Goal: Task Accomplishment & Management: Use online tool/utility

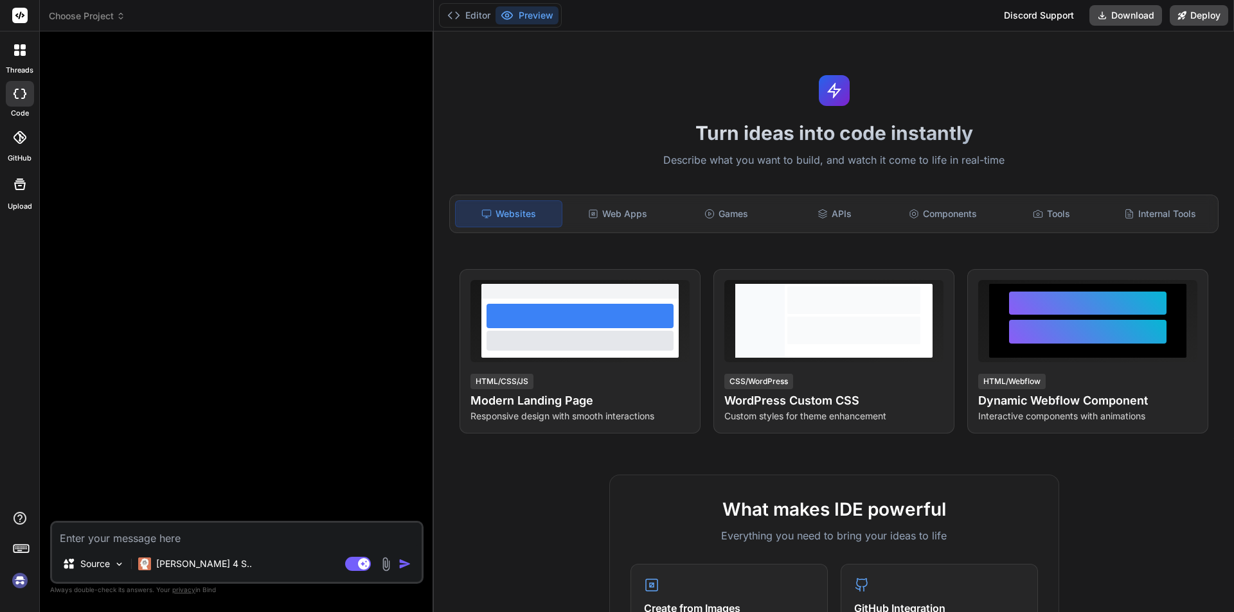
click at [17, 578] on img at bounding box center [20, 581] width 22 height 22
click at [109, 13] on span "Choose Project" at bounding box center [87, 16] width 76 height 13
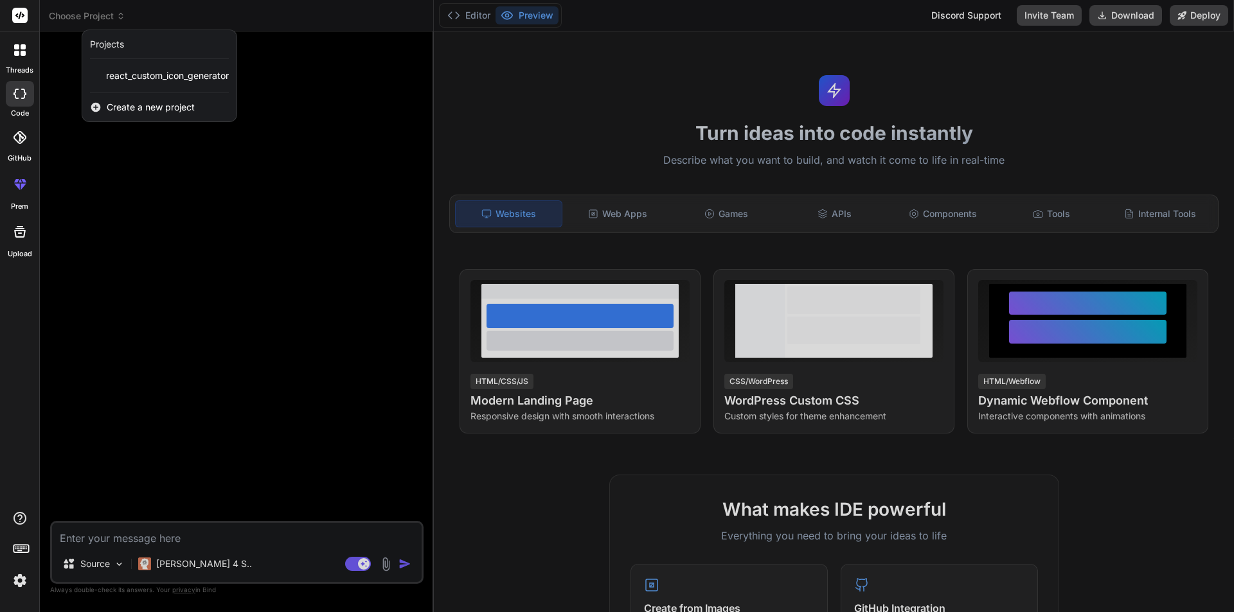
click at [302, 80] on div at bounding box center [617, 306] width 1234 height 612
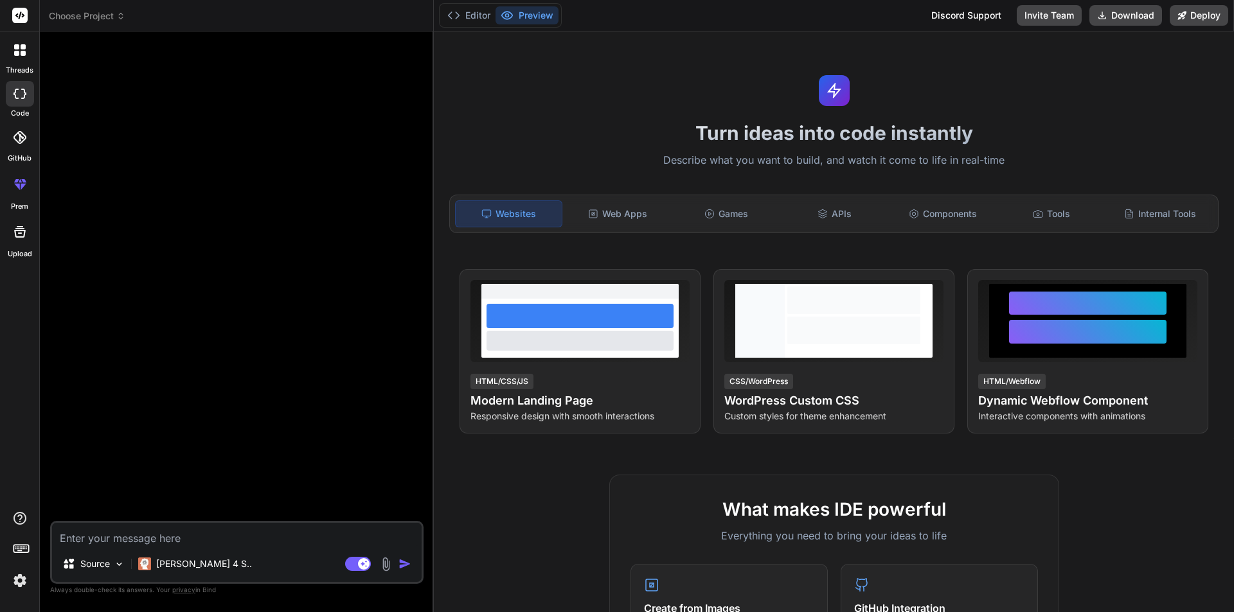
click at [100, 16] on span "Choose Project" at bounding box center [87, 16] width 76 height 13
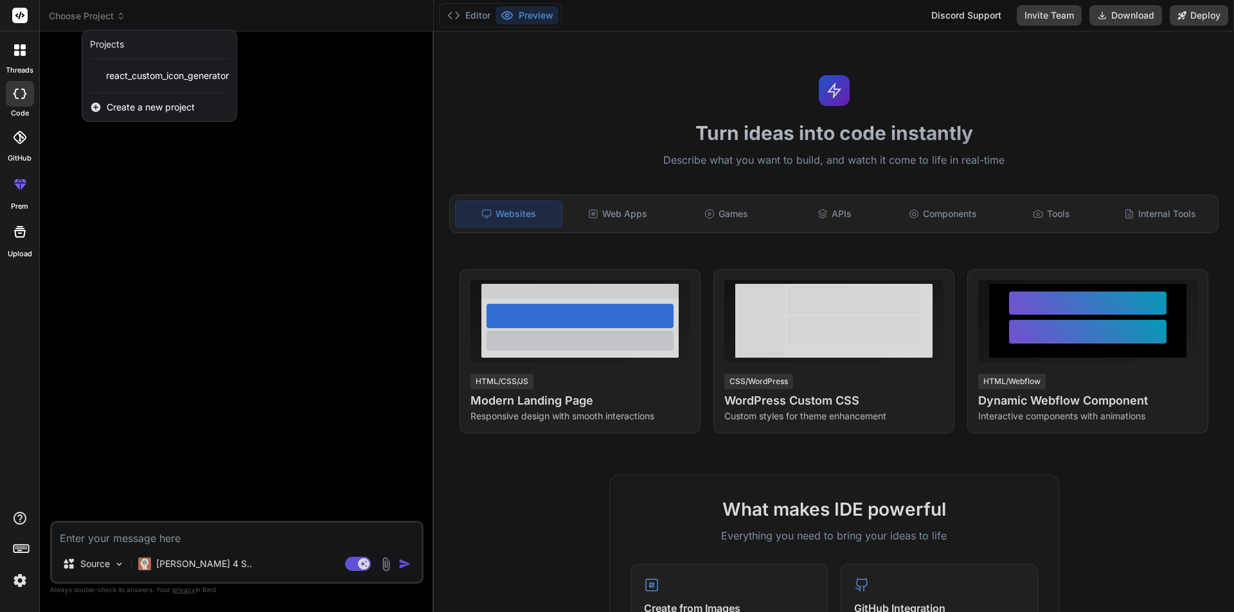
drag, startPoint x: 155, startPoint y: 75, endPoint x: 84, endPoint y: 145, distance: 100.4
click at [84, 145] on div at bounding box center [617, 306] width 1234 height 612
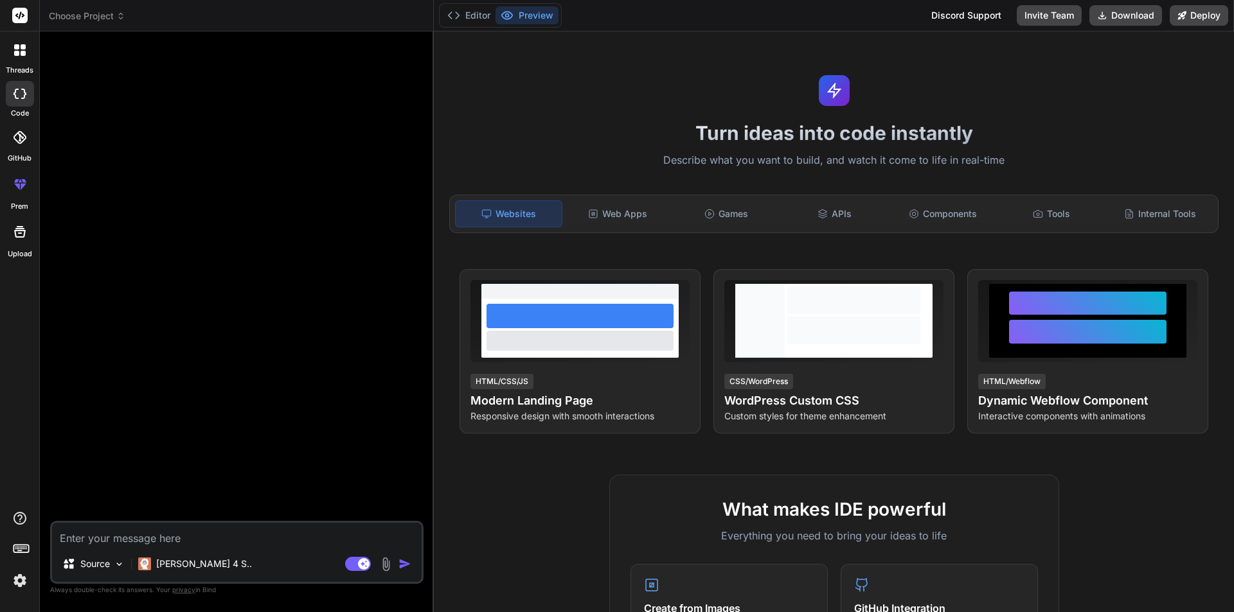
click at [22, 66] on label "threads" at bounding box center [20, 70] width 28 height 11
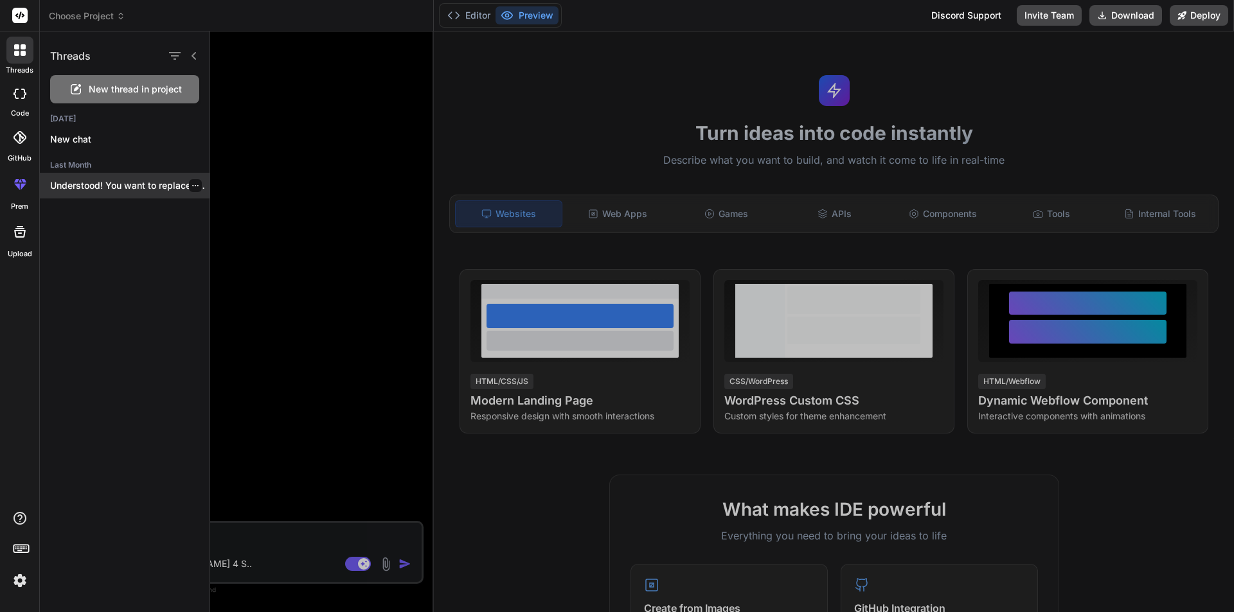
click at [191, 185] on icon "button" at bounding box center [195, 186] width 8 height 8
click at [263, 154] on div at bounding box center [722, 321] width 1024 height 581
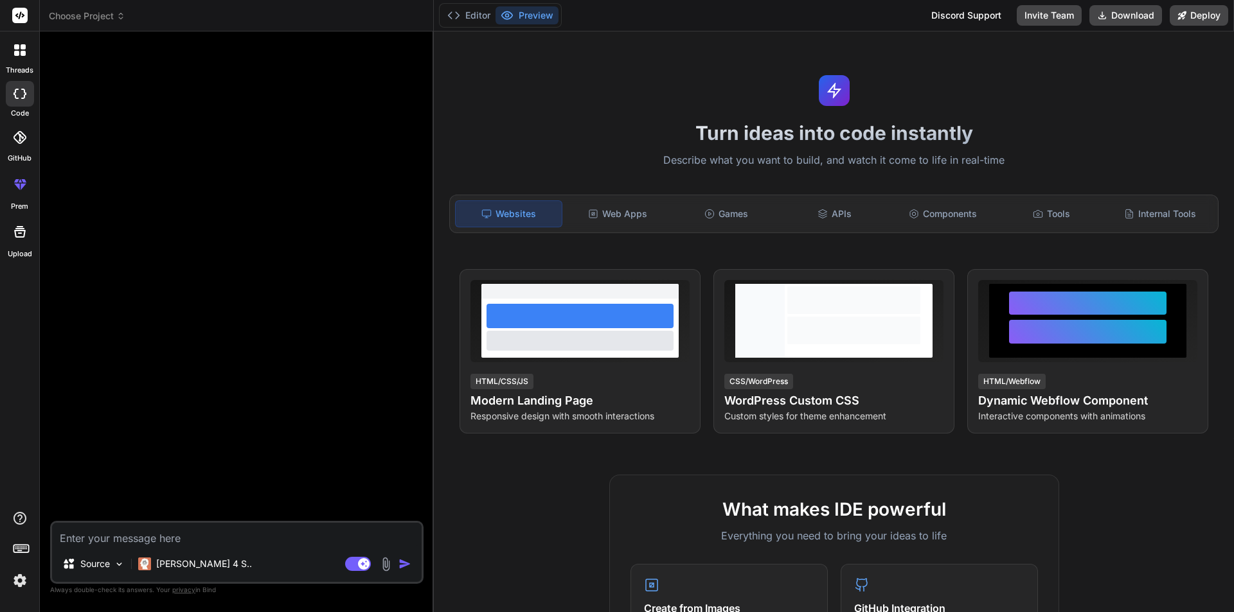
click at [20, 63] on div at bounding box center [19, 50] width 27 height 27
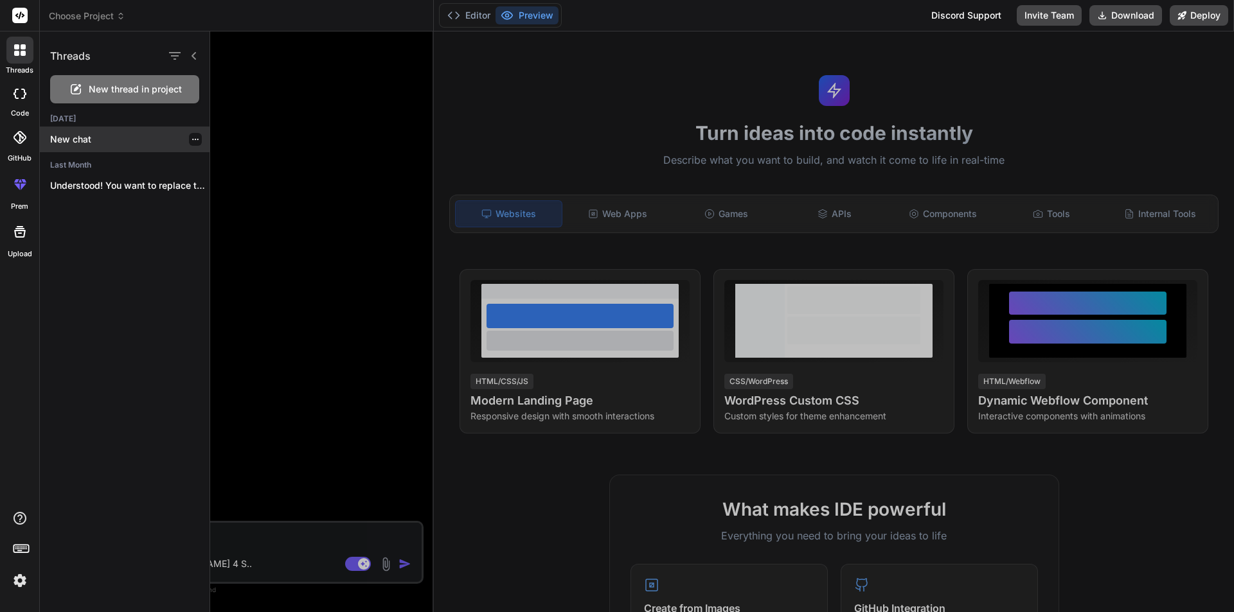
click at [94, 137] on p "New chat" at bounding box center [129, 139] width 159 height 13
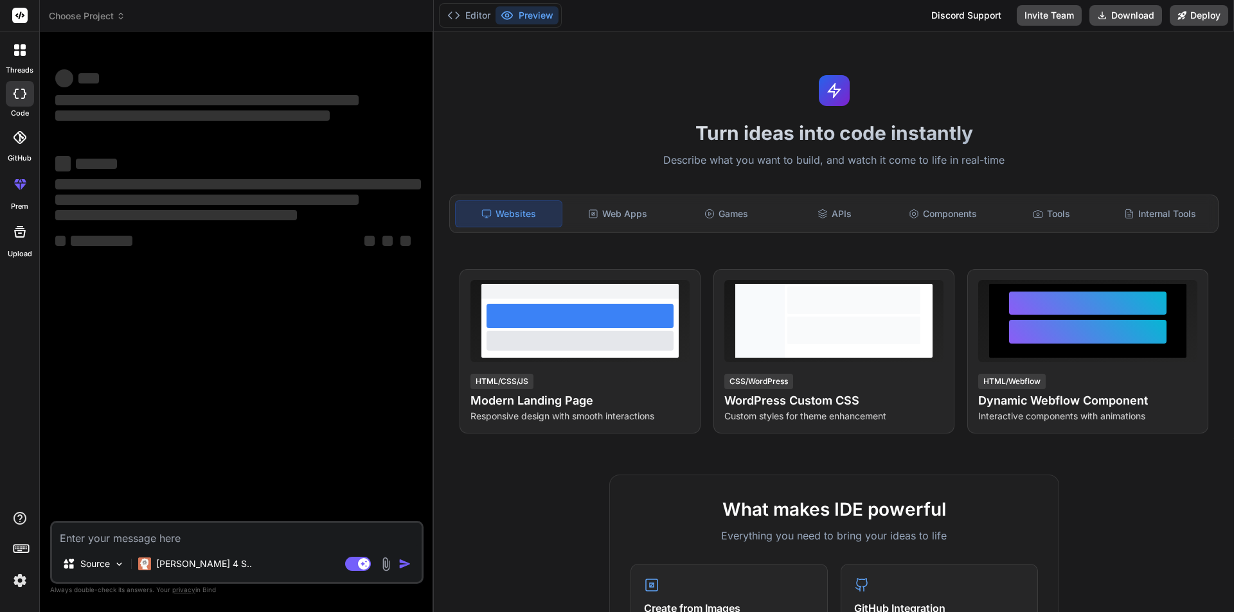
type textarea "x"
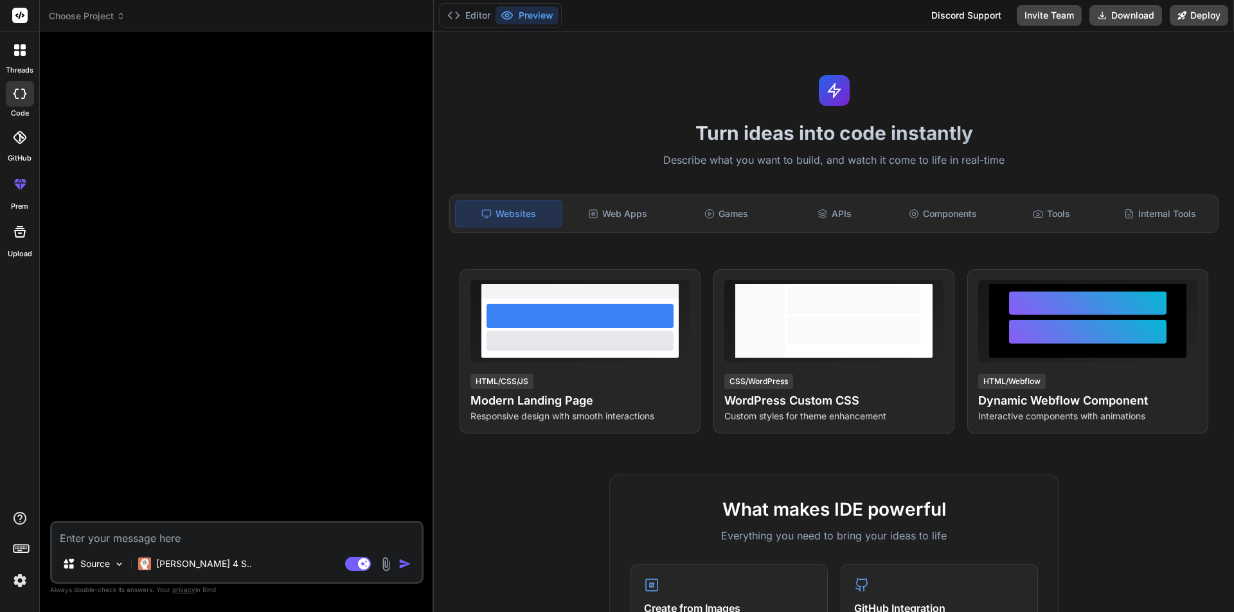
click at [162, 540] on textarea at bounding box center [236, 534] width 369 height 23
type textarea "i"
type textarea "x"
type textarea "i"
type textarea "x"
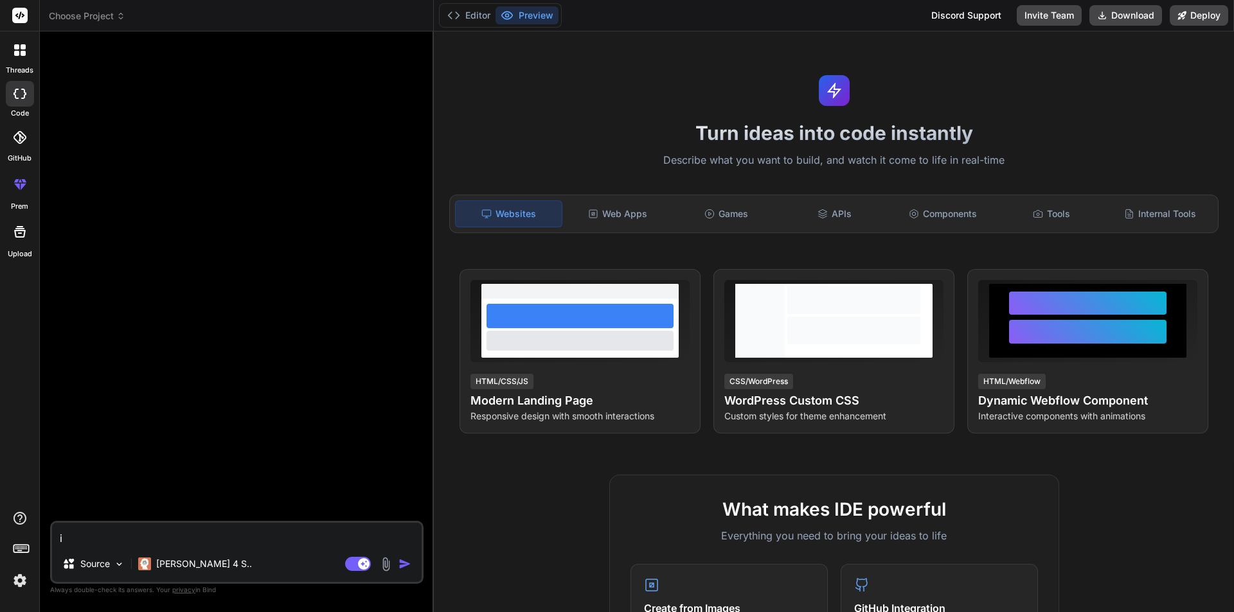
type textarea "i w"
type textarea "x"
type textarea "i wa"
type textarea "x"
type textarea "i wan"
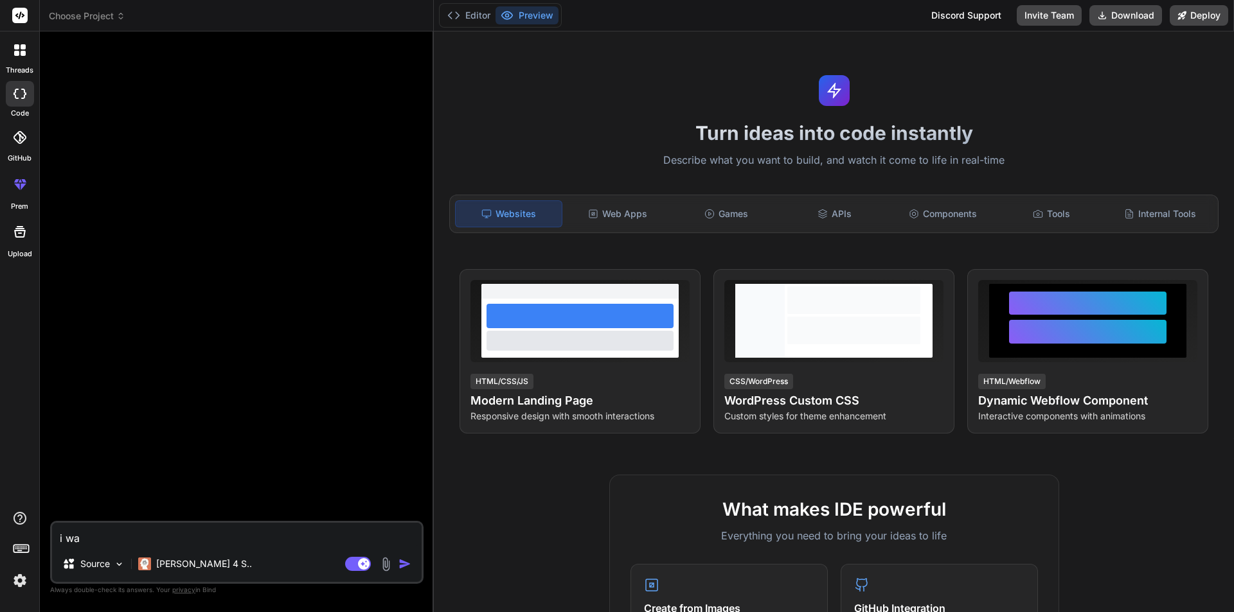
type textarea "x"
type textarea "i want"
type textarea "x"
type textarea "i want"
type textarea "x"
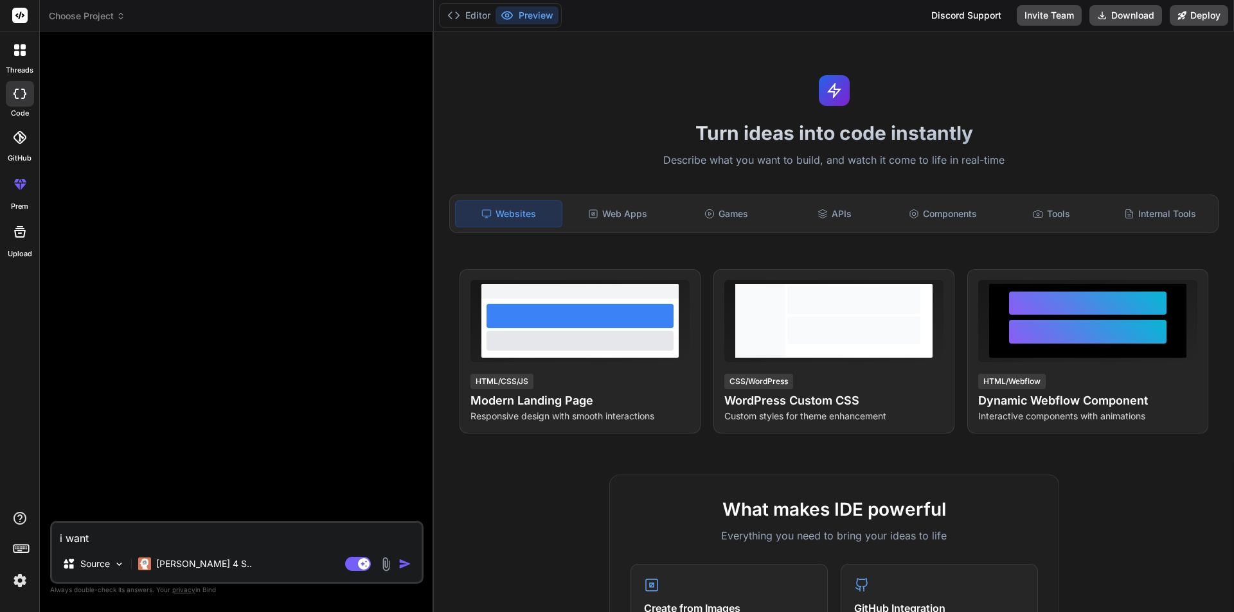
type textarea "i want t"
type textarea "x"
type textarea "i want to"
type textarea "x"
type textarea "i want to"
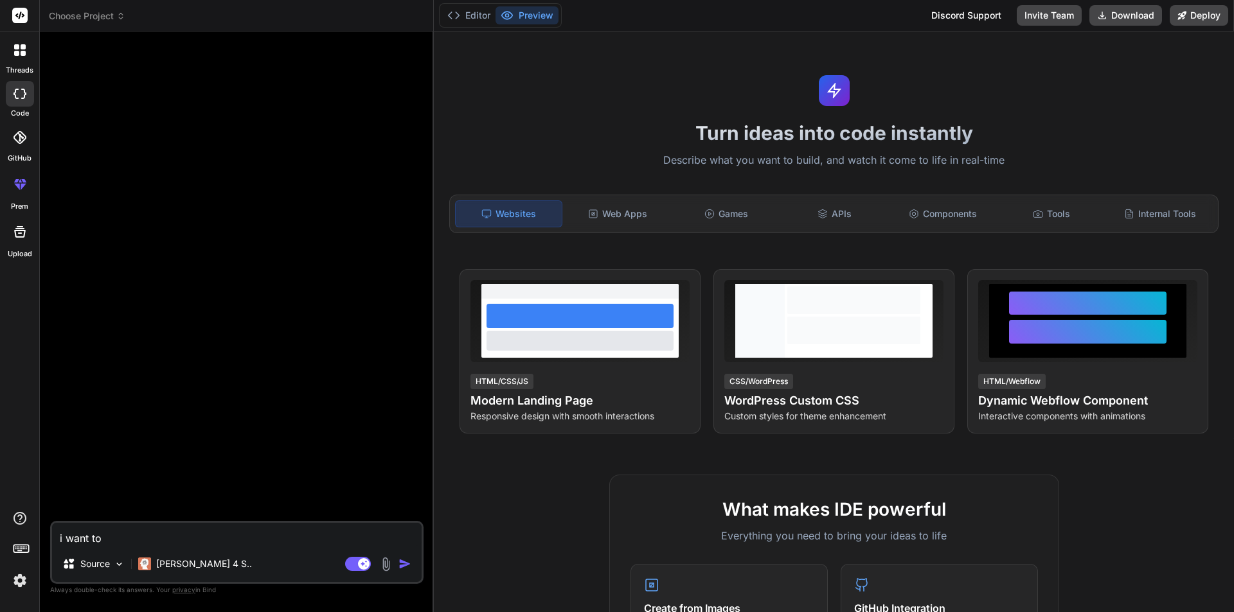
type textarea "x"
type textarea "i want to c"
type textarea "x"
type textarea "i want to cr"
type textarea "x"
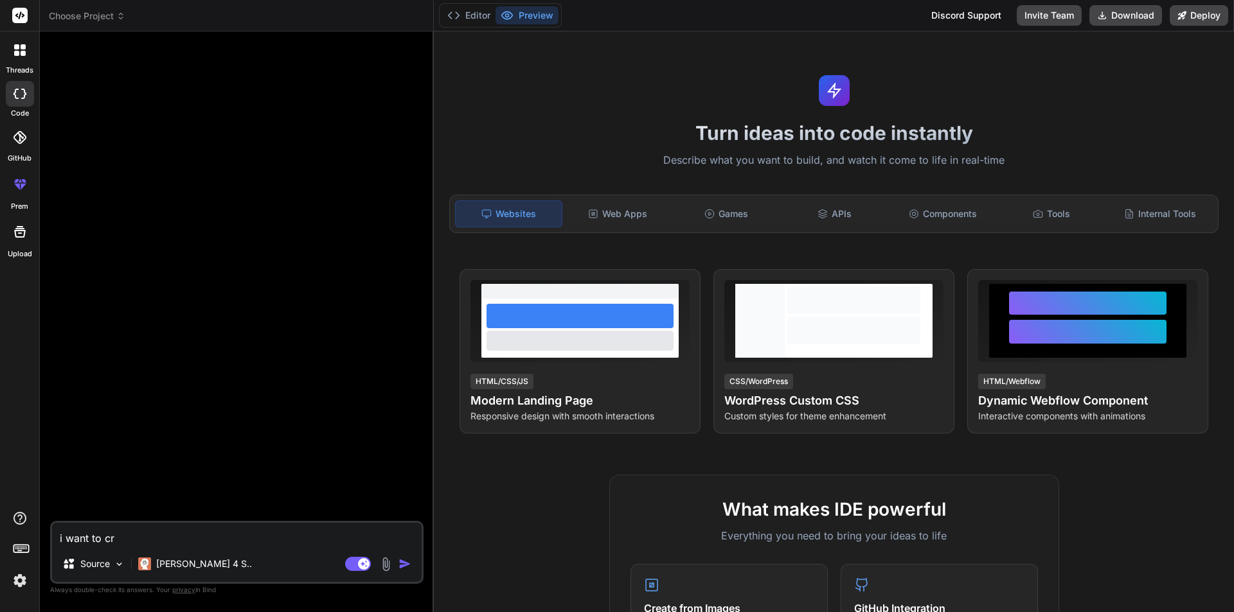
type textarea "i want to cre"
type textarea "x"
type textarea "i want to crea"
type textarea "x"
type textarea "i want to creat"
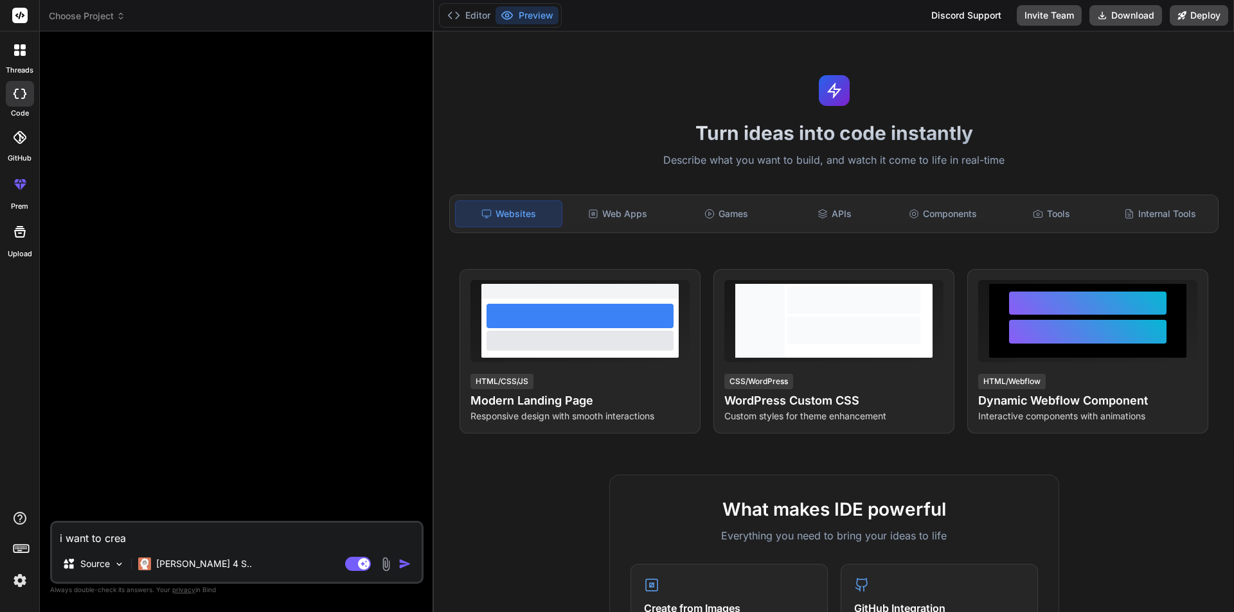
type textarea "x"
type textarea "i want to create"
type textarea "x"
type textarea "i want to create"
type textarea "x"
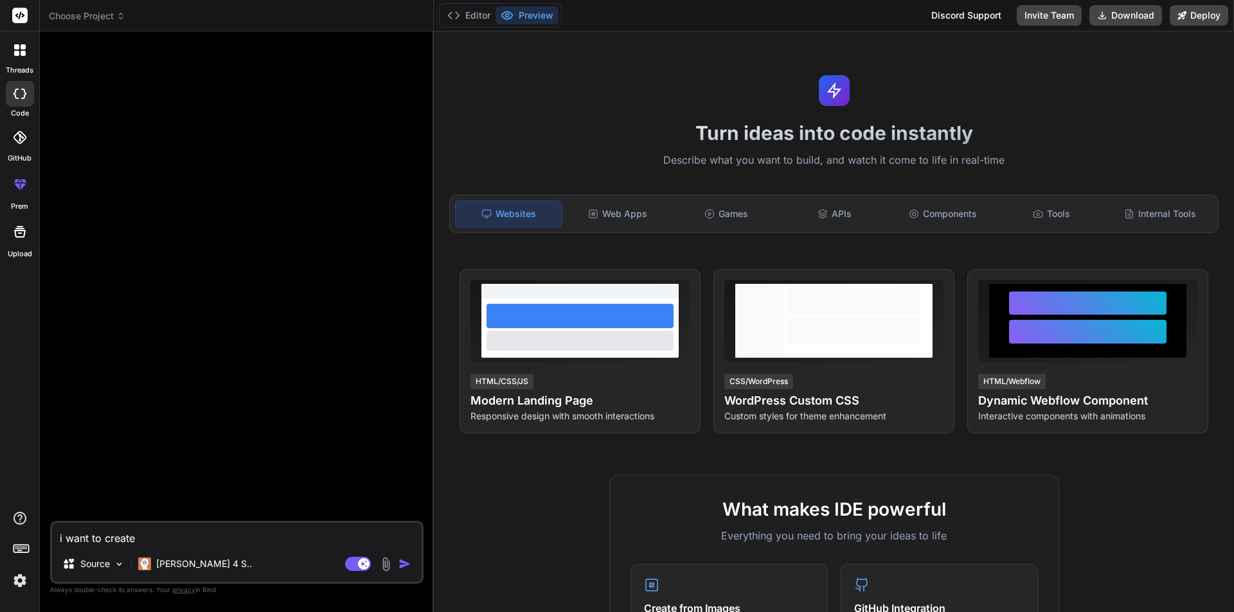
type textarea "i want to create a"
type textarea "x"
type textarea "i want to create a"
type textarea "x"
type textarea "i want to create a r"
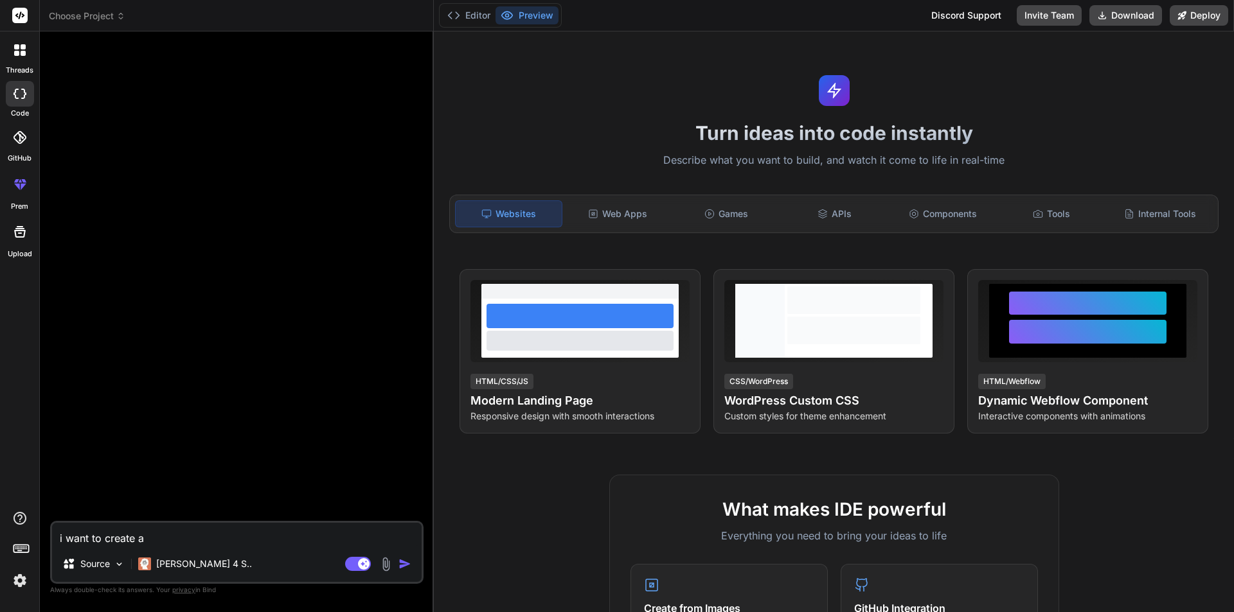
type textarea "x"
type textarea "i want to create a re"
type textarea "x"
type textarea "i want to create a res"
type textarea "x"
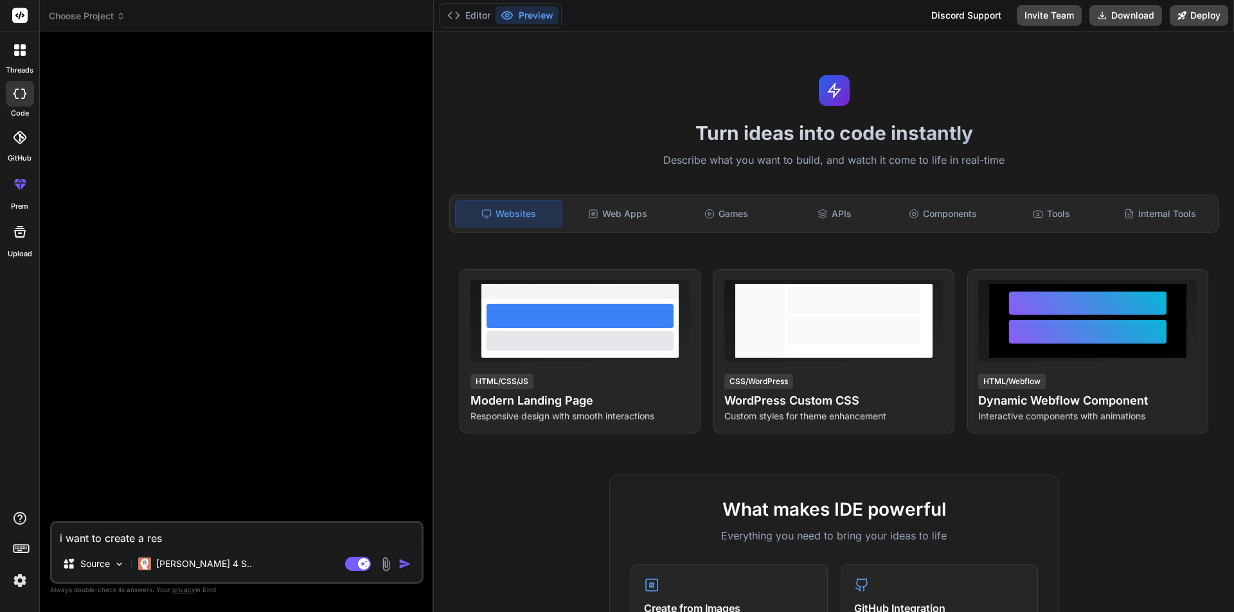
type textarea "i want to create a resp"
type textarea "x"
type textarea "i want to create a respo"
type textarea "x"
type textarea "i want to create a respon"
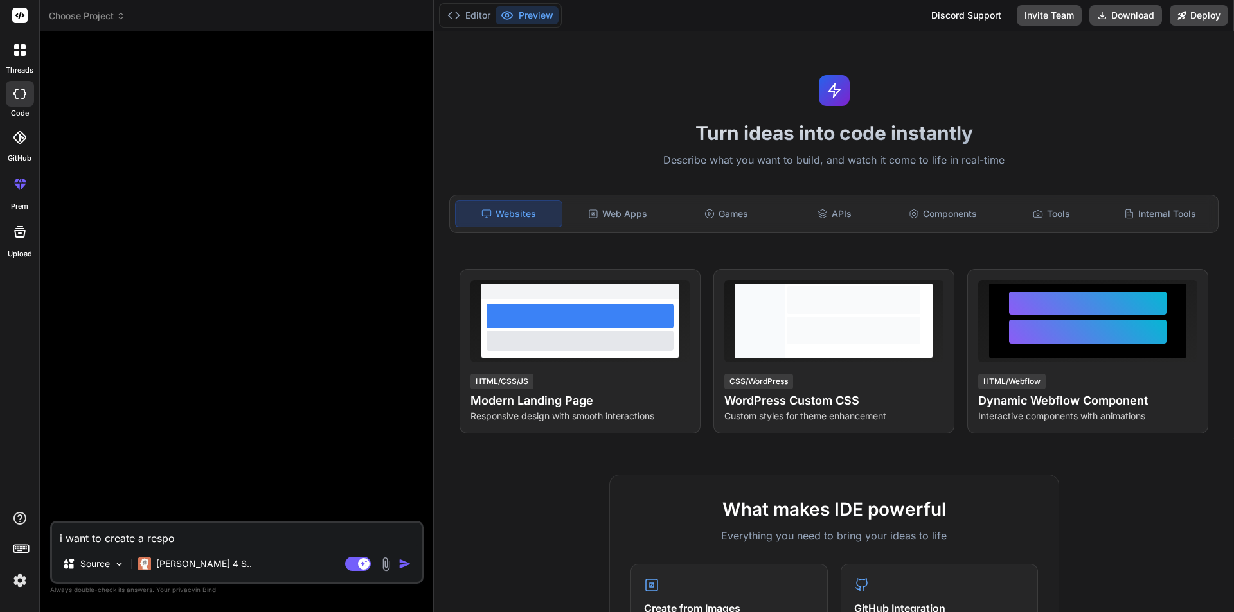
type textarea "x"
type textarea "i want to create a respons"
type textarea "x"
type textarea "i want to create a responsi"
type textarea "x"
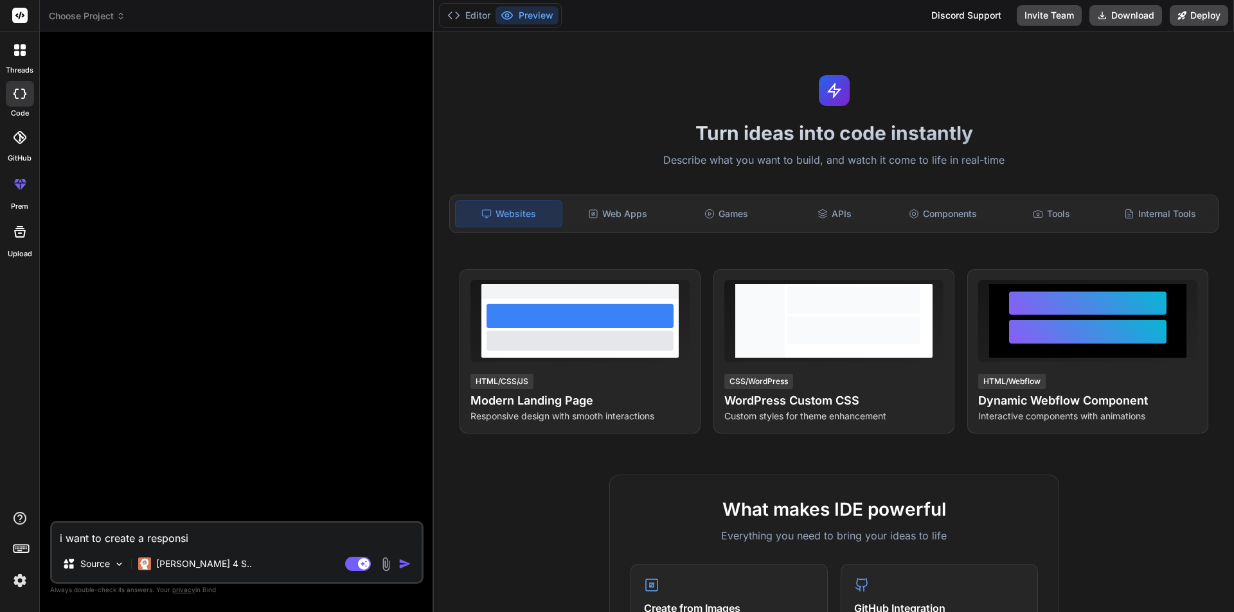
type textarea "i want to create a responsiv"
type textarea "x"
type textarea "i want to create a responsive"
type textarea "x"
type textarea "i want to create a responsive"
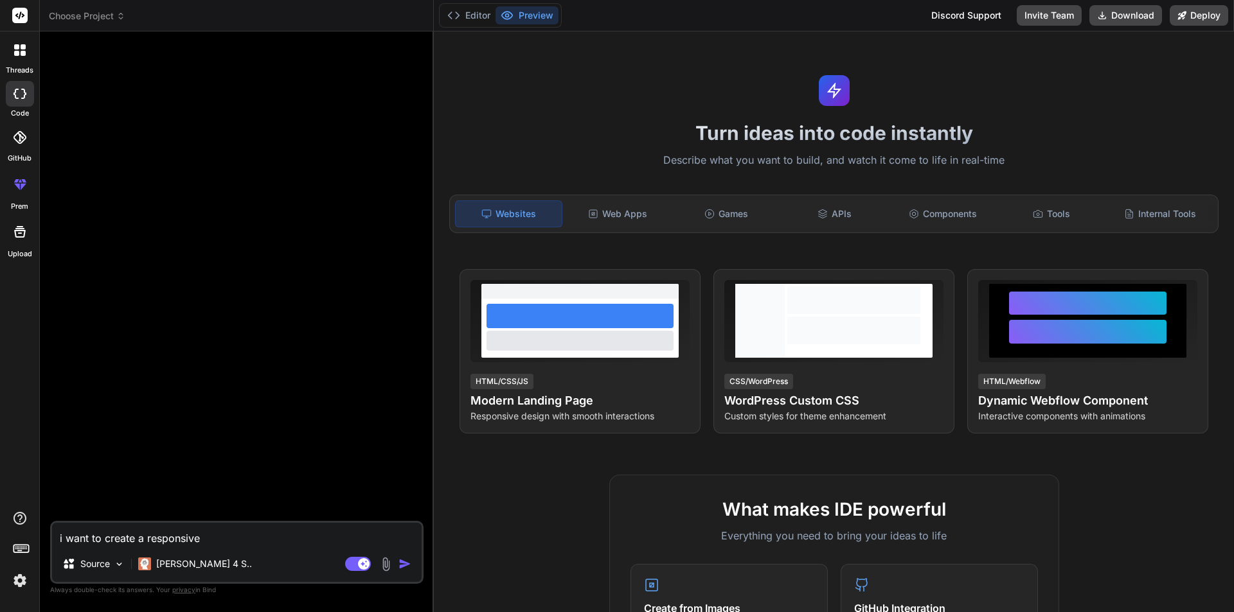
type textarea "x"
type textarea "i want to create a responsive s"
type textarea "x"
type textarea "i want to create a responsive sn"
type textarea "x"
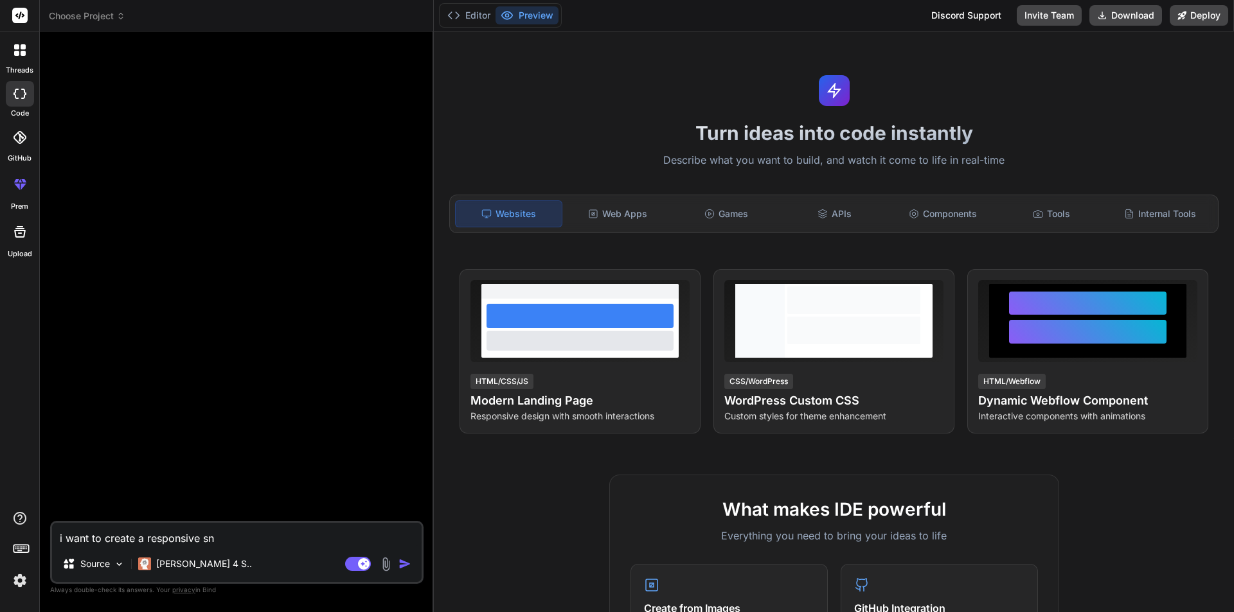
type textarea "i want to create a responsive sna"
type textarea "x"
type textarea "i want to create a responsive snak"
type textarea "x"
type textarea "i want to create a responsive snake"
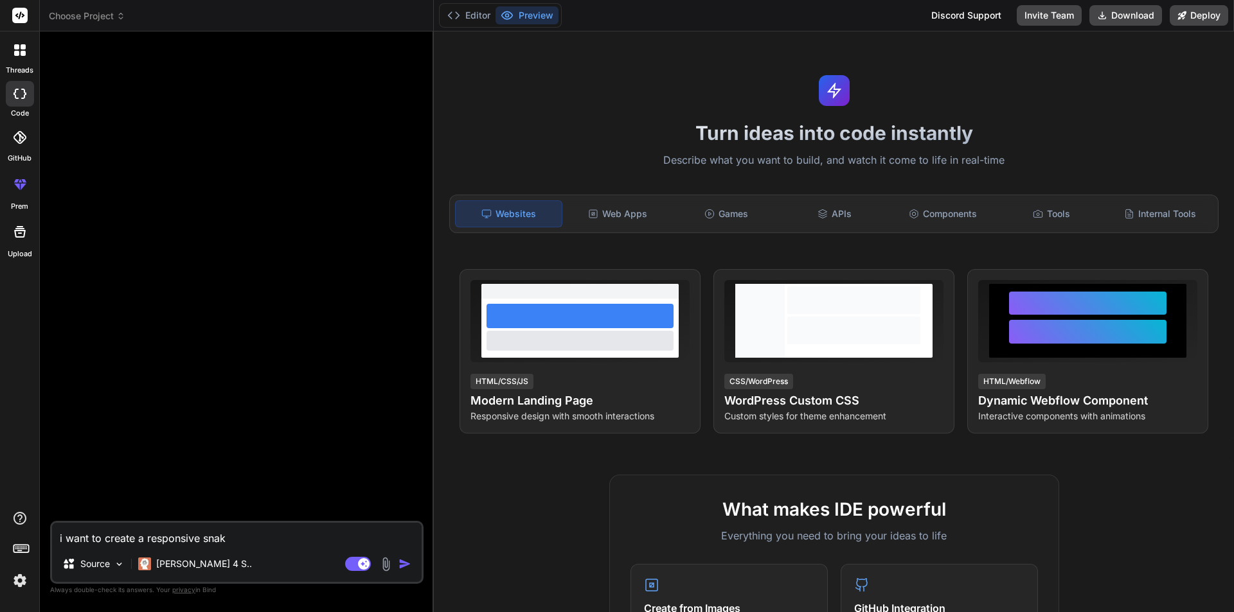
type textarea "x"
type textarea "i want to create a responsive snake"
type textarea "x"
type textarea "i want to create a responsive snake g"
type textarea "x"
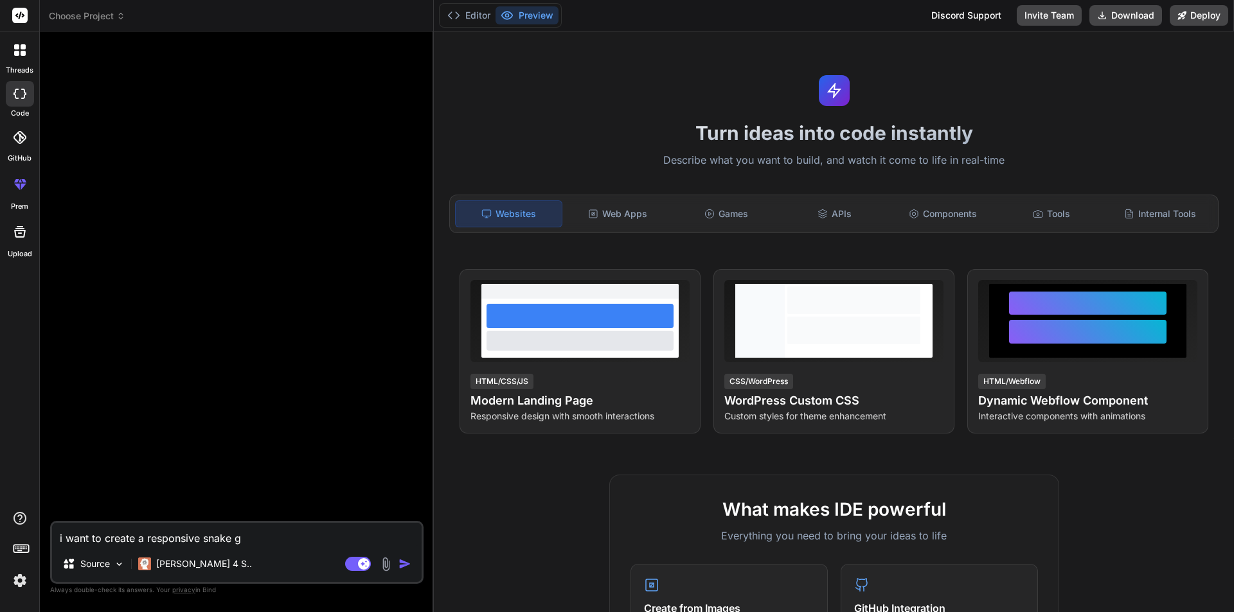
type textarea "i want to create a responsive snake ga"
type textarea "x"
type textarea "i want to create a responsive snake gam"
type textarea "x"
type textarea "i want to create a responsive snake game"
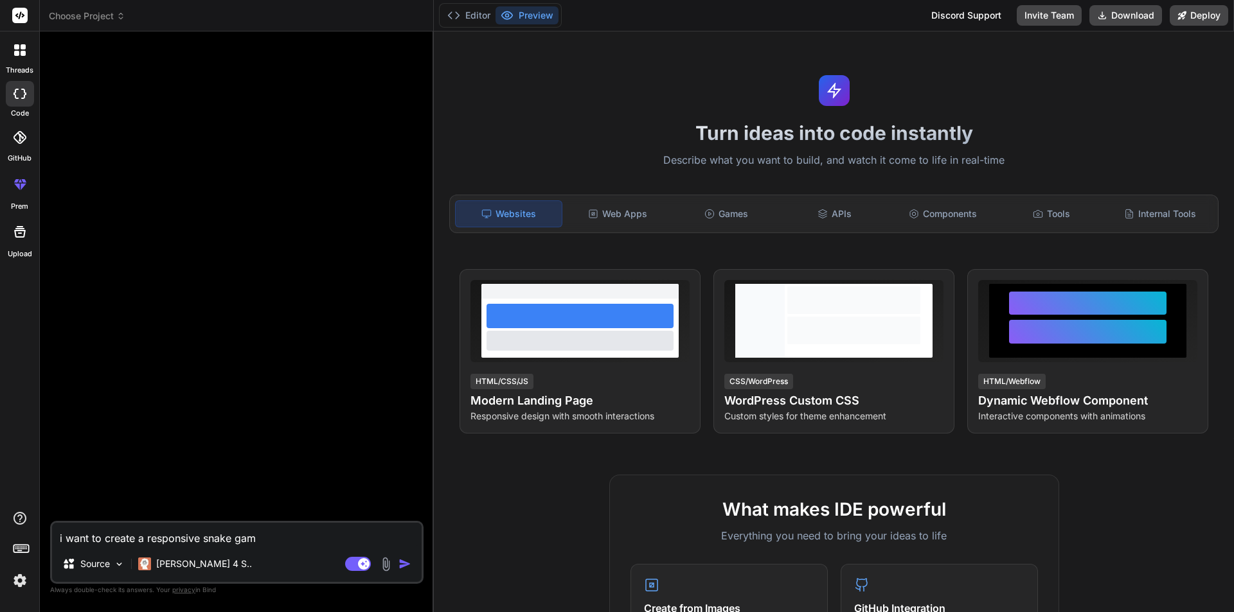
type textarea "x"
type textarea "i want to create a responsive snake game"
type textarea "x"
type textarea "i want to create a responsive snake game u"
type textarea "x"
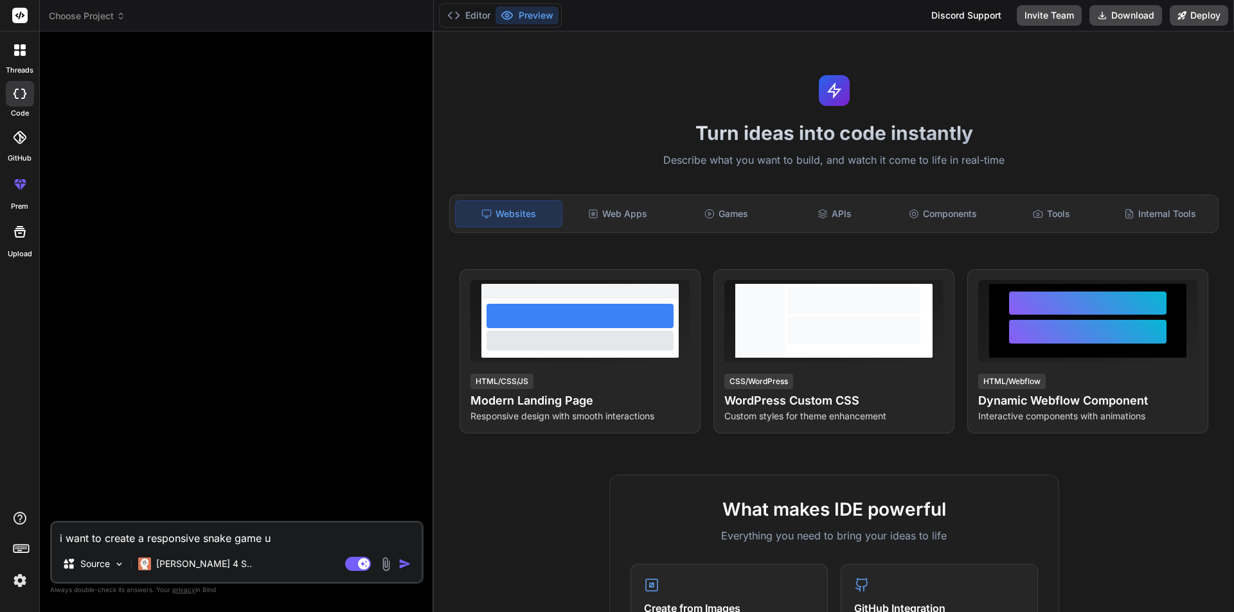
type textarea "i want to create a responsive snake game us"
type textarea "x"
type textarea "i want to create a responsive snake game usi"
type textarea "x"
type textarea "i want to create a responsive snake game usin"
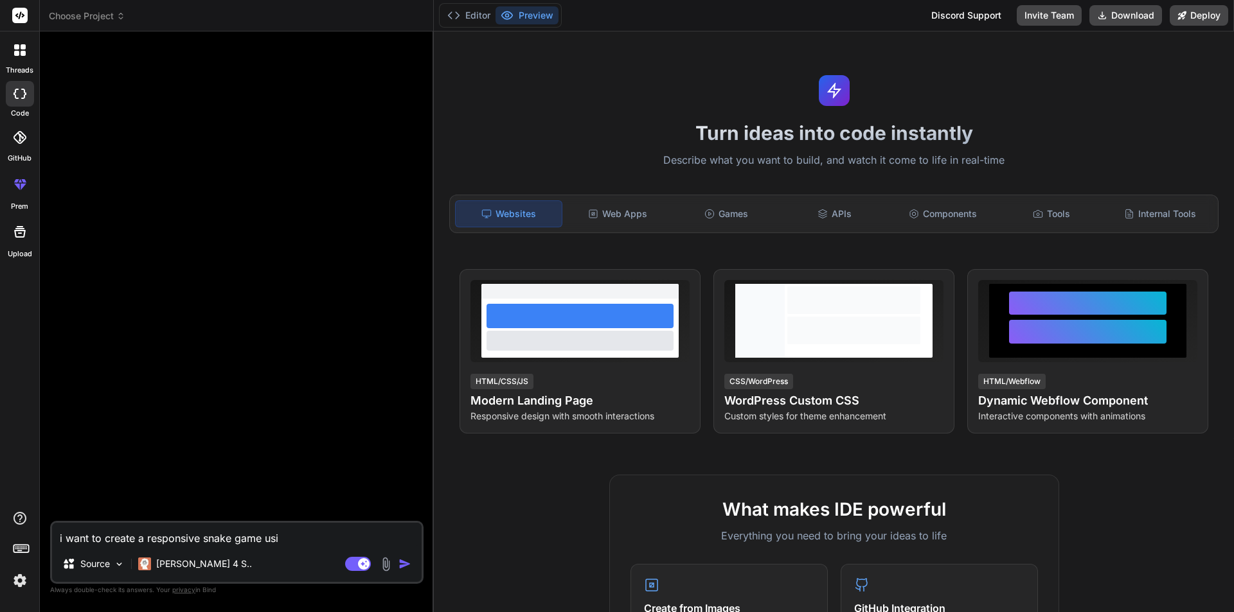
type textarea "x"
type textarea "i want to create a responsive snake game using"
type textarea "x"
type textarea "i want to create a responsive snake game using"
type textarea "x"
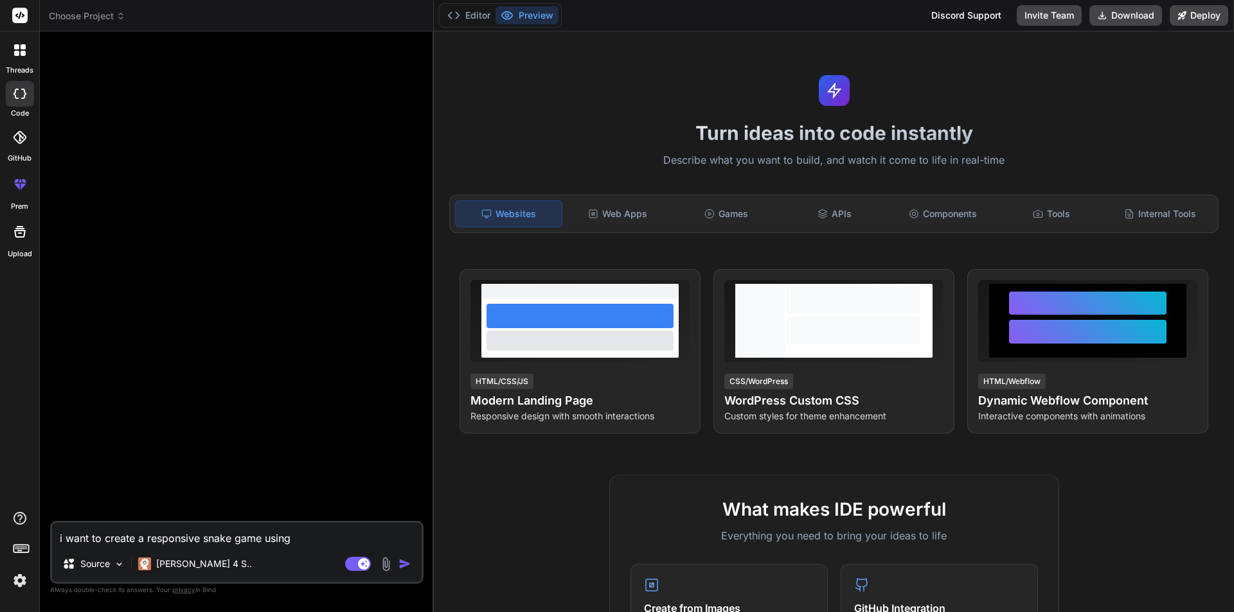
type textarea "i want to create a responsive snake game using p"
type textarea "x"
type textarea "i want to create a responsive snake game using pi"
type textarea "x"
type textarea "i want to create a responsive snake game using pix"
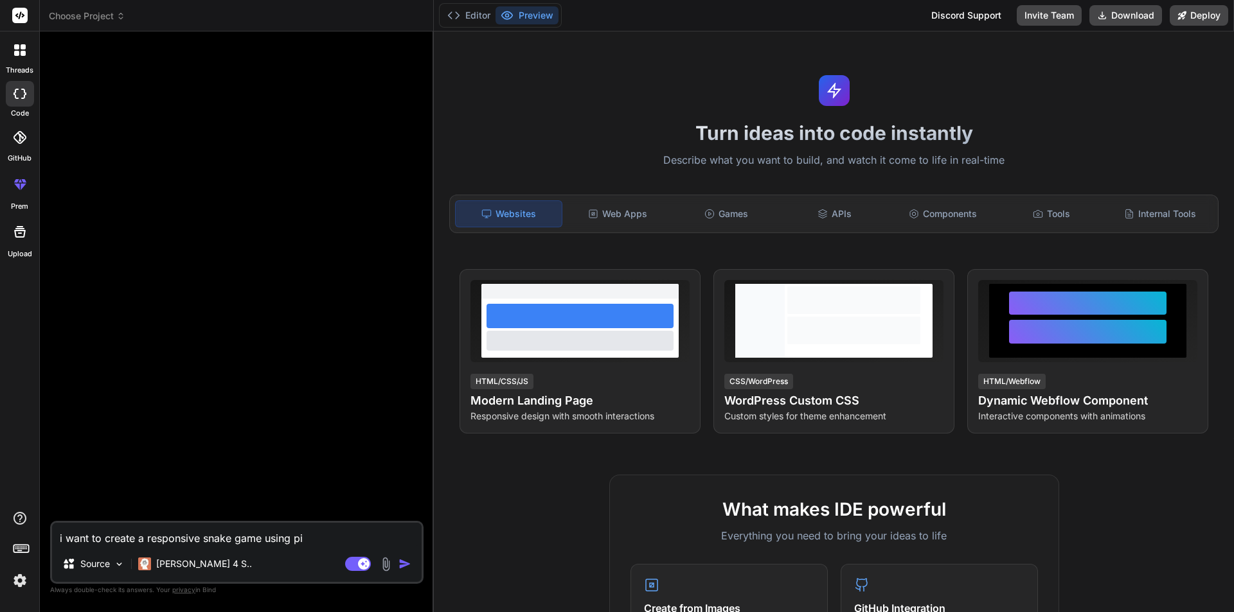
type textarea "x"
click at [335, 540] on textarea "i want to create a responsive snake game using pix" at bounding box center [236, 534] width 369 height 23
type textarea "i want to create a responsive snake game using pixy"
type textarea "x"
type textarea "i want to create a responsive snake game using pixy"
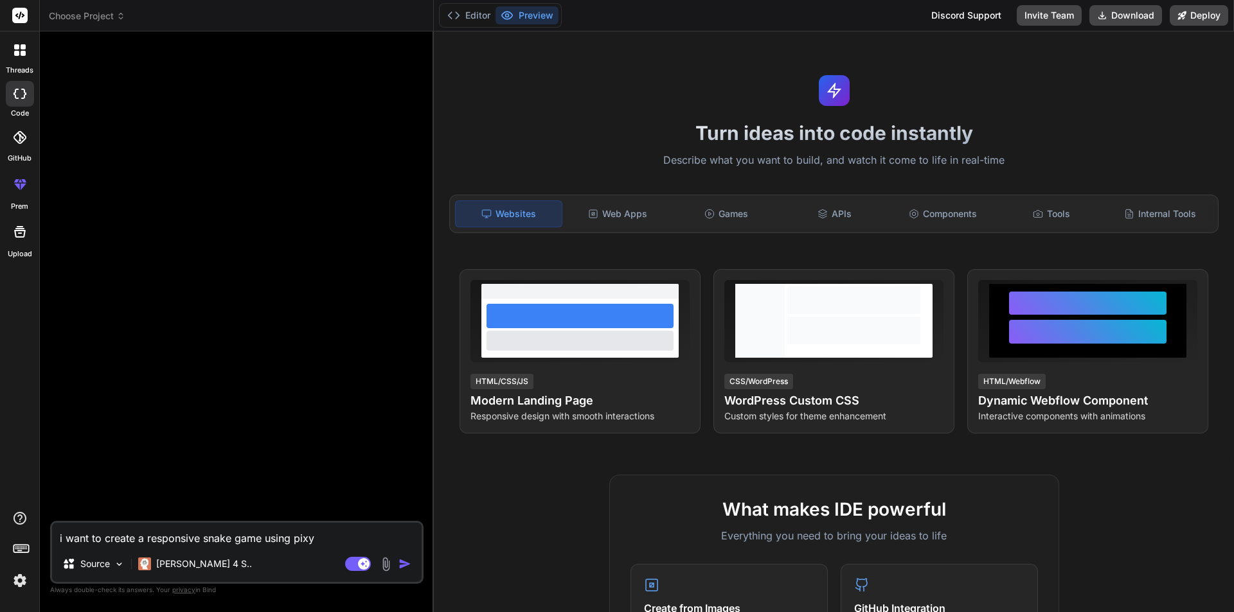
type textarea "x"
type textarea "i want to create a responsive snake game using pixy"
type textarea "x"
type textarea "i want to create a responsive snake game using pix"
type textarea "x"
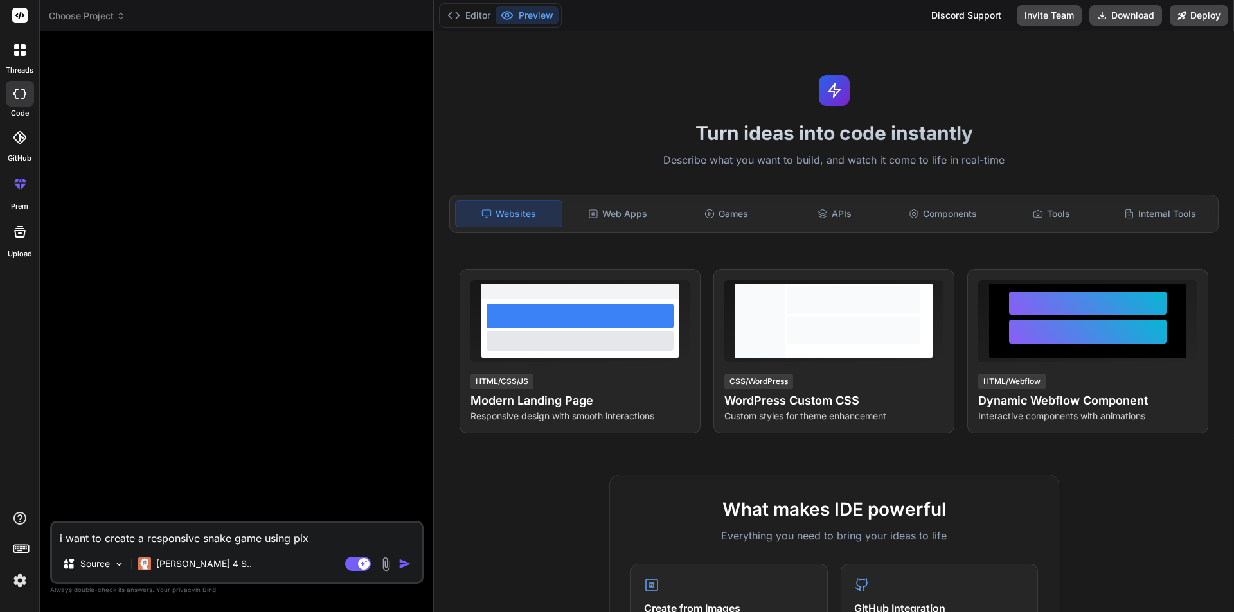
type textarea "i want to create a responsive snake game using pixi"
type textarea "x"
type textarea "i want to create a responsive snake game using pixij"
type textarea "x"
type textarea "i want to create a responsive snake game using pixijs"
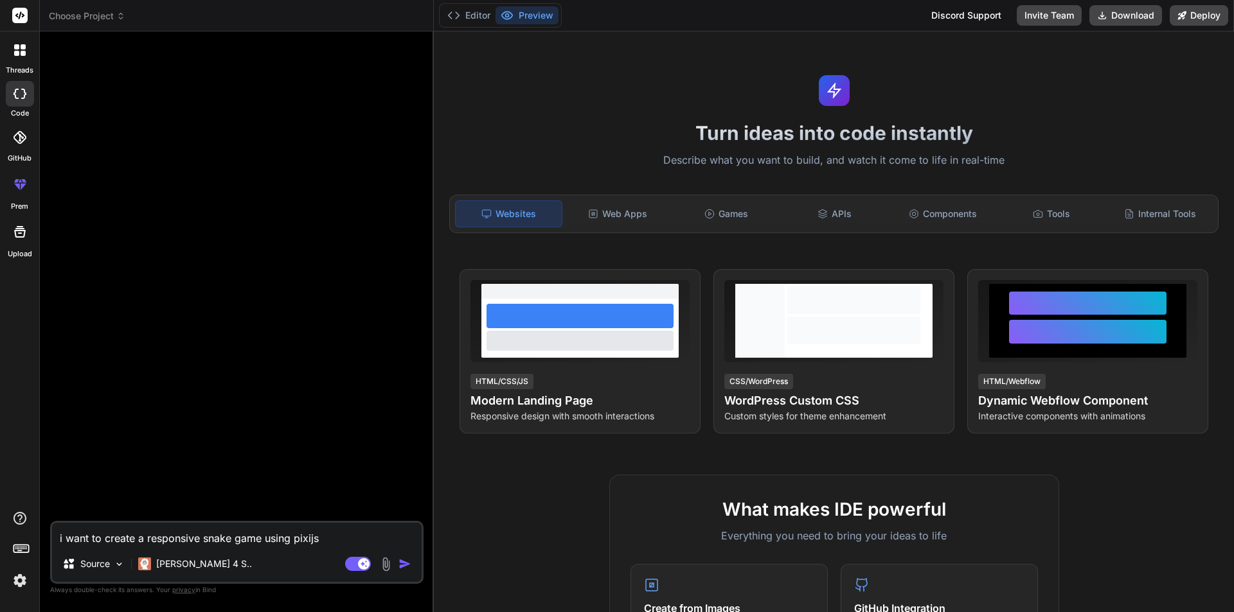
type textarea "x"
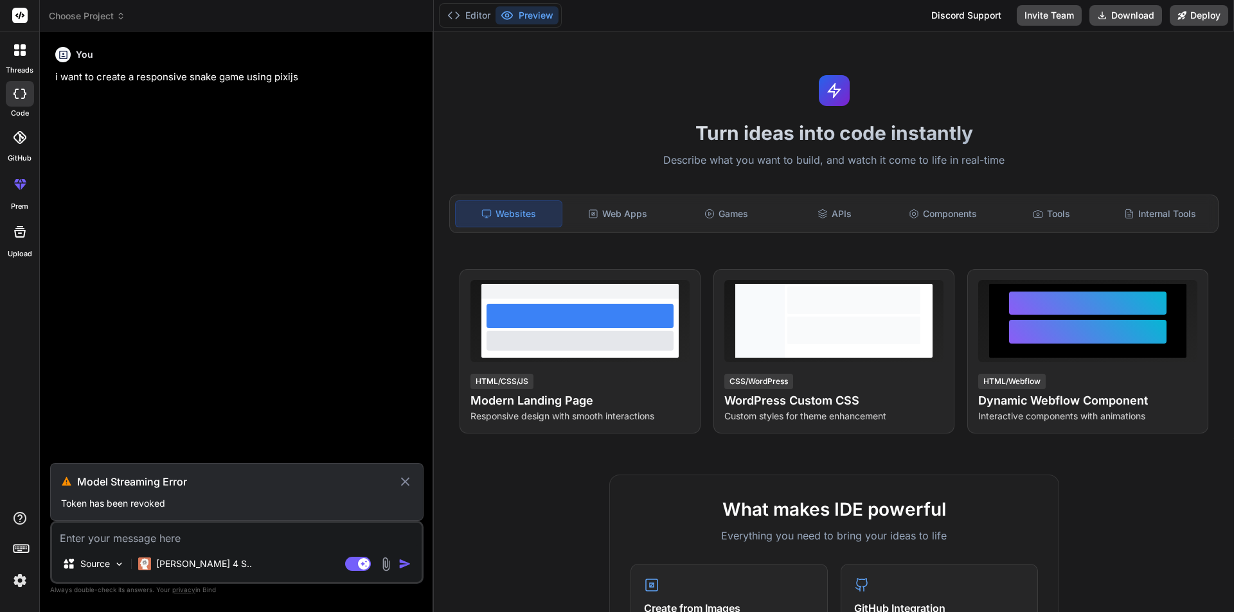
click at [405, 484] on icon at bounding box center [405, 481] width 15 height 15
type textarea "x"
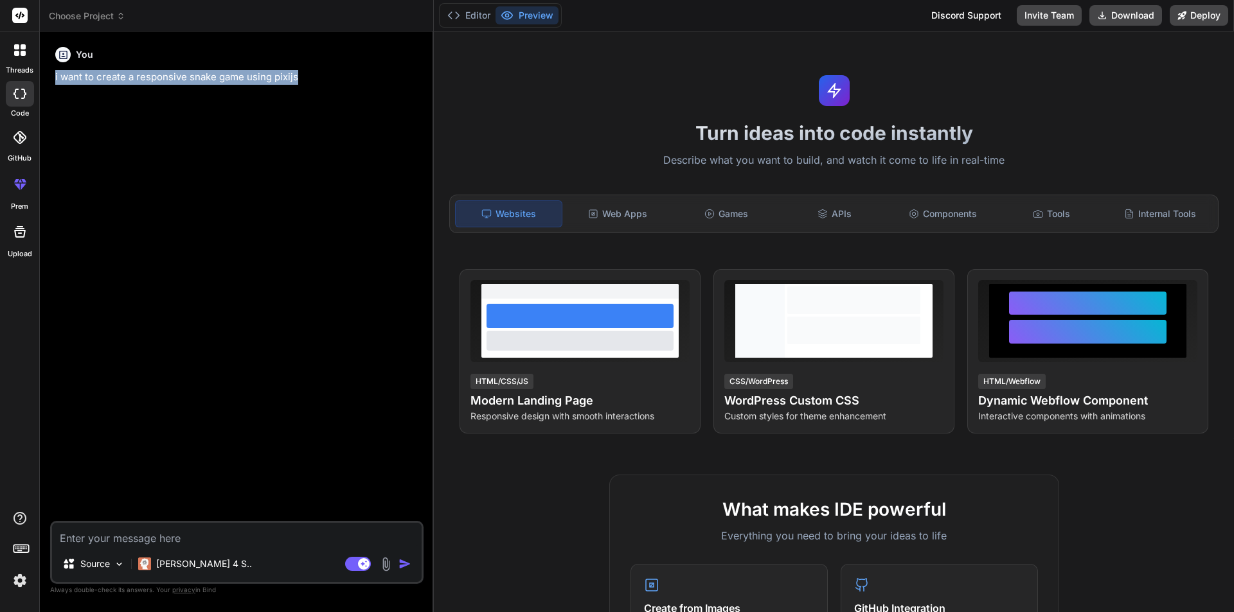
drag, startPoint x: 324, startPoint y: 68, endPoint x: 55, endPoint y: 76, distance: 269.4
click at [55, 76] on div "You i want to create a responsive snake game using pixijs" at bounding box center [238, 281] width 371 height 479
copy p "i want to create a responsive snake game using pixijs"
click at [161, 535] on textarea at bounding box center [236, 534] width 369 height 23
paste textarea "i want to create a responsive snake game using pixijs"
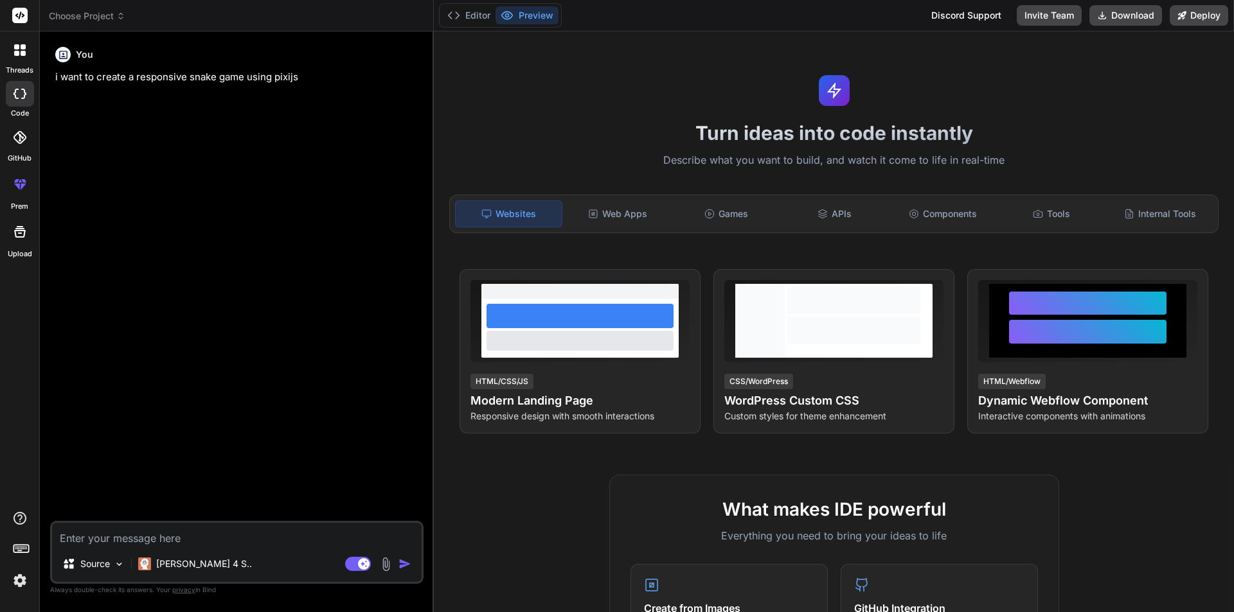
type textarea "i want to create a responsive snake game using pixijs"
type textarea "x"
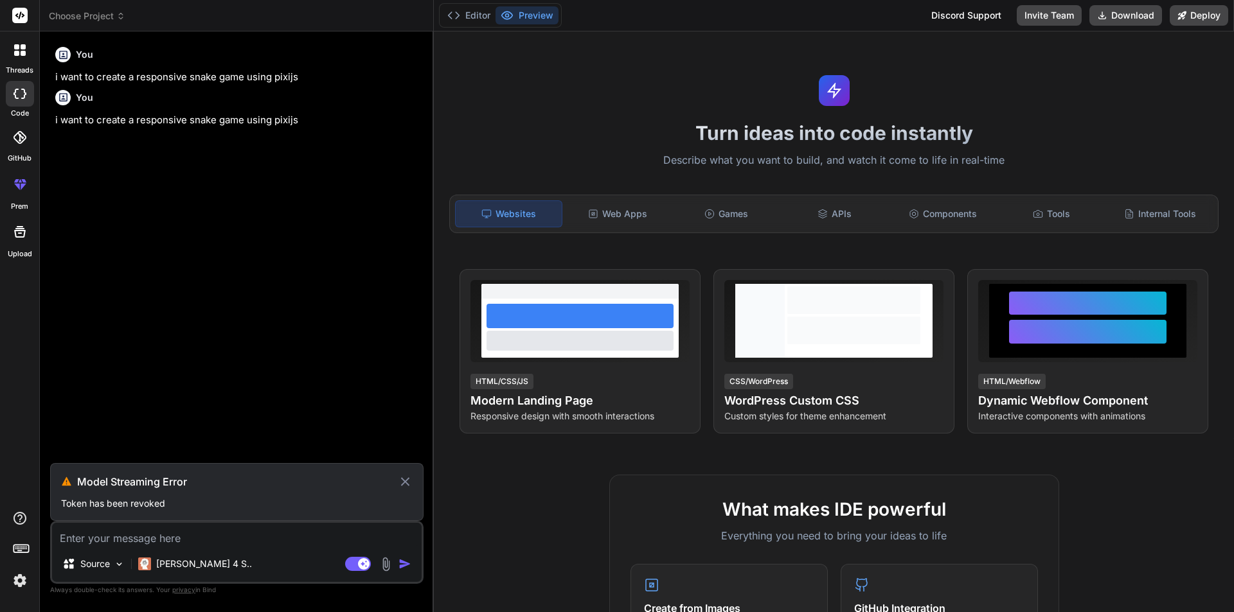
click at [423, 479] on div "Model Streaming Error Token has been revoked" at bounding box center [236, 492] width 373 height 58
click at [399, 481] on icon at bounding box center [405, 481] width 15 height 15
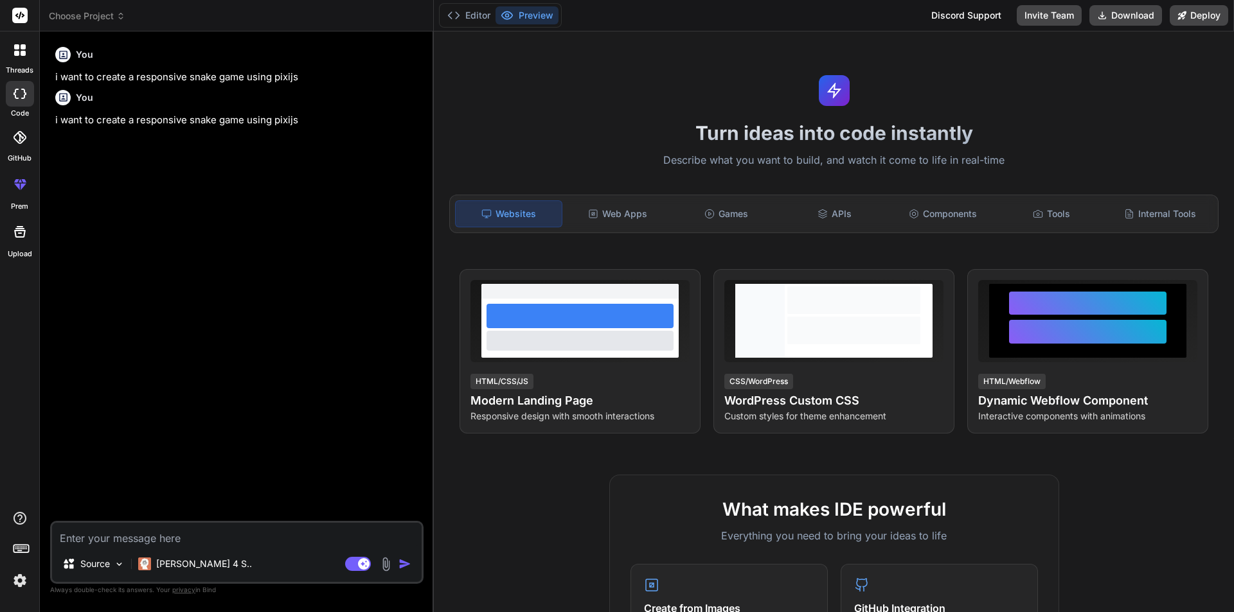
click at [21, 64] on div "threads" at bounding box center [19, 53] width 39 height 44
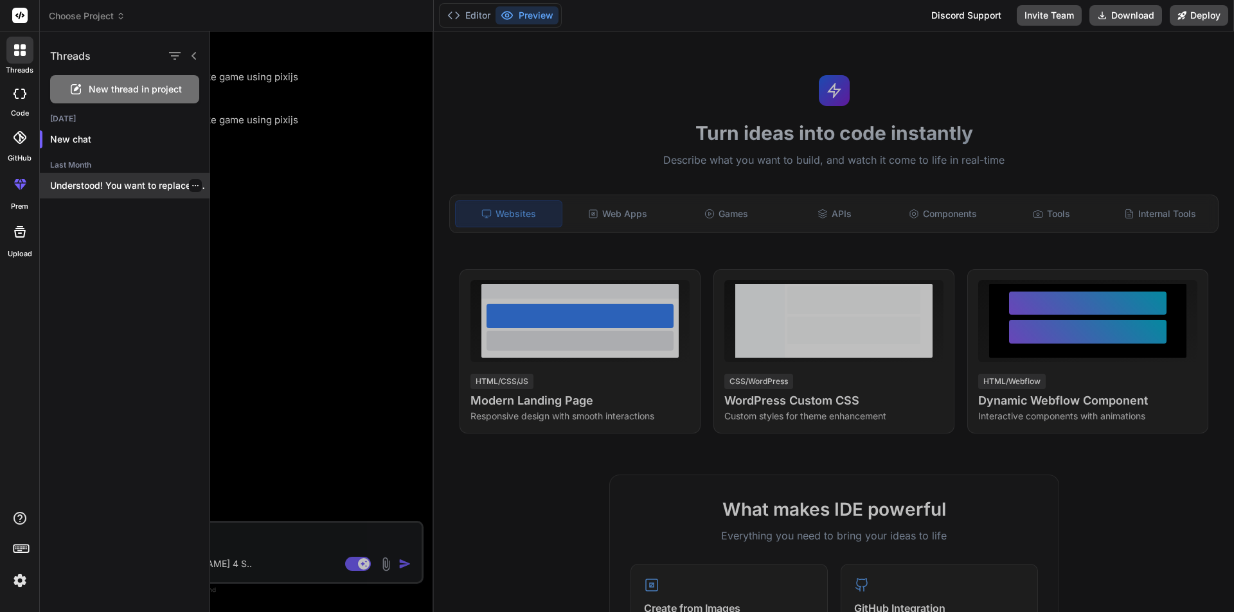
click at [112, 184] on p "Understood! You want to replace the current..." at bounding box center [129, 185] width 159 height 13
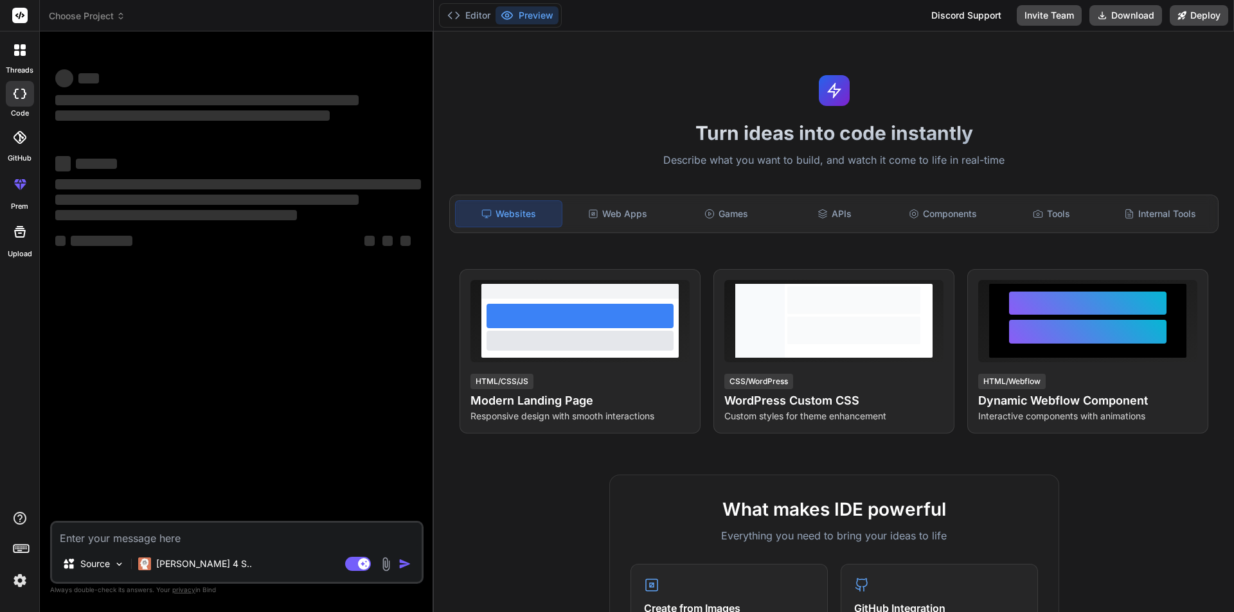
scroll to position [12, 0]
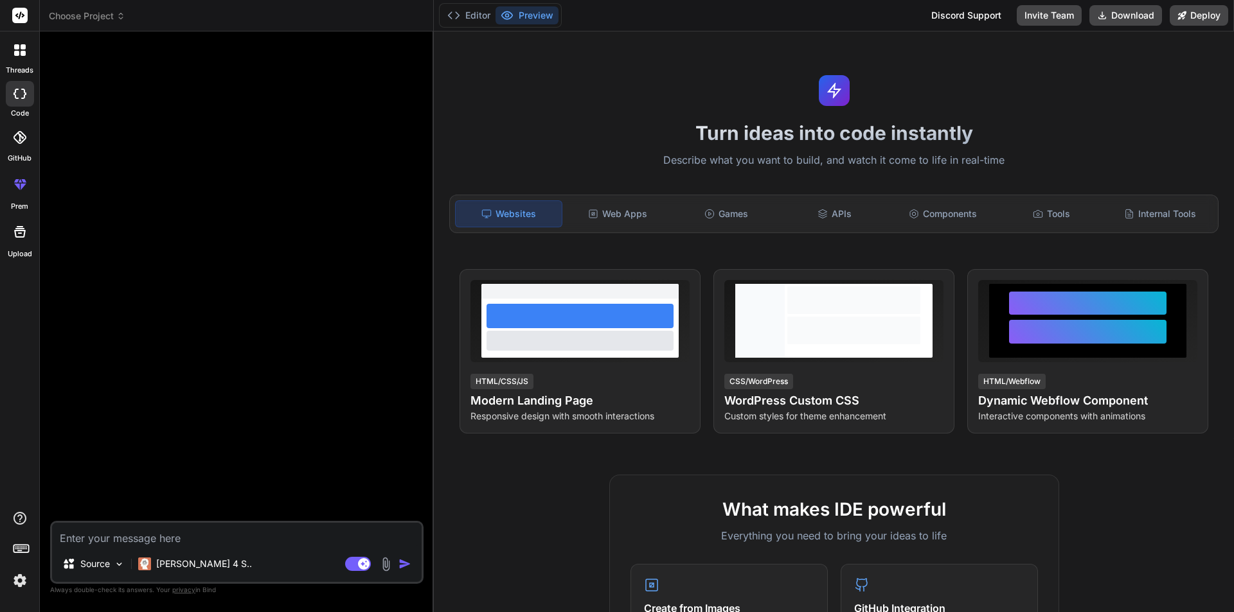
click at [21, 580] on img at bounding box center [20, 581] width 22 height 22
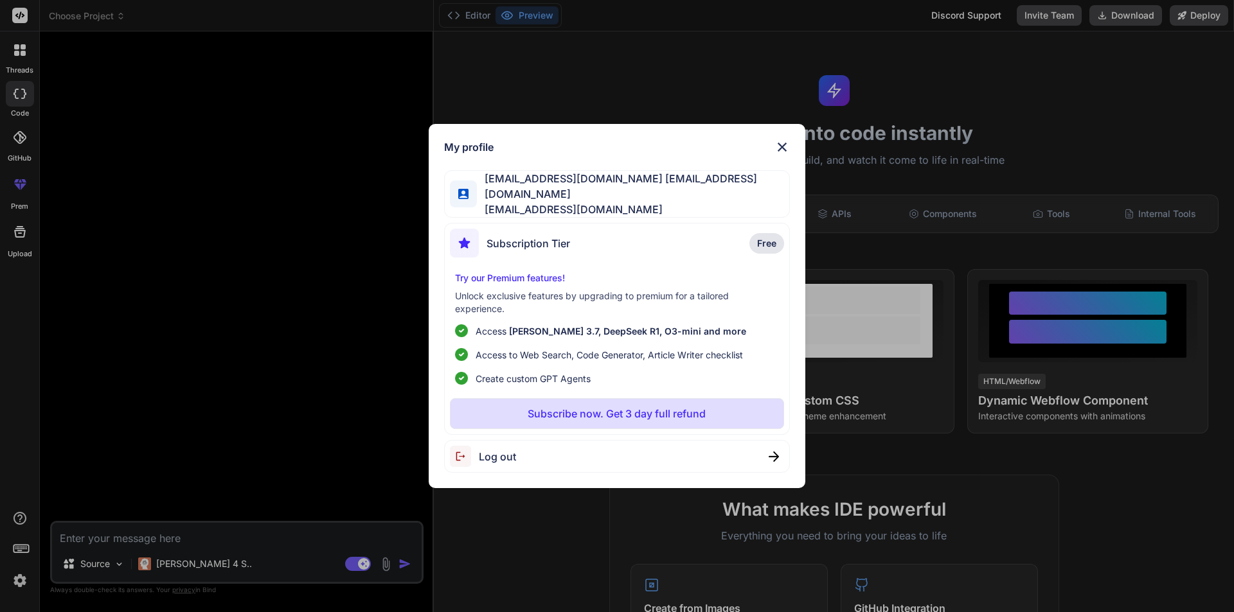
click at [310, 287] on div "My profile votumu@fxzig.com votumu@fxzig.com votumu@fxzig.com Subscription Tier…" at bounding box center [617, 306] width 1234 height 612
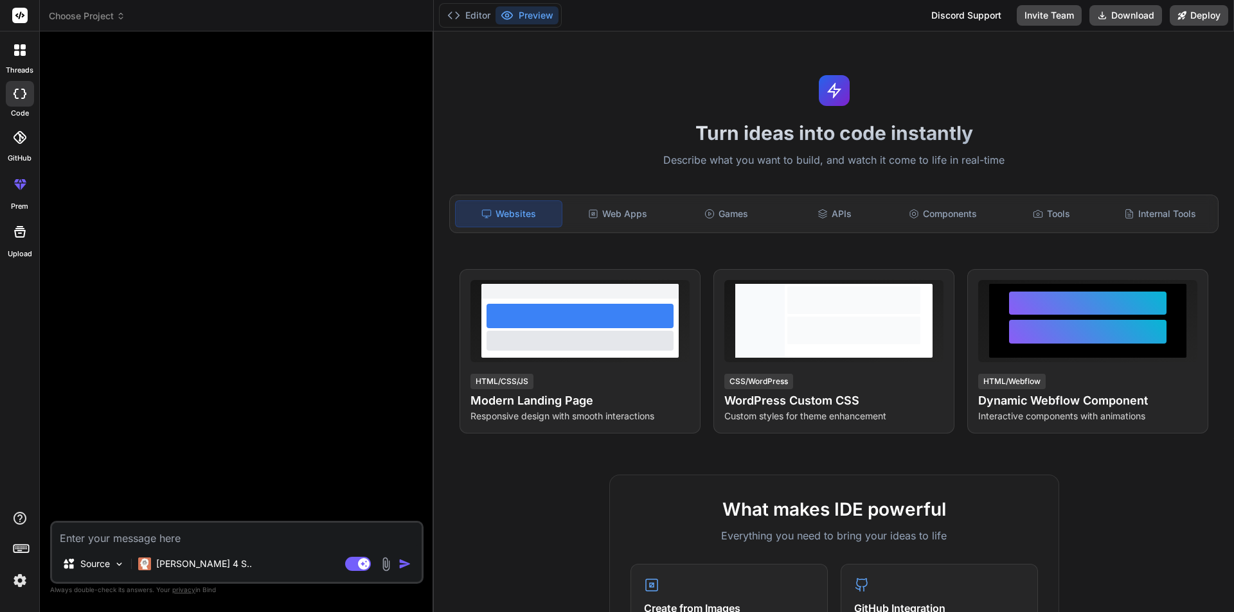
click at [98, 19] on span "Choose Project" at bounding box center [87, 16] width 76 height 13
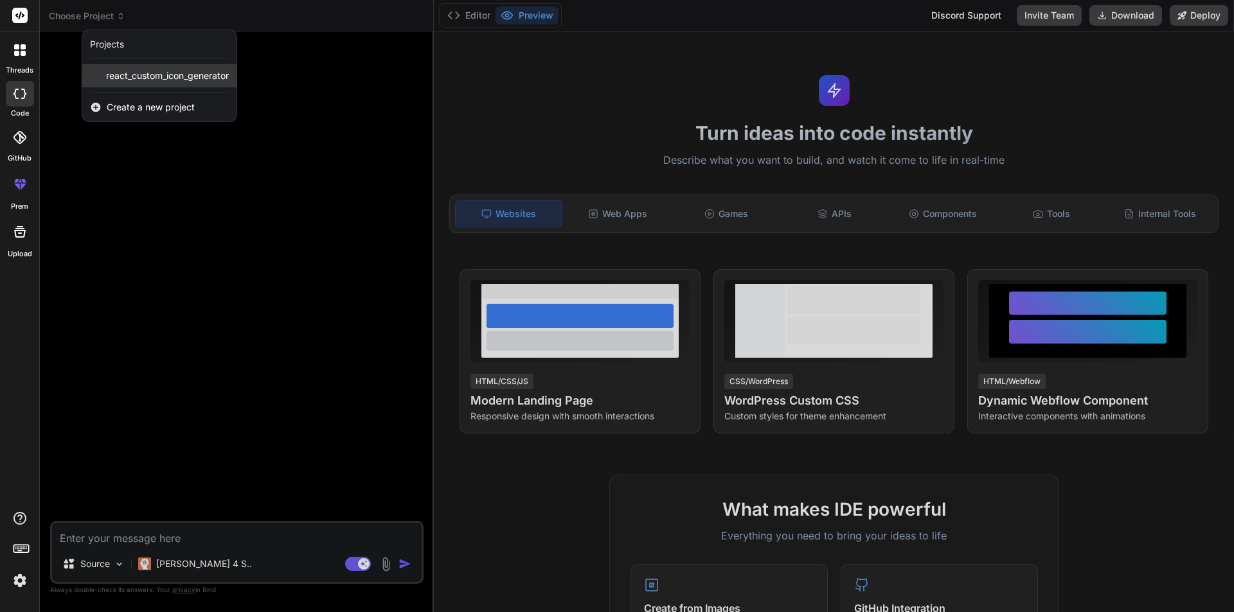
click at [149, 76] on span "react_custom_icon_generator" at bounding box center [167, 75] width 123 height 13
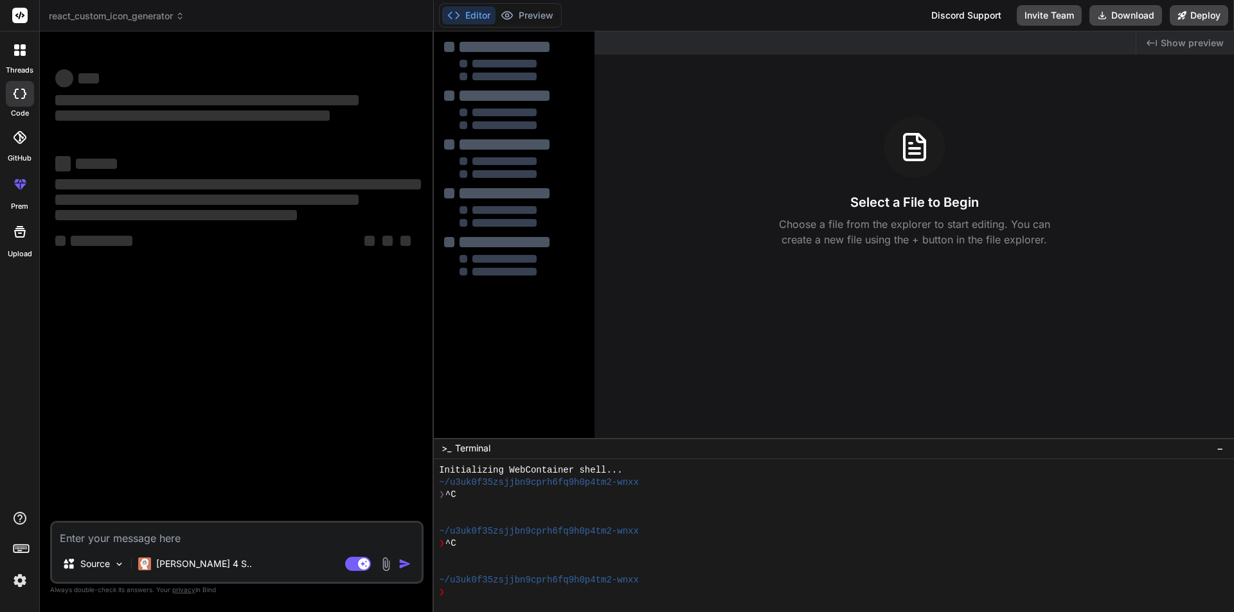
scroll to position [61, 0]
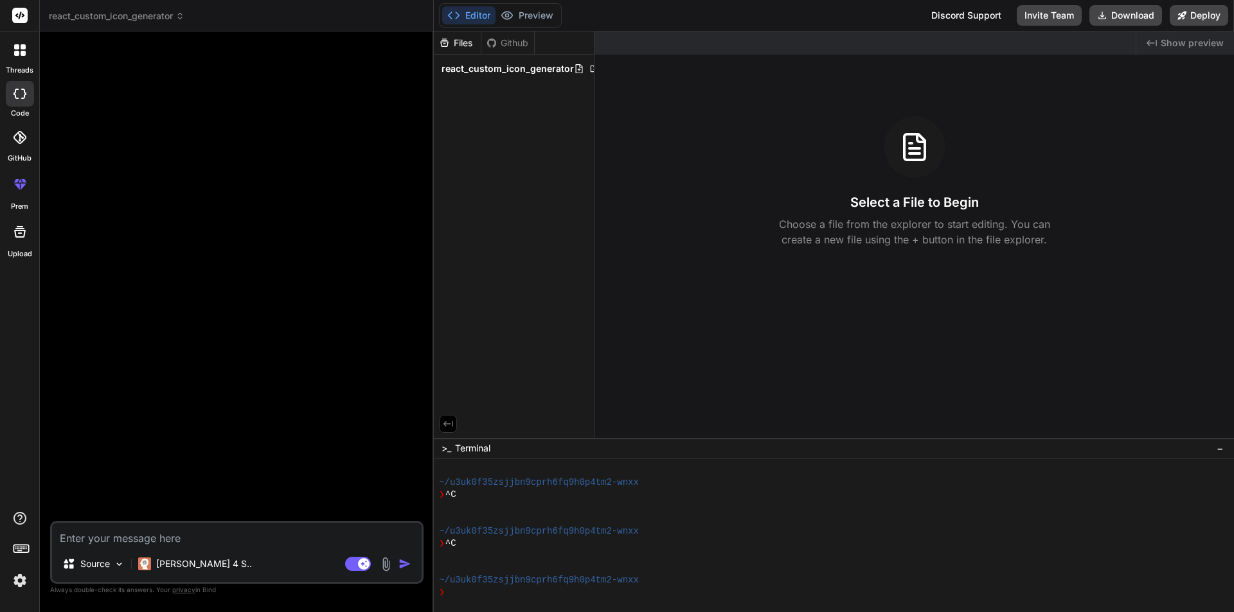
click at [466, 12] on button "Editor" at bounding box center [468, 15] width 53 height 18
click at [544, 71] on span "react_custom_icon_generator" at bounding box center [507, 68] width 132 height 13
click at [498, 71] on span "react_custom_icon_generator" at bounding box center [507, 68] width 132 height 13
click at [17, 56] on div at bounding box center [19, 50] width 27 height 27
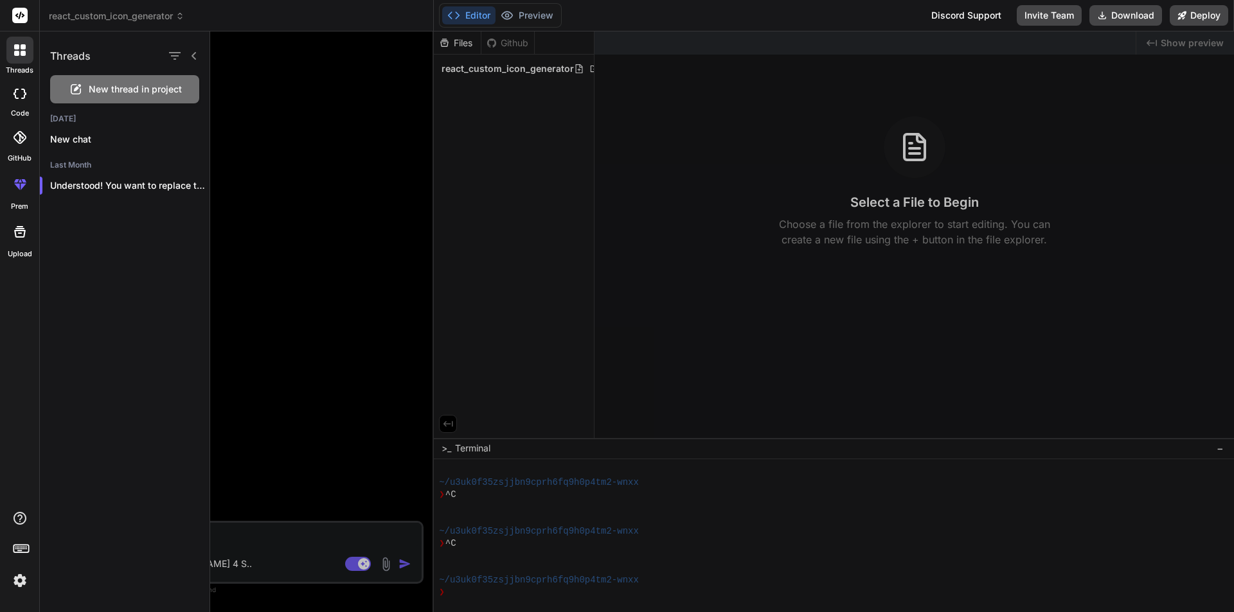
click at [23, 587] on img at bounding box center [20, 581] width 22 height 22
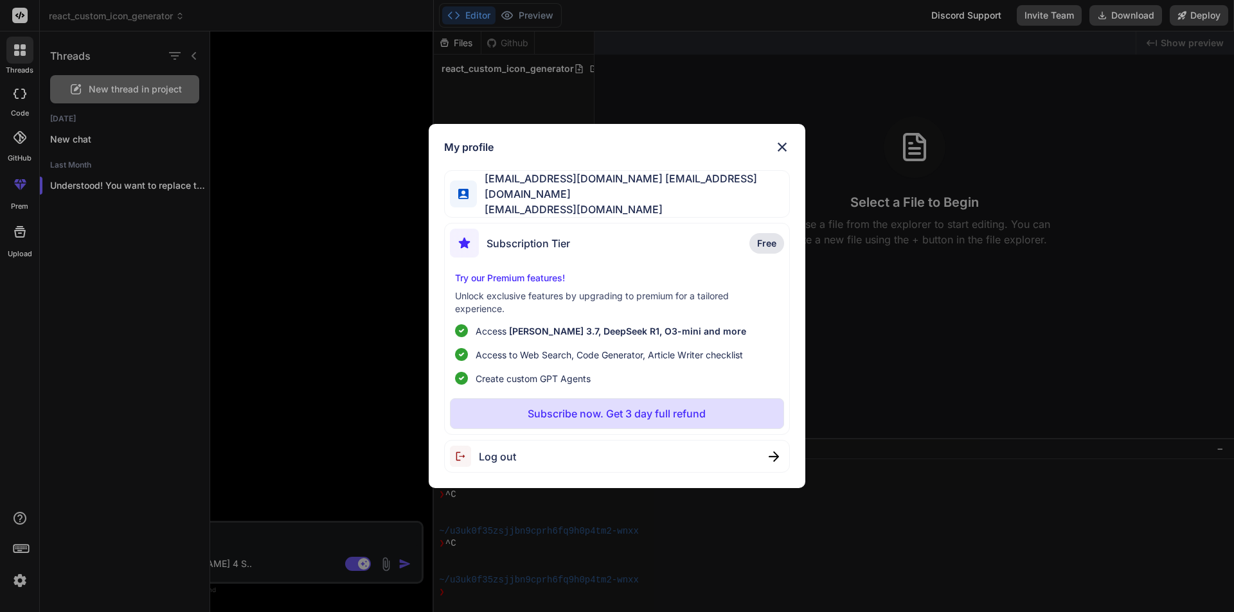
click at [531, 447] on div "Log out" at bounding box center [617, 456] width 346 height 33
type textarea "x"
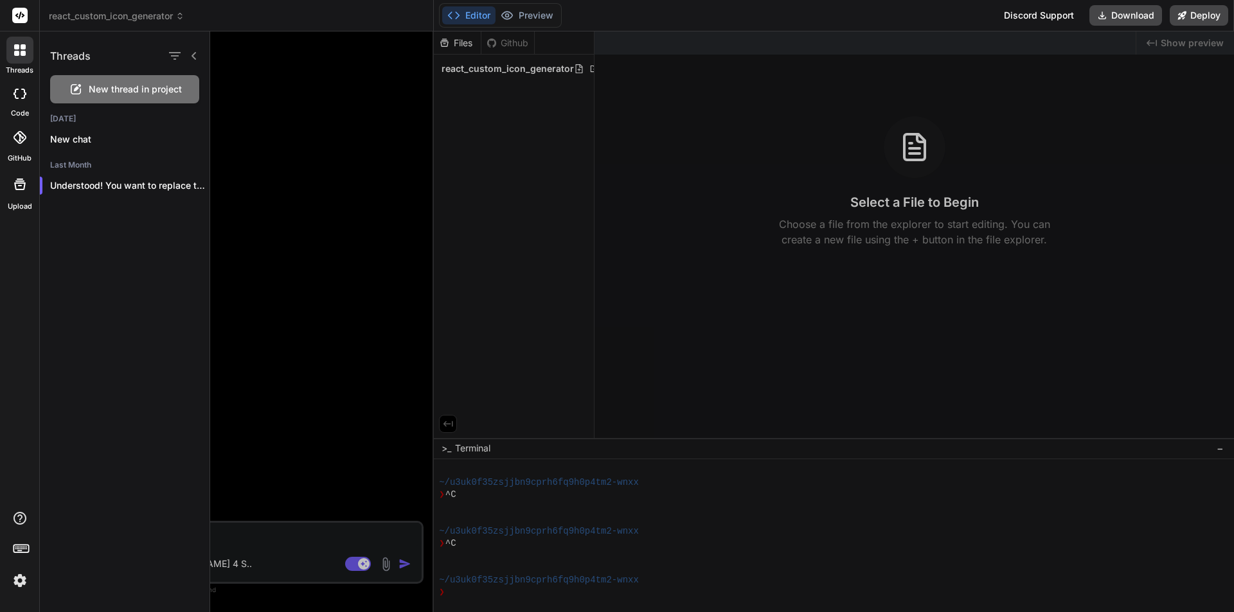
click at [16, 580] on img at bounding box center [20, 581] width 22 height 22
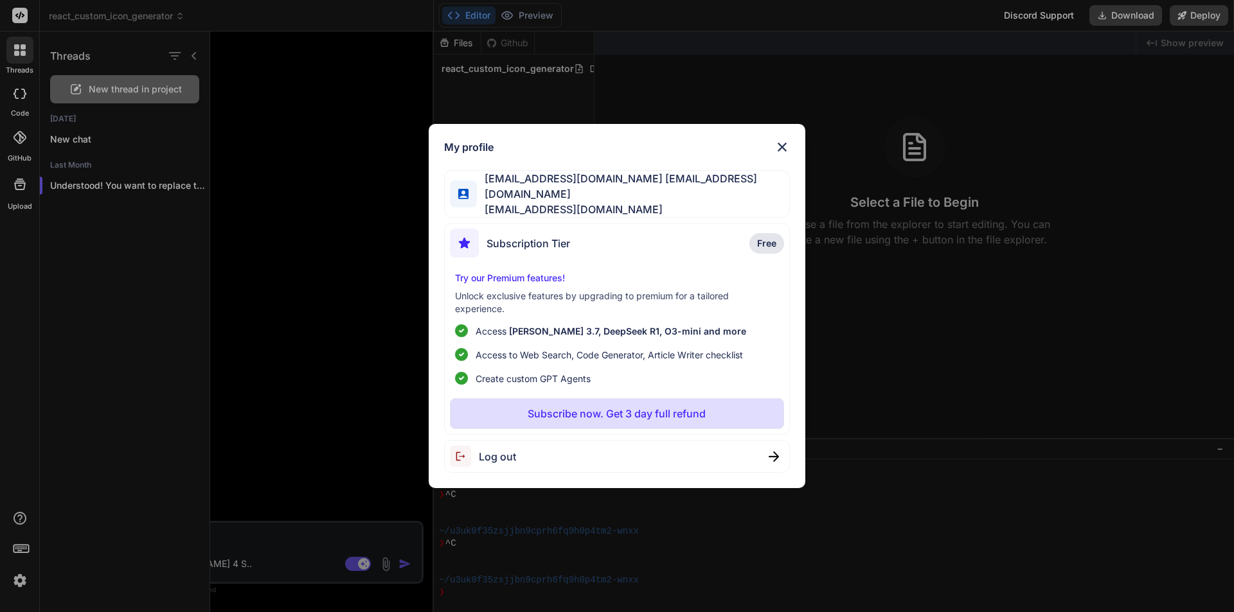
click at [529, 448] on div "Log out" at bounding box center [617, 456] width 346 height 33
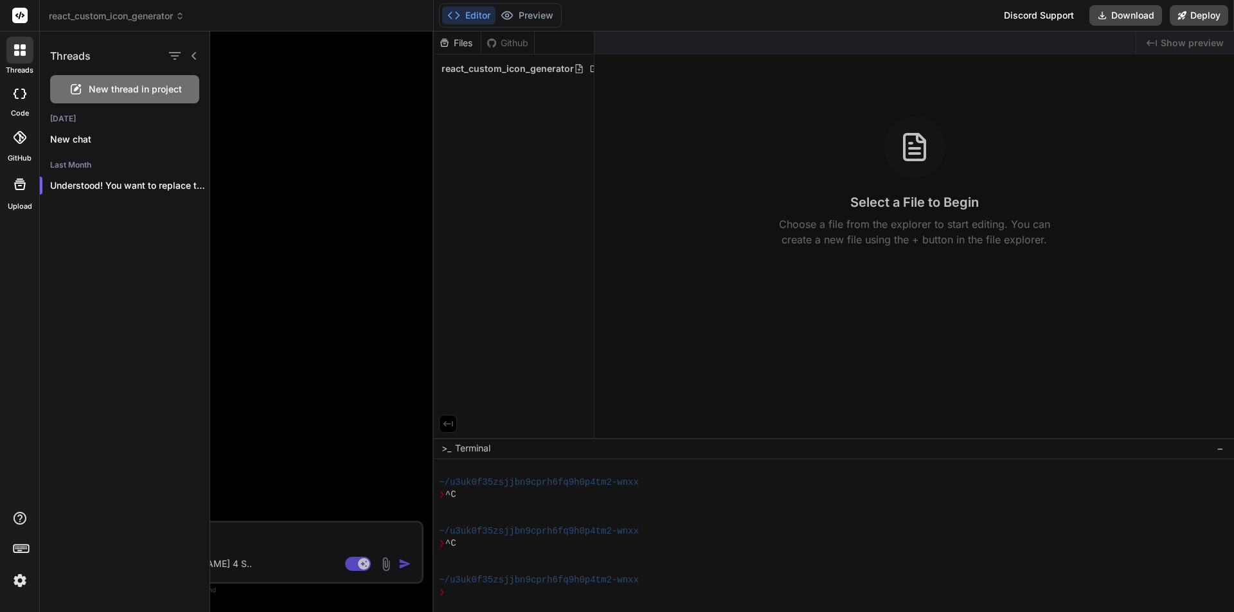
click at [17, 581] on img at bounding box center [20, 581] width 22 height 22
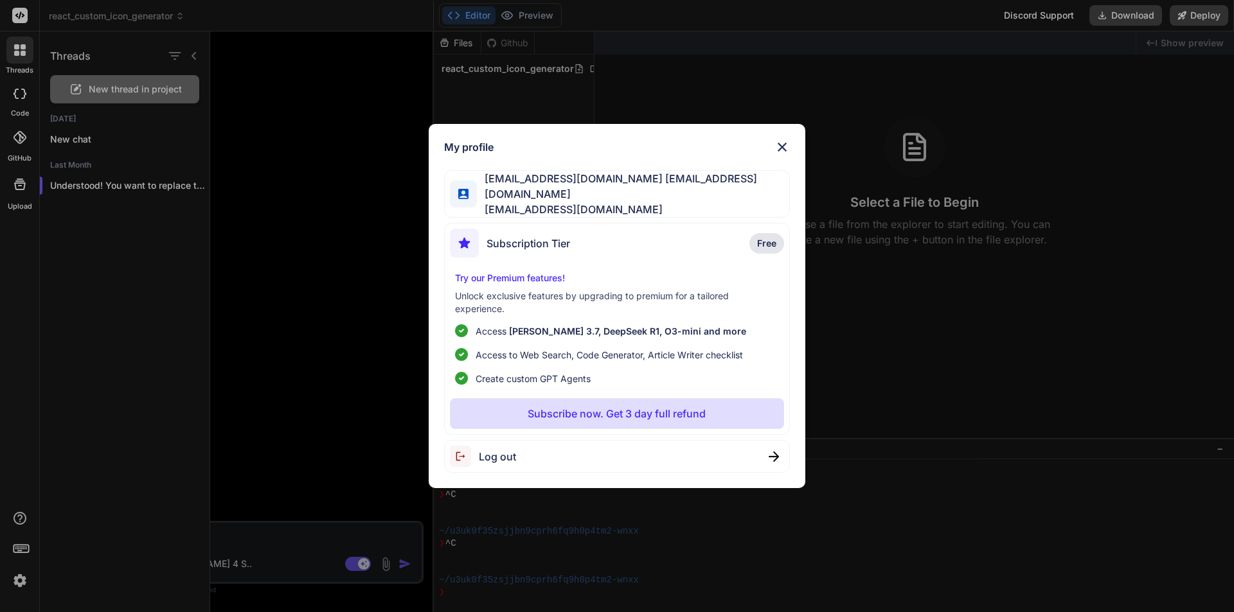
click at [515, 451] on span "Log out" at bounding box center [497, 456] width 37 height 15
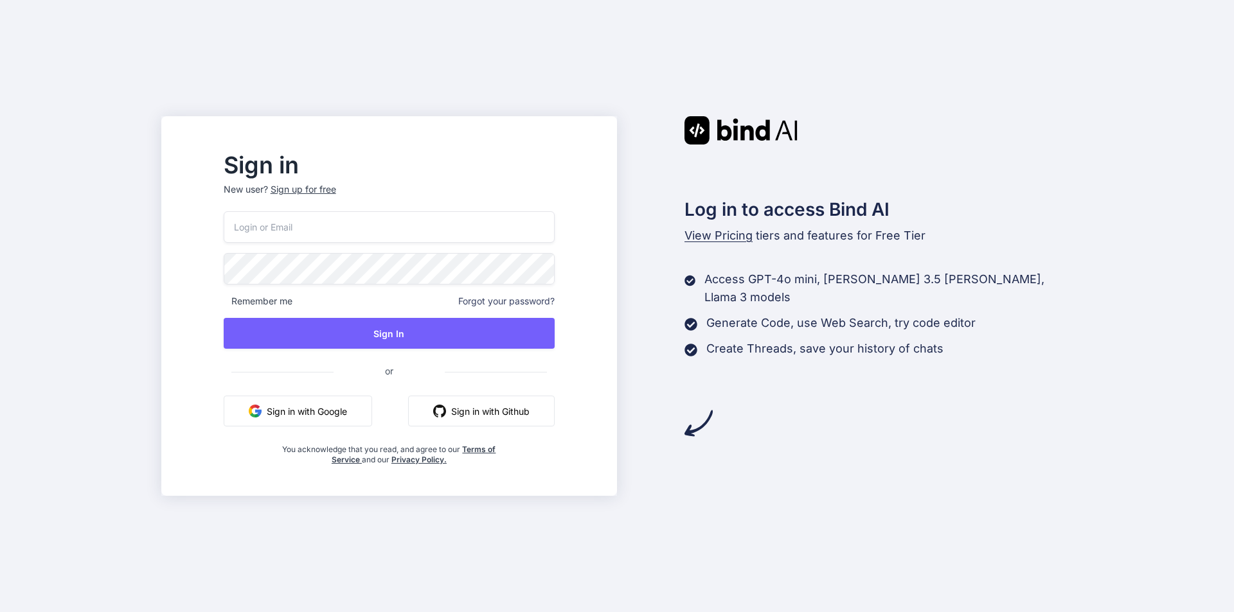
click at [305, 225] on input "email" at bounding box center [389, 226] width 331 height 31
paste input "[EMAIL_ADDRESS][DOMAIN_NAME]"
type input "[EMAIL_ADDRESS][DOMAIN_NAME]"
click at [460, 350] on div "votumu@fxzig.com Remember me Forgot your password? Sign In or Sign in with Goog…" at bounding box center [389, 338] width 331 height 254
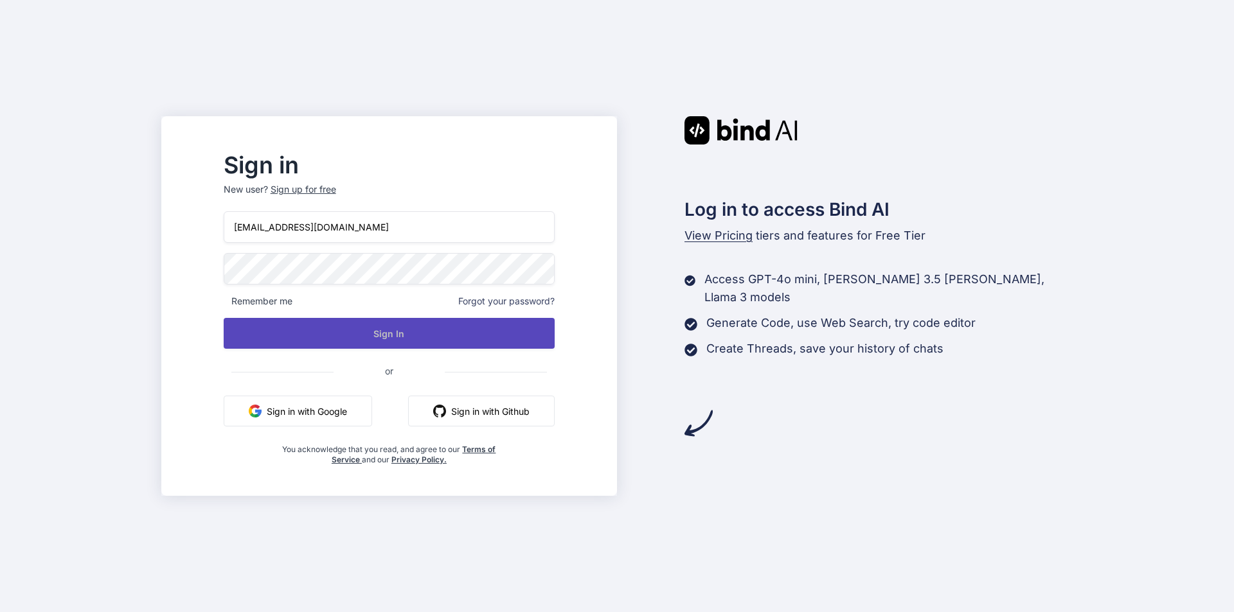
click at [416, 337] on button "Sign In" at bounding box center [389, 333] width 331 height 31
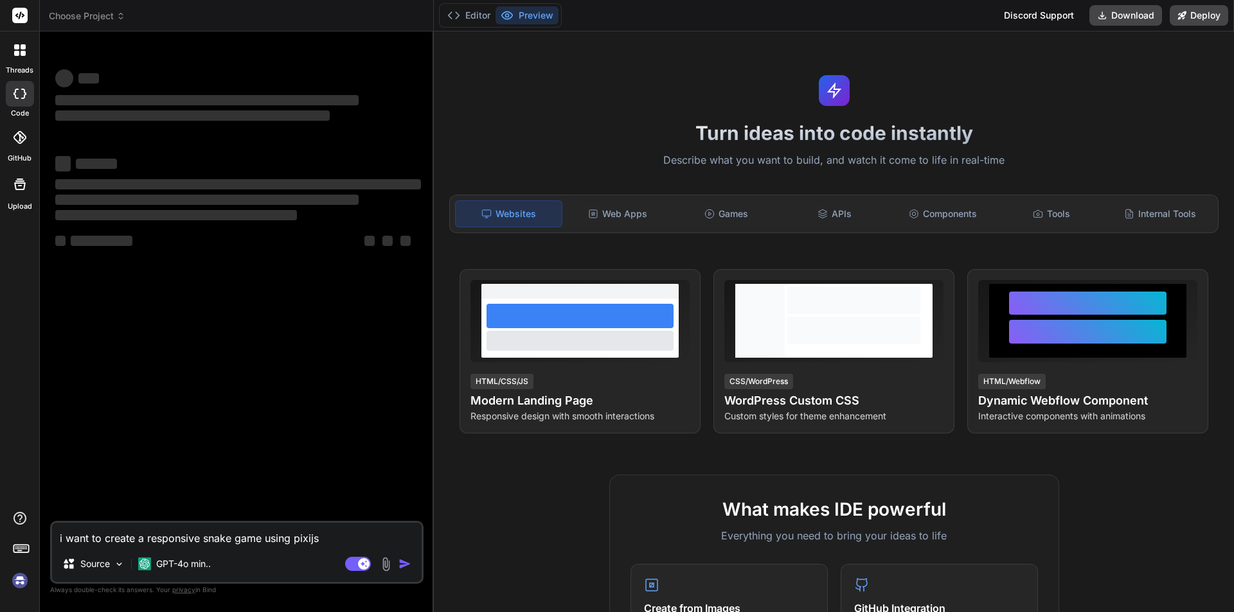
click at [12, 580] on img at bounding box center [20, 581] width 22 height 22
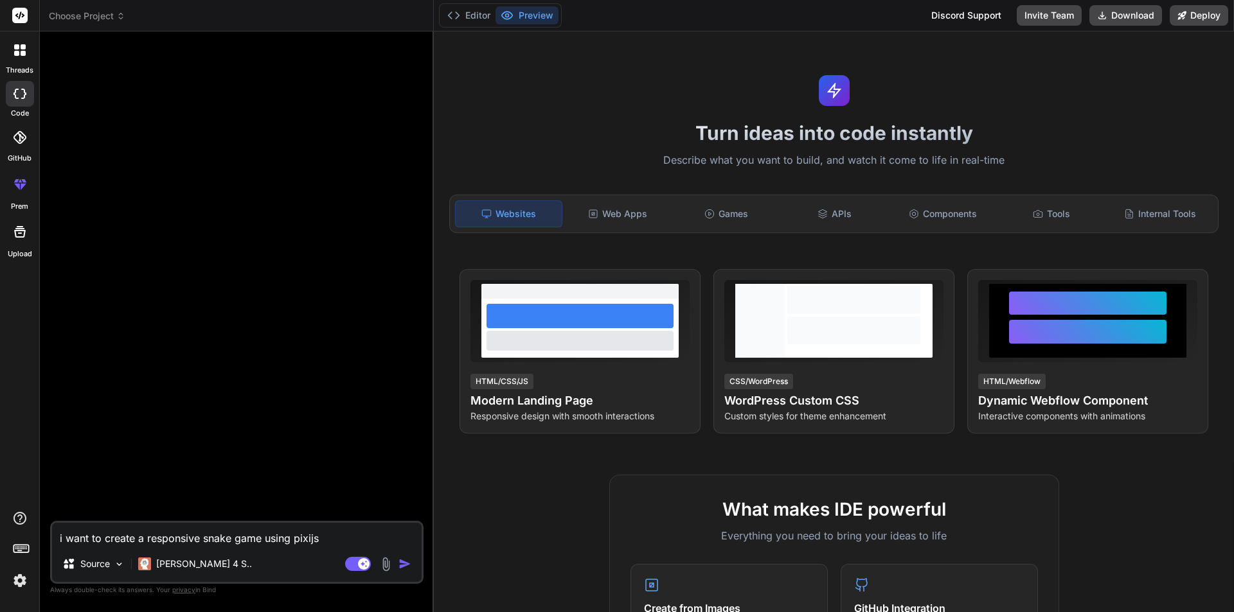
click at [403, 561] on img "button" at bounding box center [404, 564] width 13 height 13
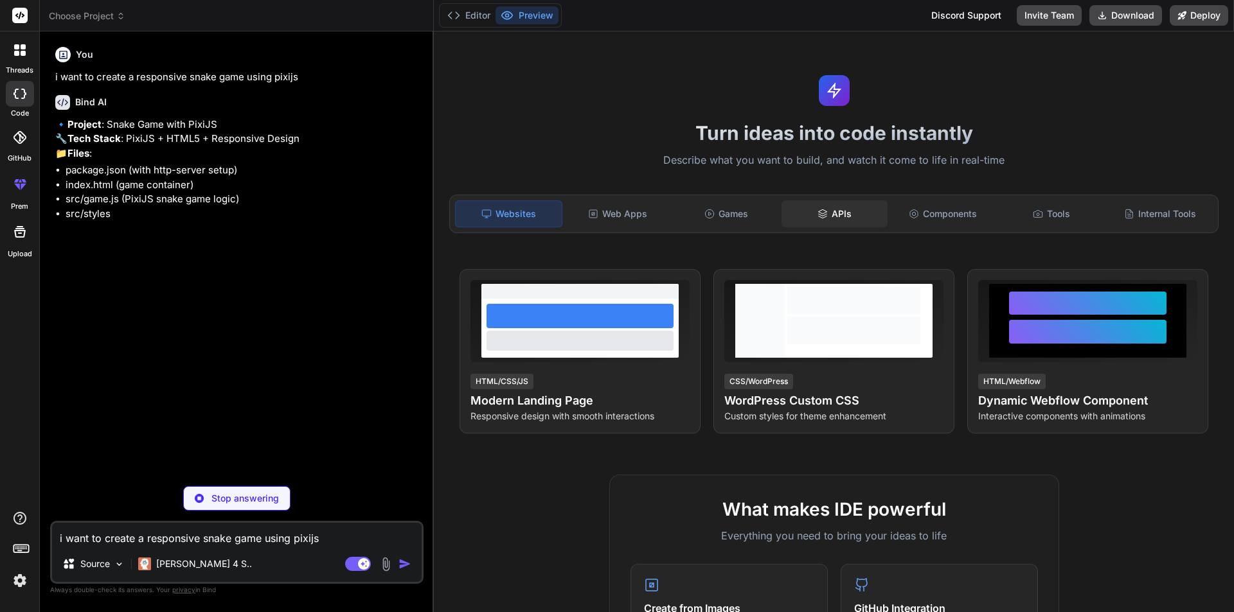
click at [820, 209] on icon at bounding box center [822, 214] width 10 height 10
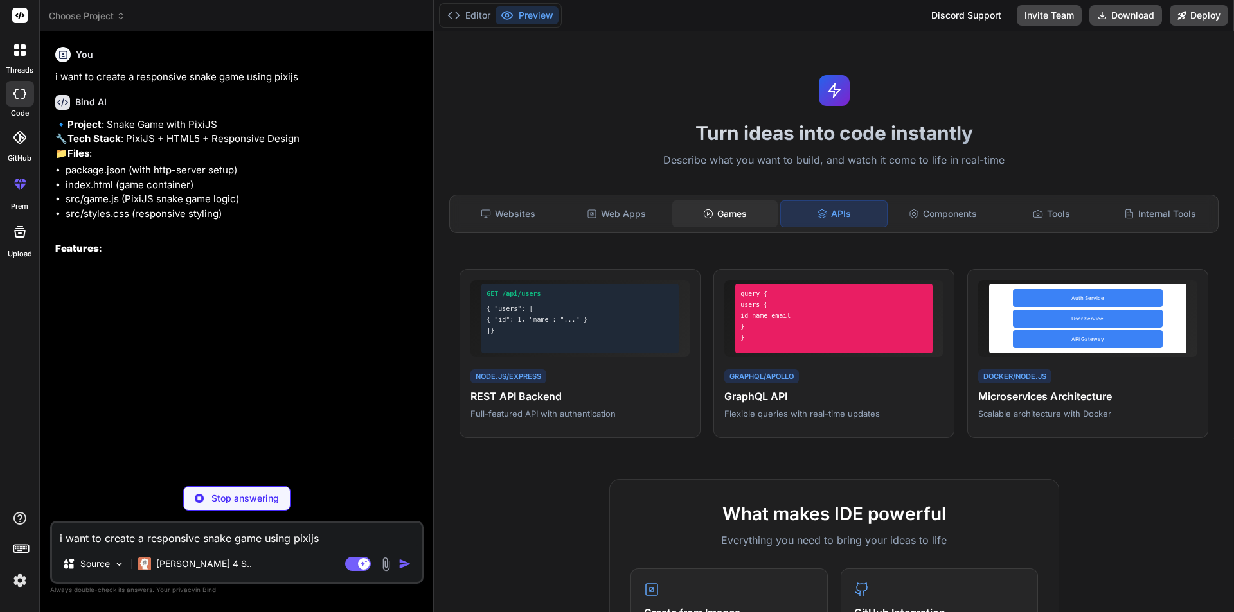
click at [736, 209] on div "Games" at bounding box center [725, 213] width 106 height 27
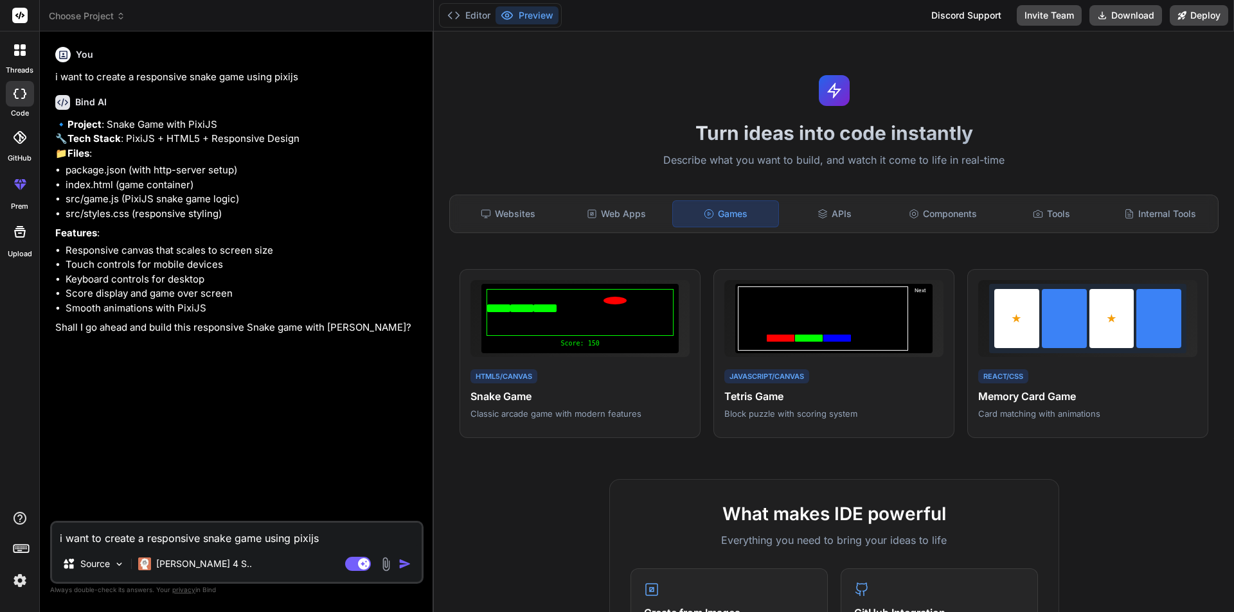
type textarea "x"
click at [183, 533] on textarea "i want to create a responsive snake game using pixijs" at bounding box center [236, 534] width 369 height 23
type textarea "o"
type textarea "x"
type textarea "ok"
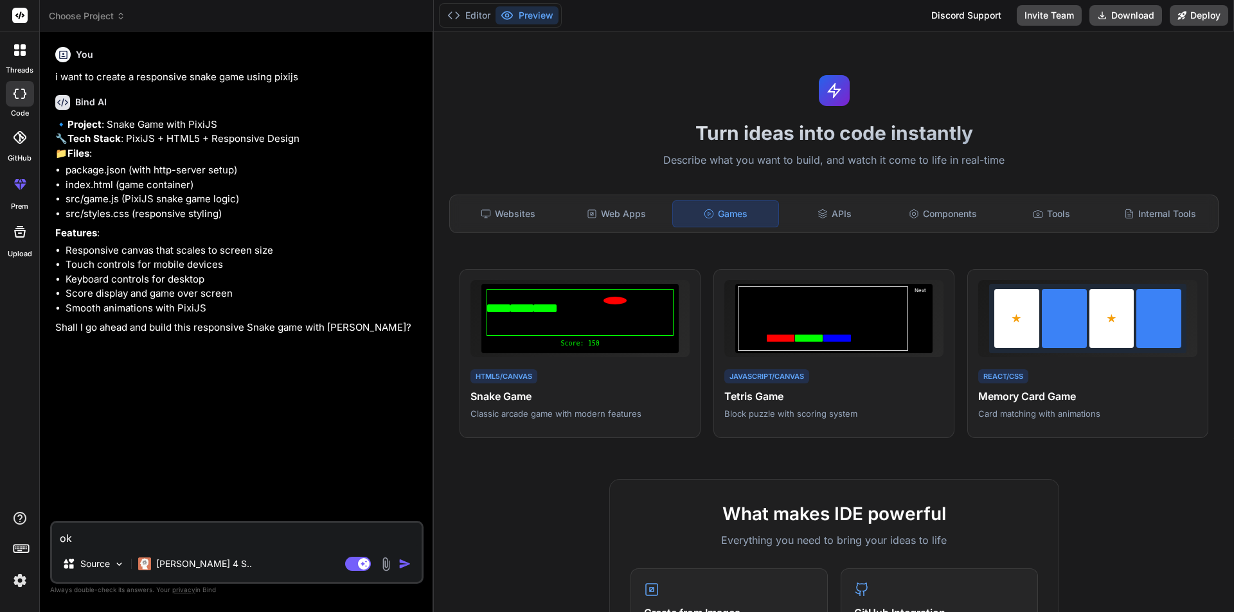
type textarea "x"
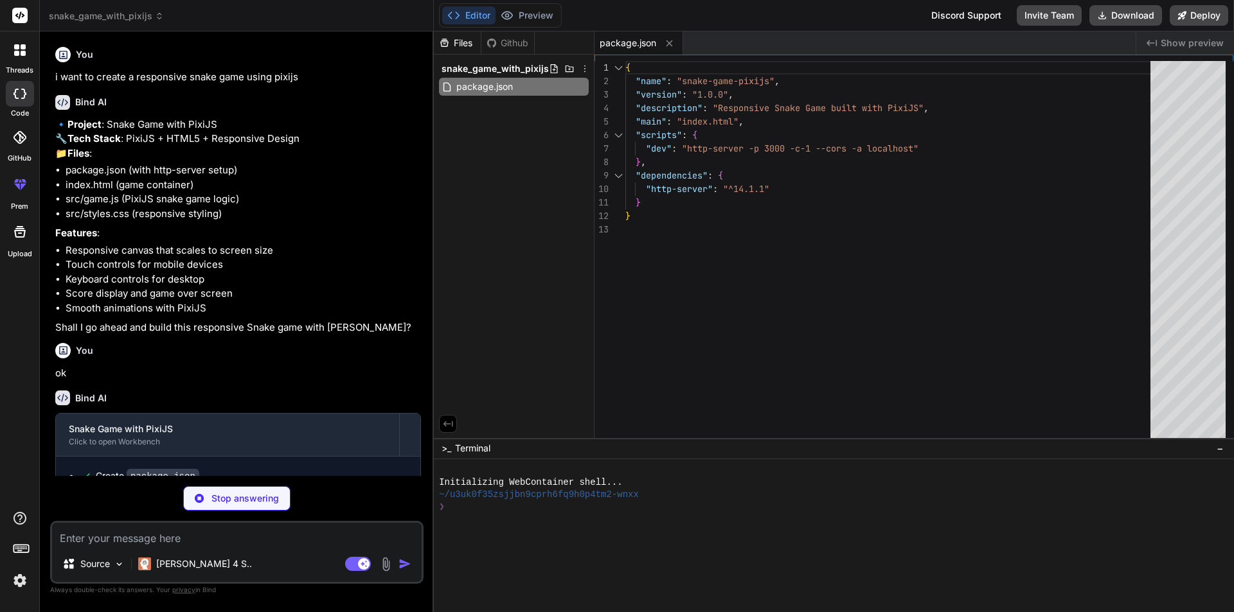
scroll to position [69, 0]
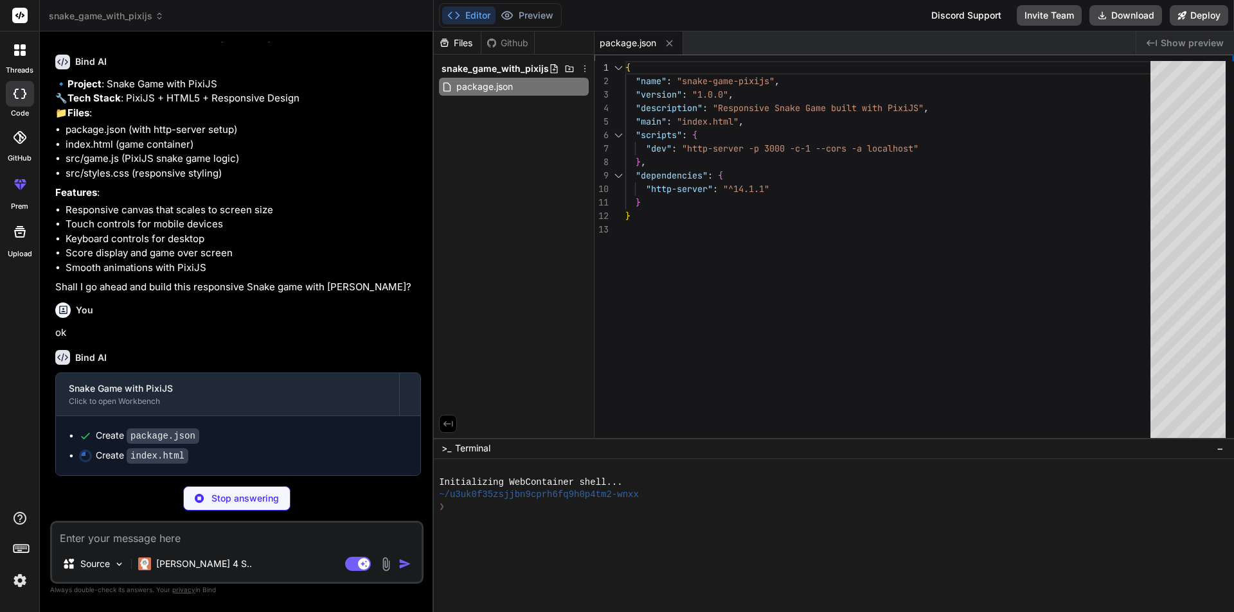
type textarea "x"
type textarea "<button class="restart-btn" id="restartBtn">Play Again</button> </div> </div> <…"
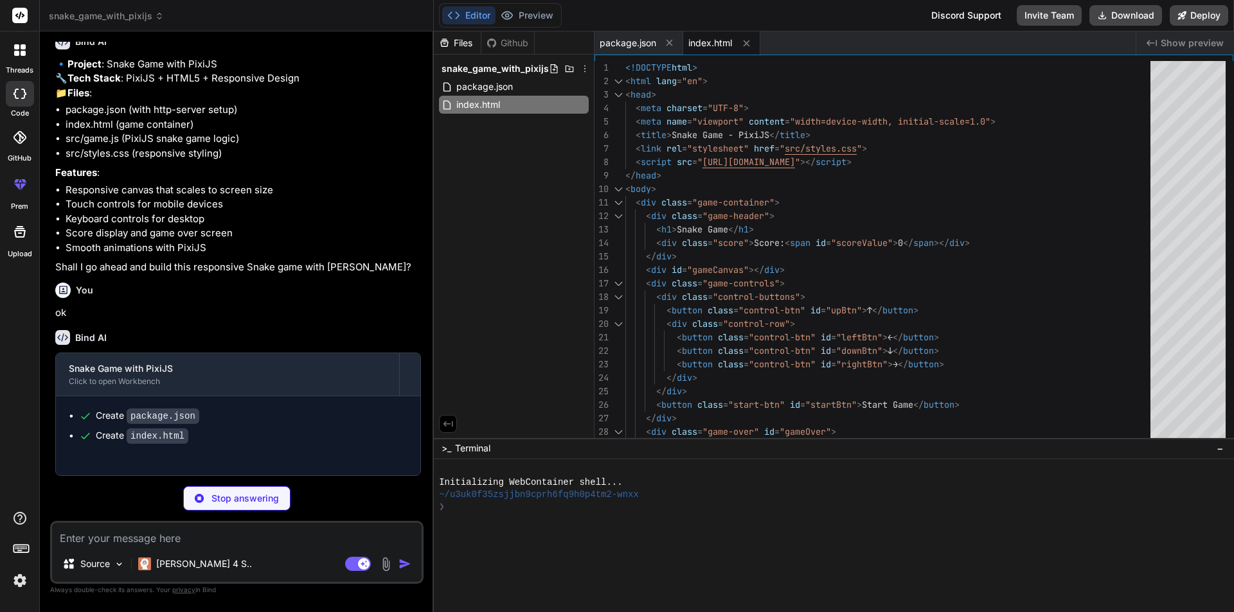
type textarea "x"
type textarea "height: 45px; font-size: 1rem; } .start-btn, .restart-btn { padding: 12px 25px;…"
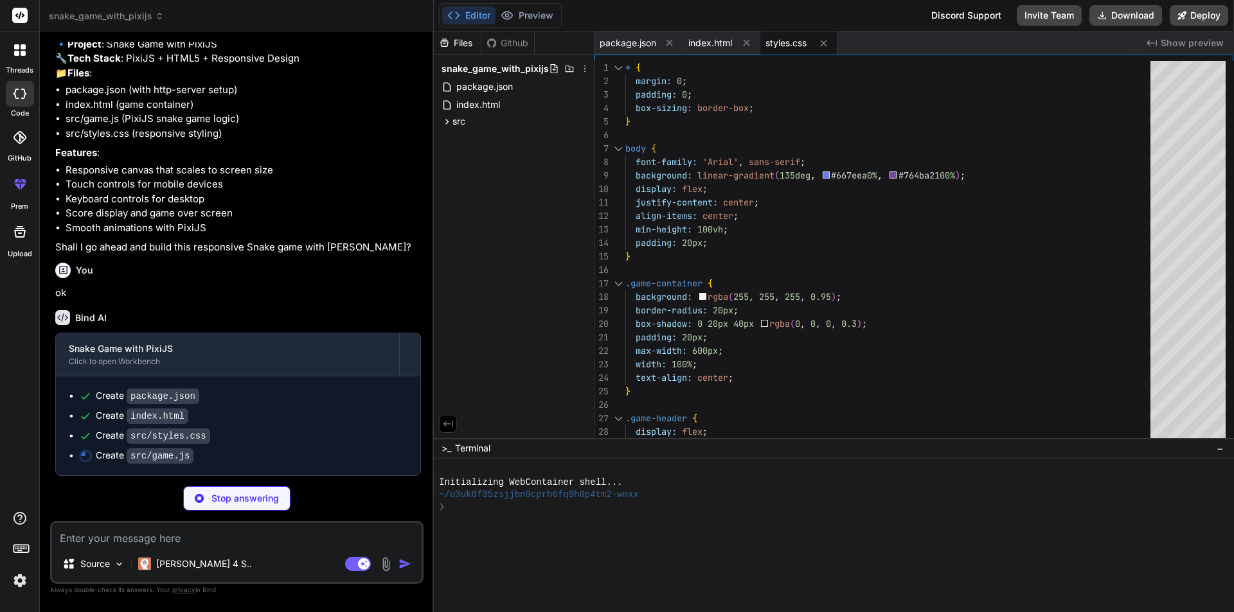
scroll to position [109, 0]
type textarea "x"
type textarea "window.addEventListener('load', () => { new SnakeGame(); });"
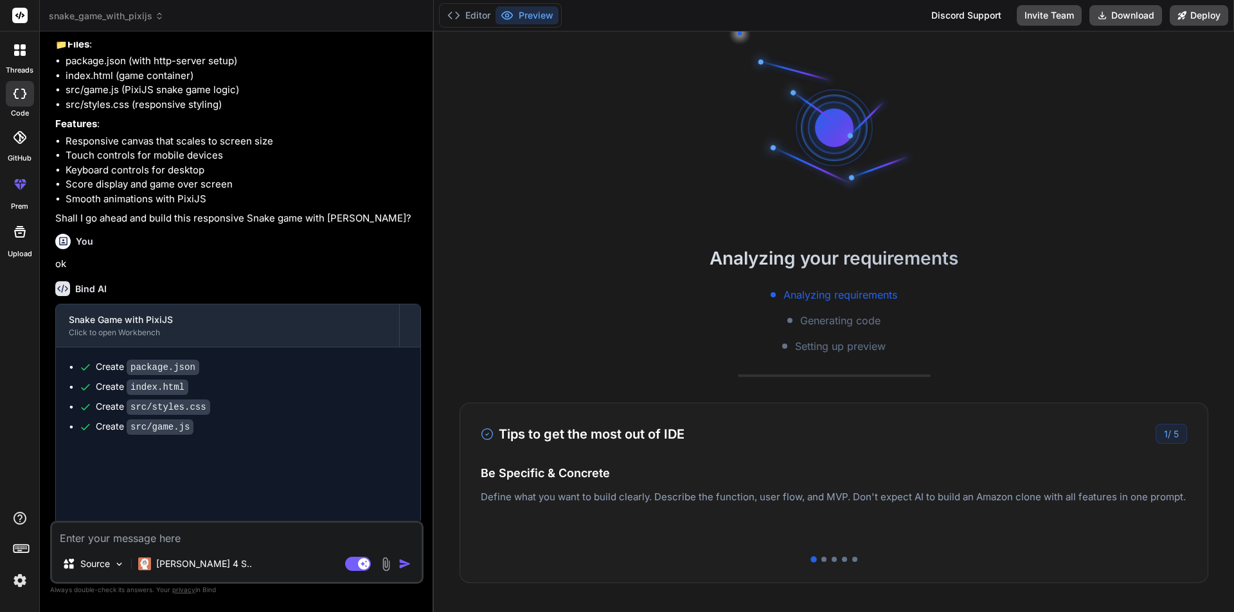
type textarea "x"
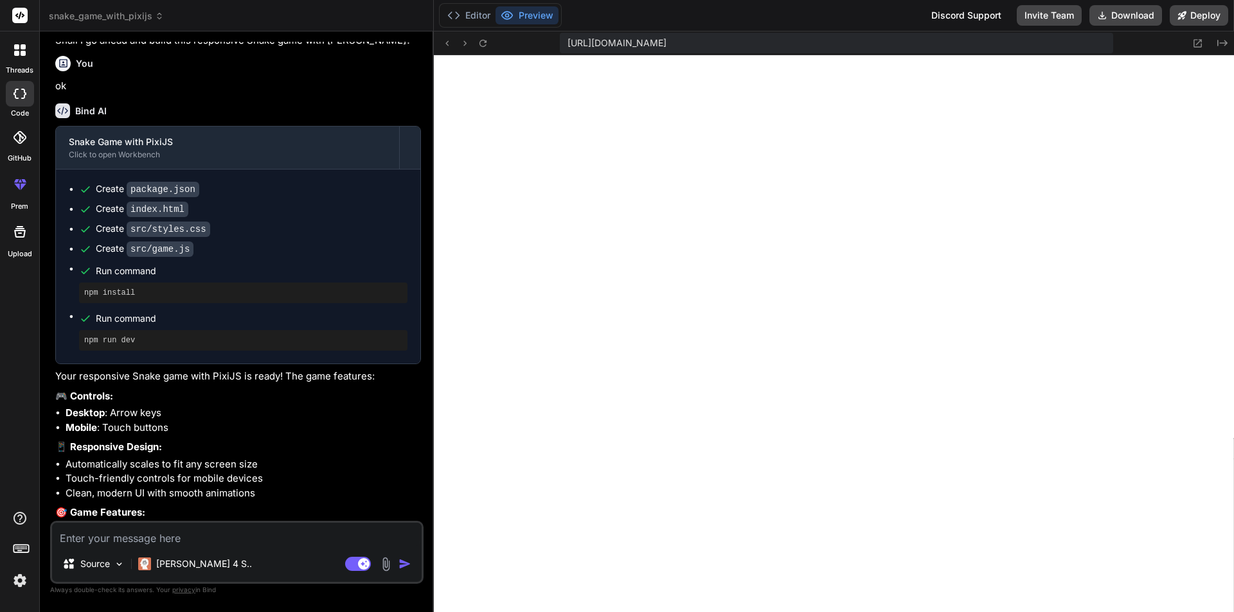
scroll to position [427, 0]
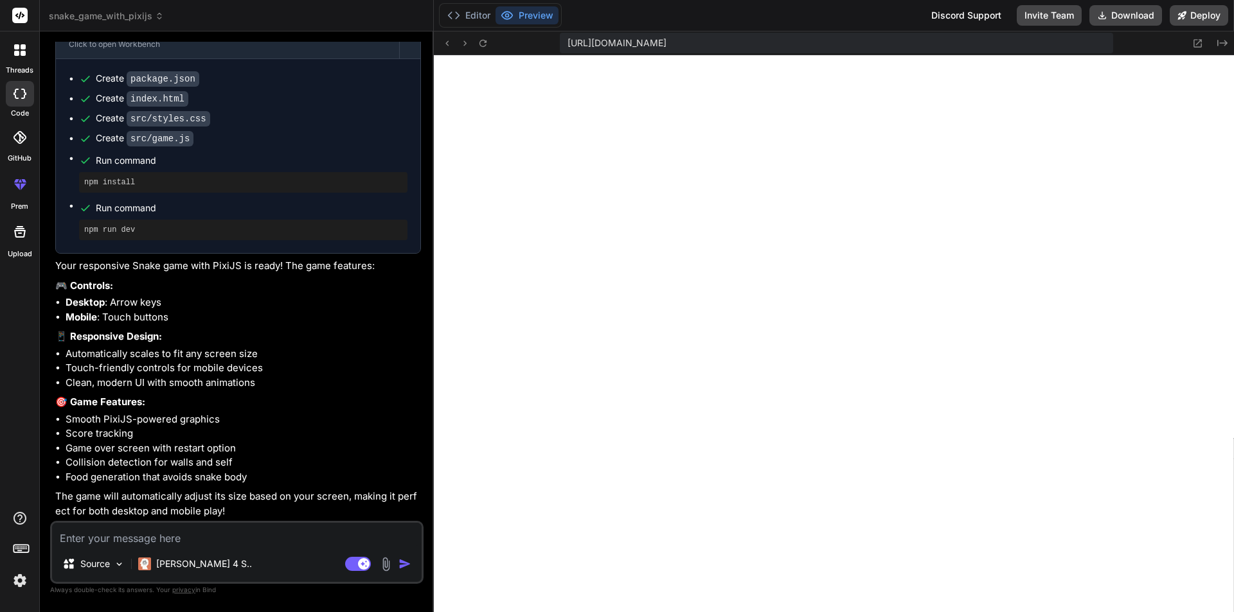
click at [118, 538] on textarea at bounding box center [236, 534] width 369 height 23
type textarea "s"
type textarea "x"
type textarea "st"
type textarea "x"
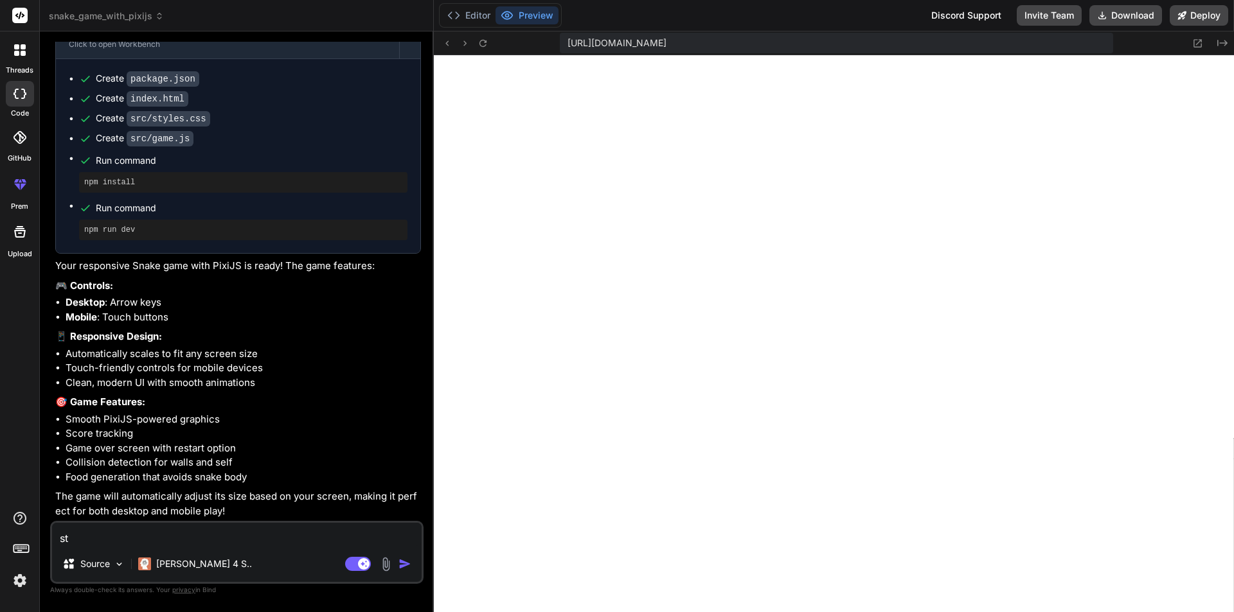
type textarea "sta"
type textarea "x"
type textarea "star"
type textarea "x"
type textarea "start"
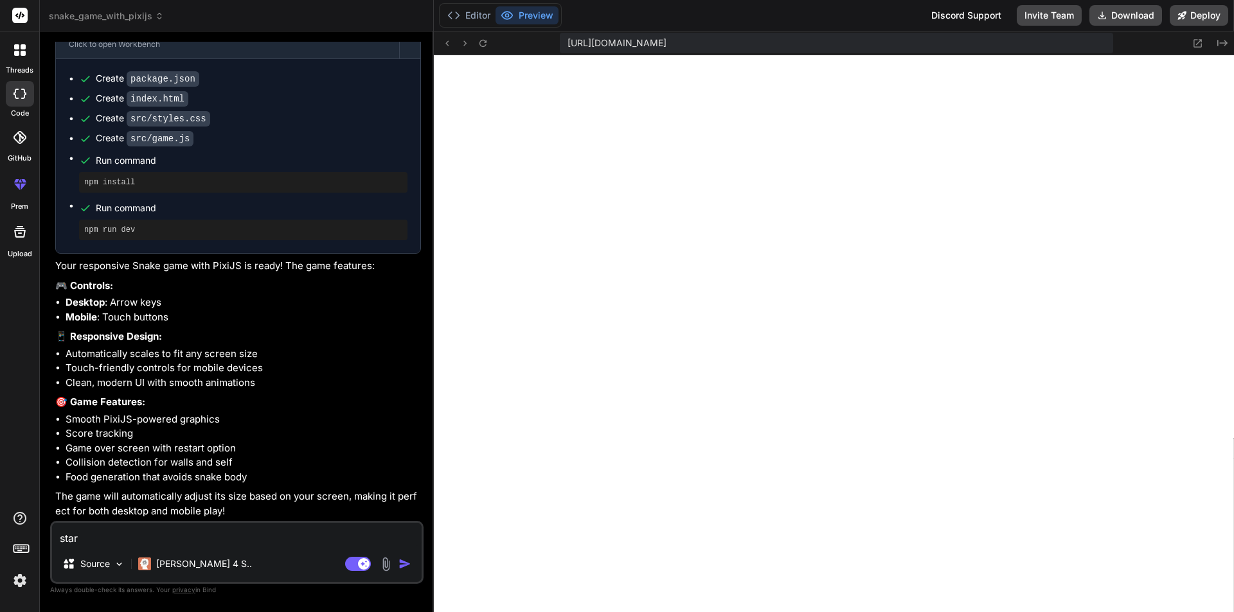
type textarea "x"
type textarea "start"
type textarea "x"
type textarea "start g"
type textarea "x"
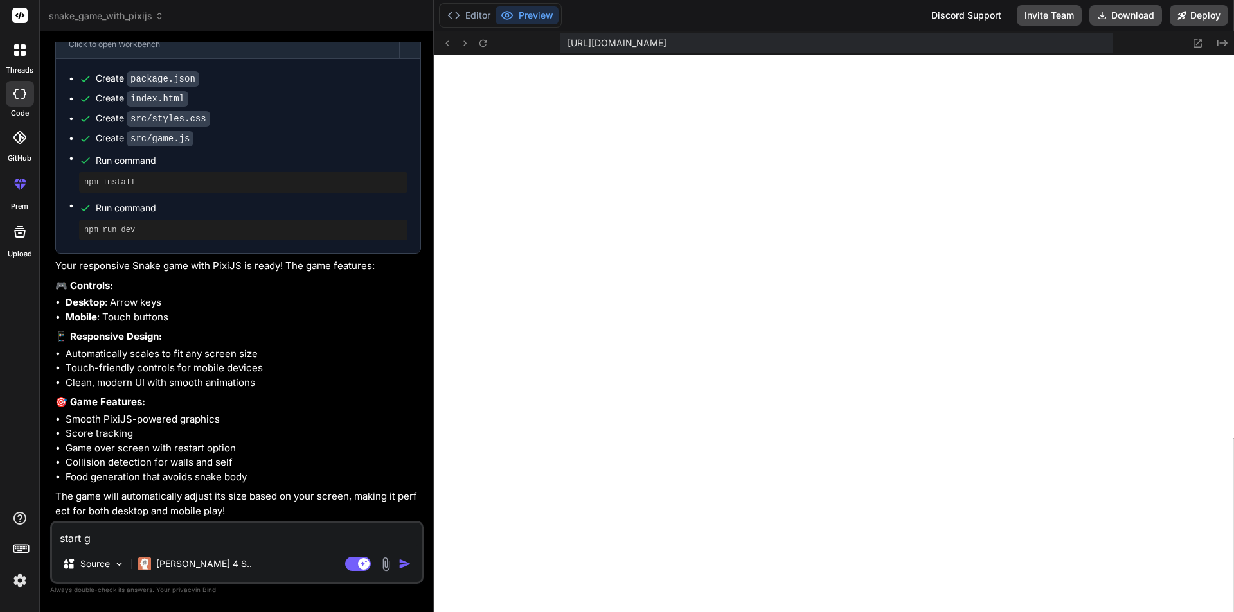
type textarea "start ga"
type textarea "x"
type textarea "start gam"
type textarea "x"
type textarea "start game"
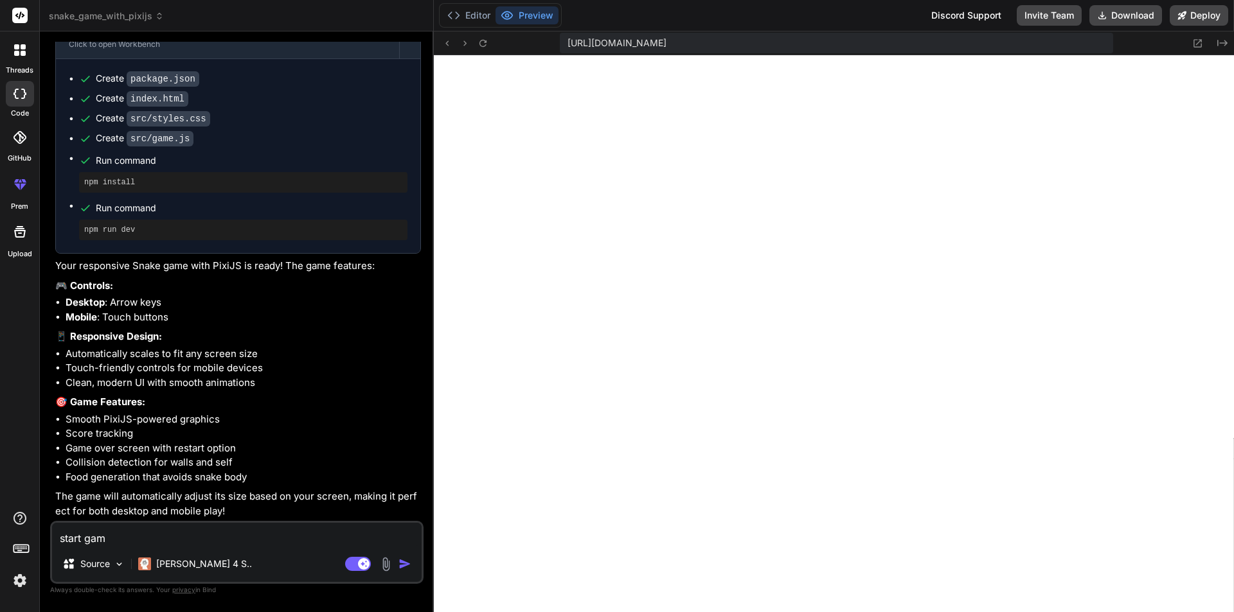
type textarea "x"
type textarea "start game"
type textarea "x"
type textarea "start game b"
type textarea "x"
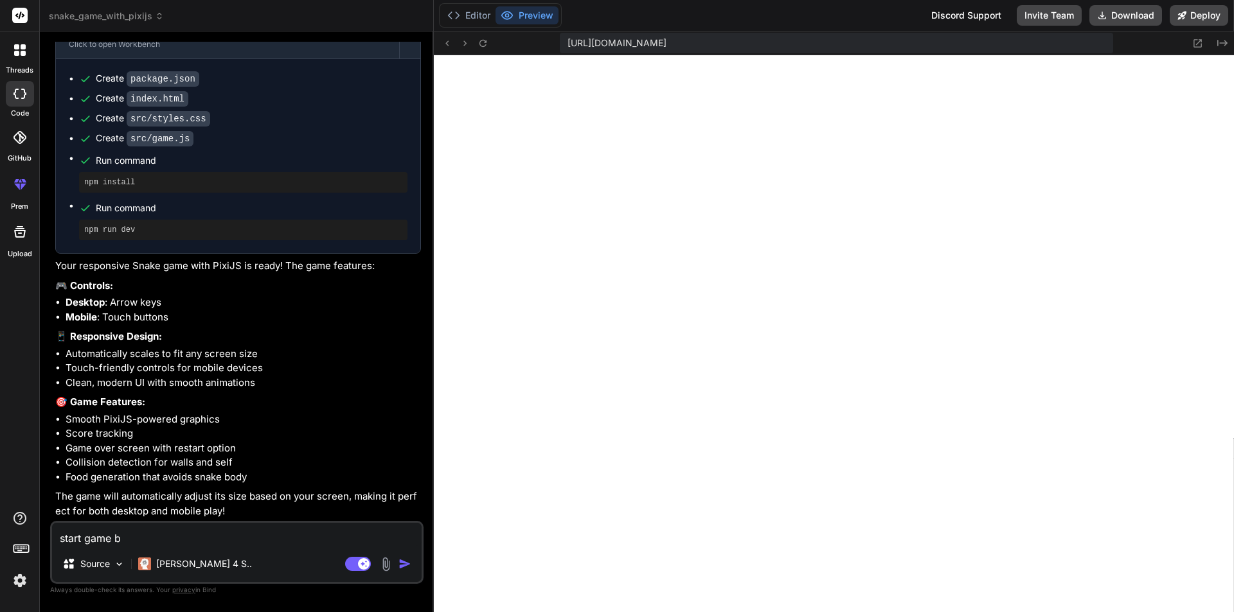
type textarea "start game bu"
type textarea "x"
type textarea "start game but"
type textarea "x"
type textarea "start game butt"
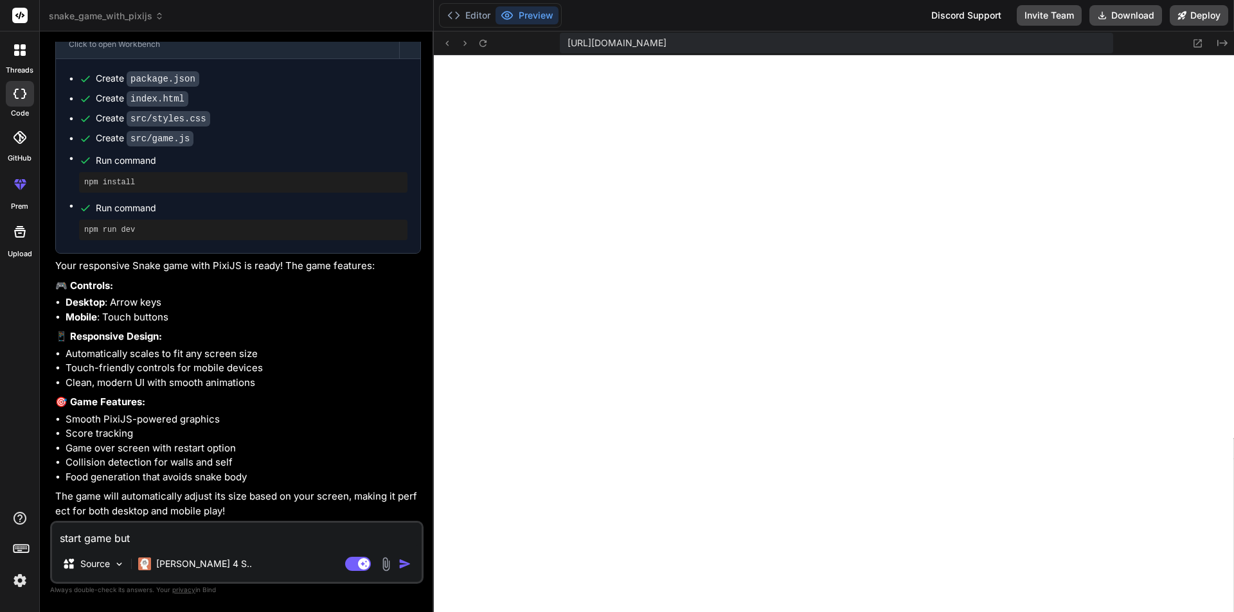
type textarea "x"
type textarea "start game butto"
type textarea "x"
type textarea "start game button"
type textarea "x"
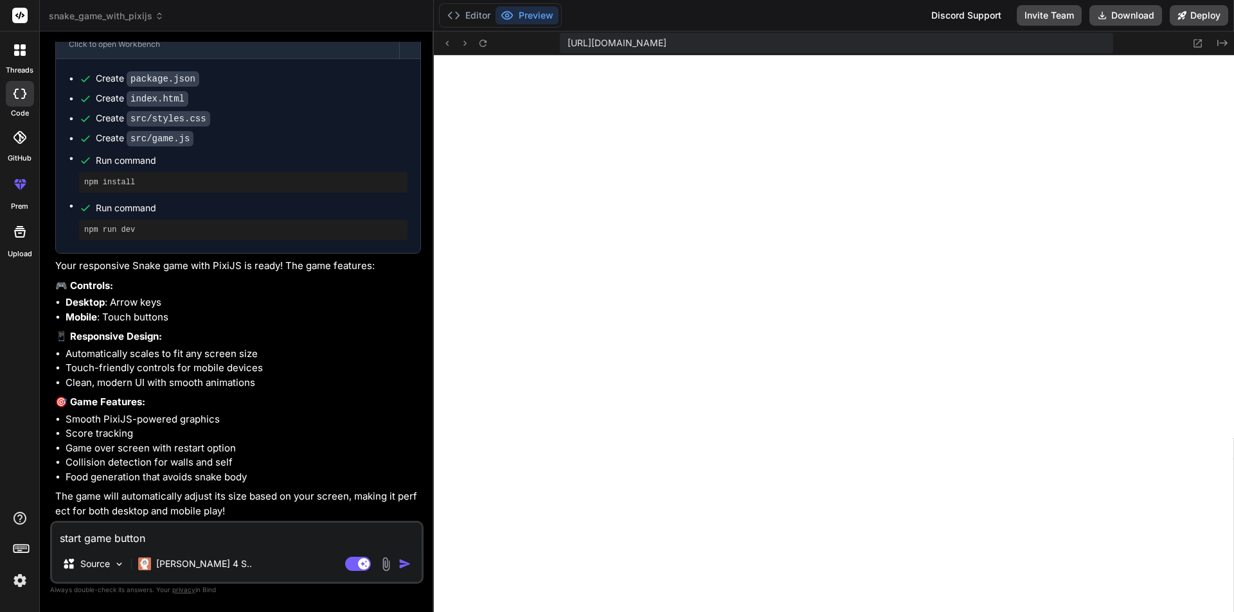
type textarea "start game button"
type textarea "x"
type textarea "start game button n"
type textarea "x"
type textarea "start game button no"
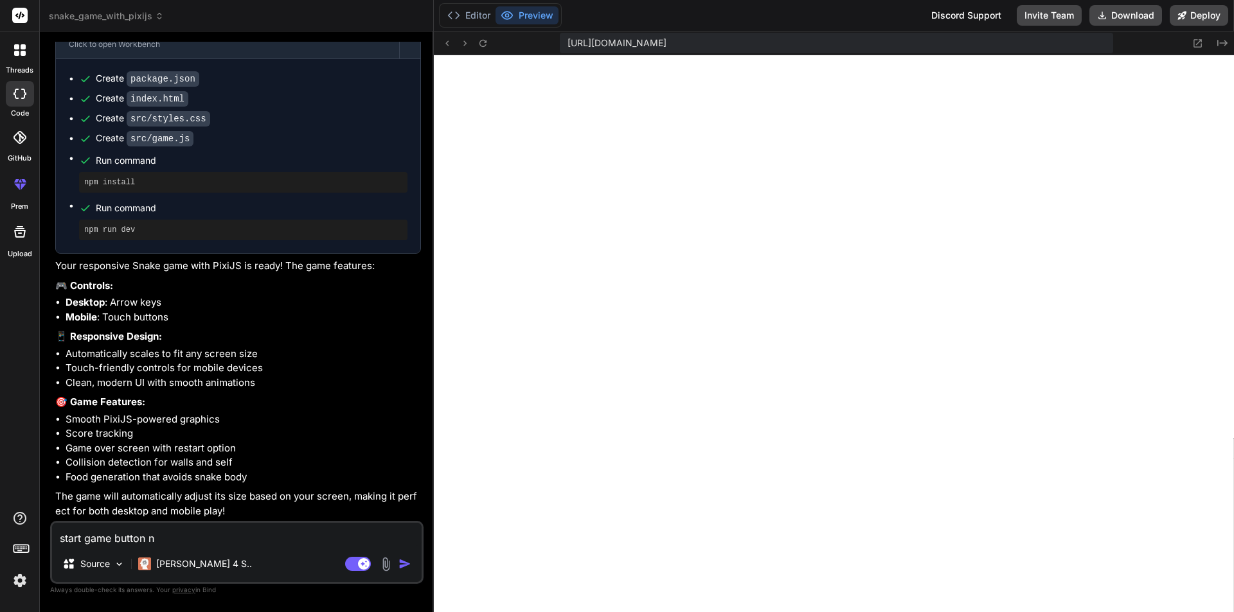
type textarea "x"
type textarea "start game button not"
type textarea "x"
type textarea "start game button not"
type textarea "x"
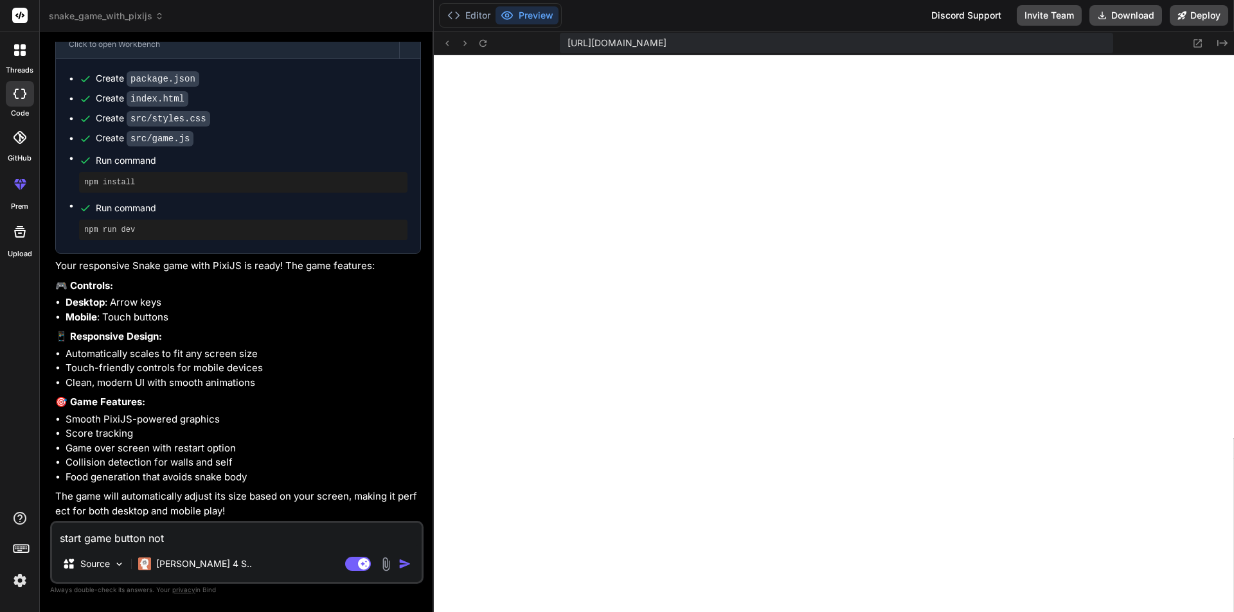
type textarea "start game button not w"
type textarea "x"
type textarea "start game button not wo"
type textarea "x"
type textarea "start game button not wor"
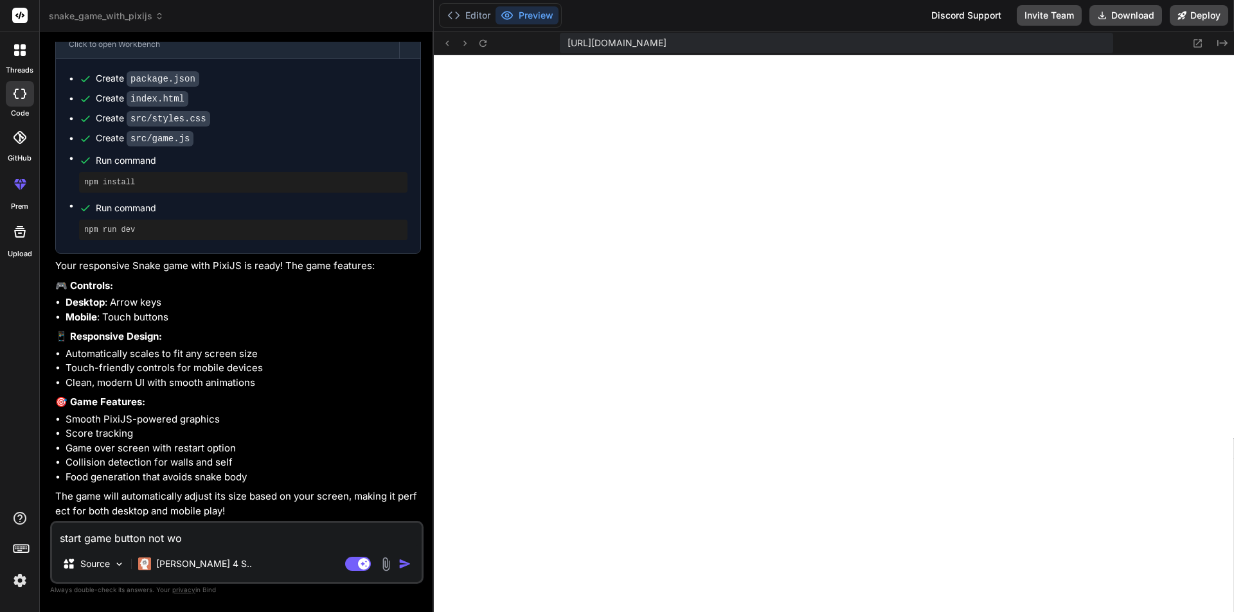
type textarea "x"
type textarea "start game button not work"
type textarea "x"
type textarea "start game button not worki"
type textarea "x"
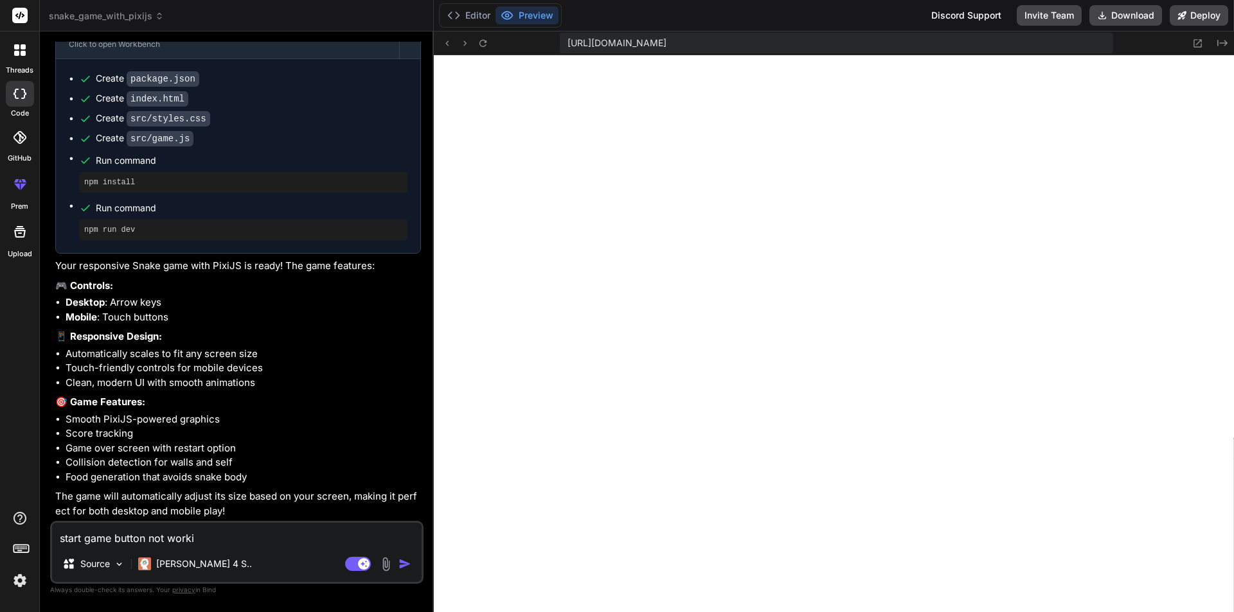
type textarea "start game button not workin"
type textarea "x"
type textarea "start game button not working"
type textarea "x"
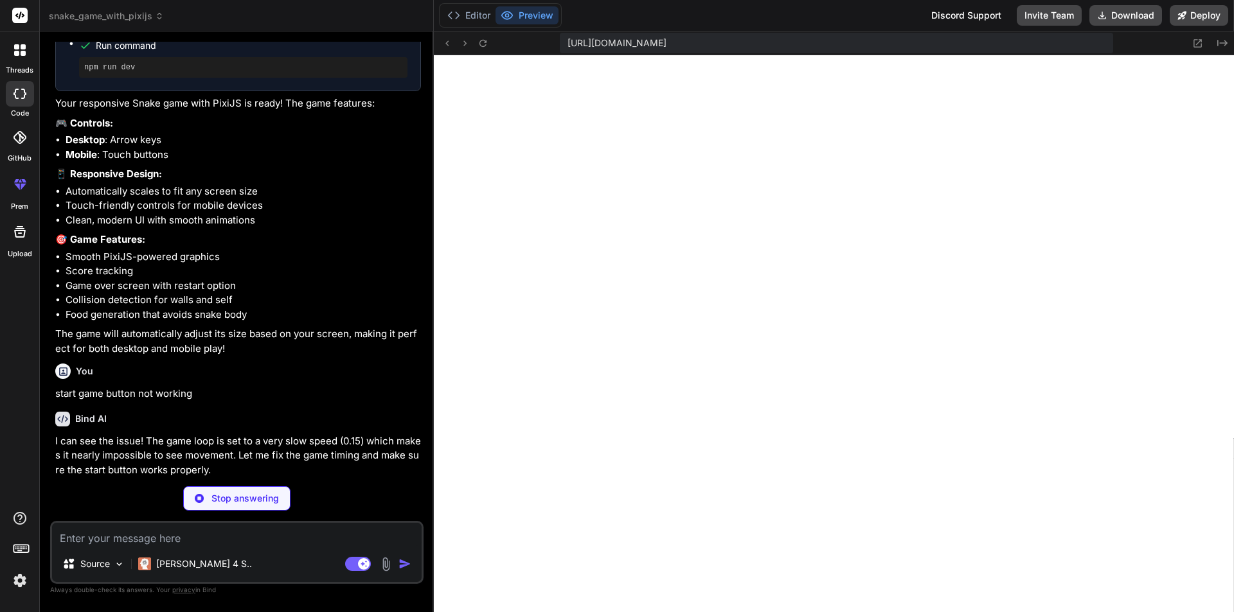
scroll to position [677, 0]
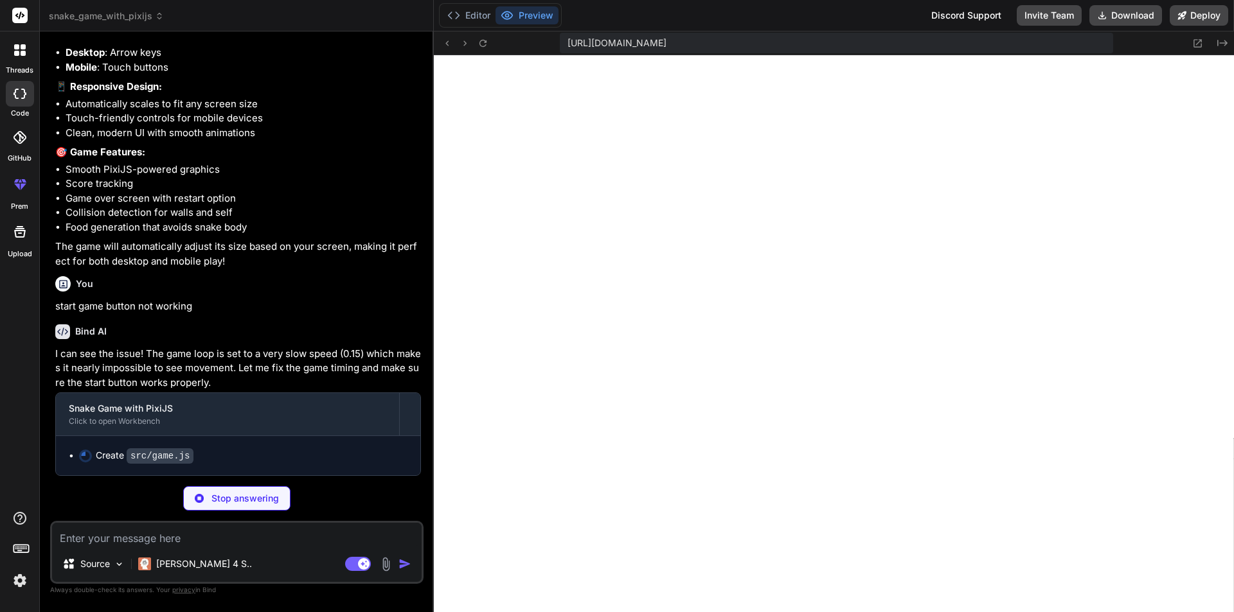
type textarea "x"
type textarea "// Initialize game when page loads window.addEventListener('load', () => { cons…"
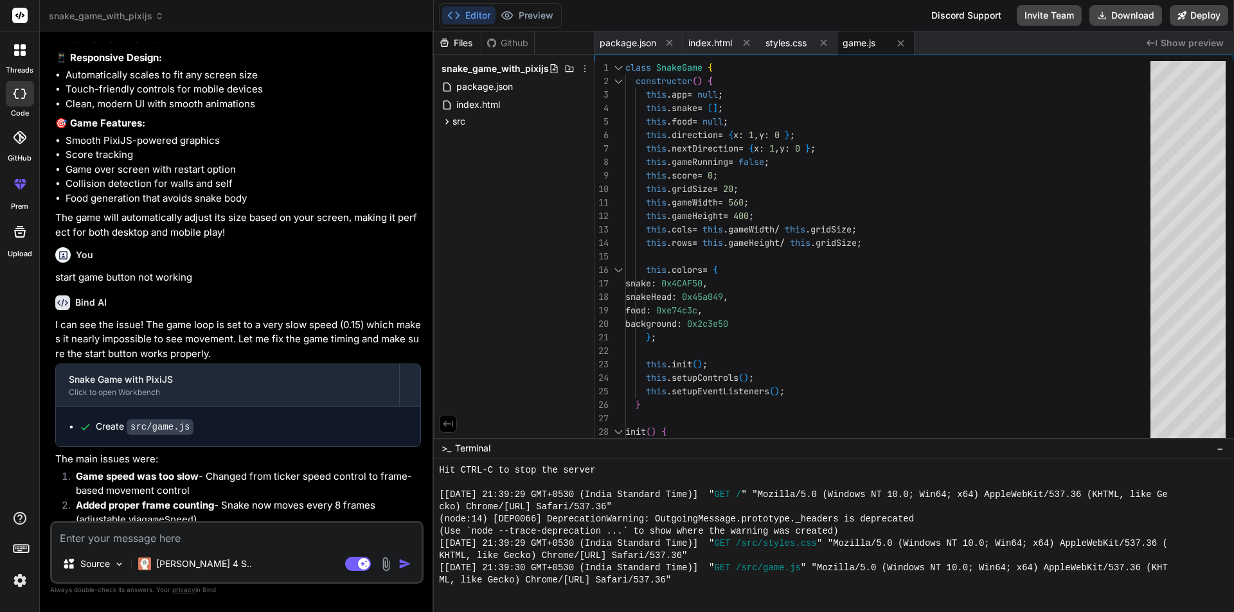
type textarea "x"
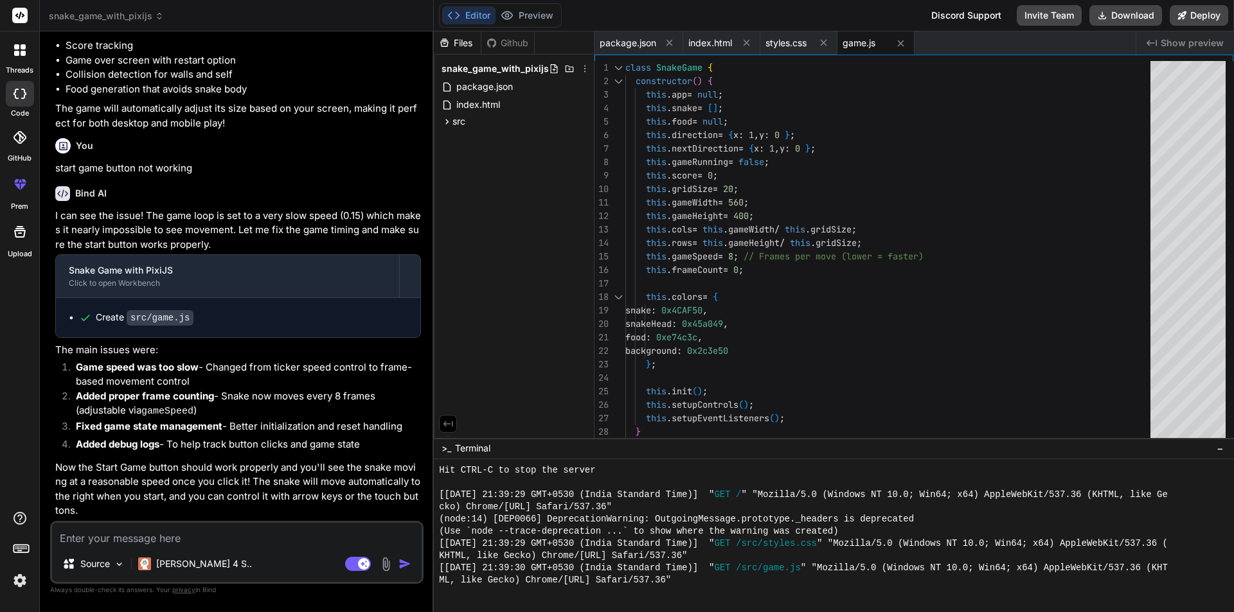
scroll to position [814, 0]
click at [524, 15] on button "Preview" at bounding box center [526, 15] width 63 height 18
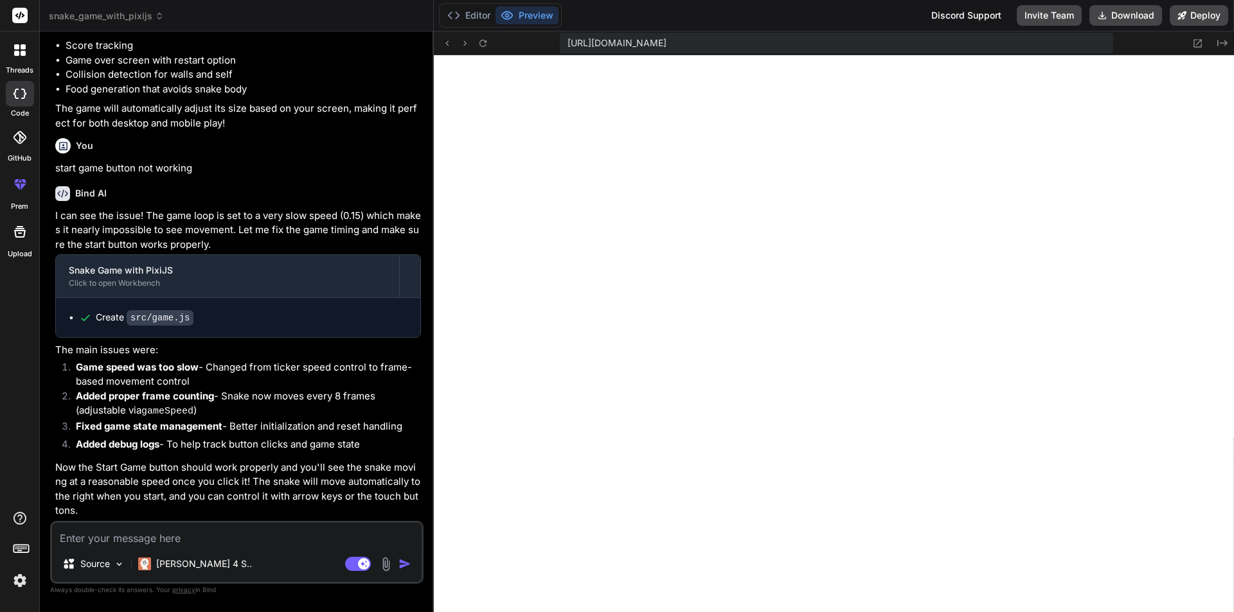
click at [123, 539] on textarea at bounding box center [236, 534] width 369 height 23
type textarea "n"
type textarea "x"
type textarea "no"
type textarea "x"
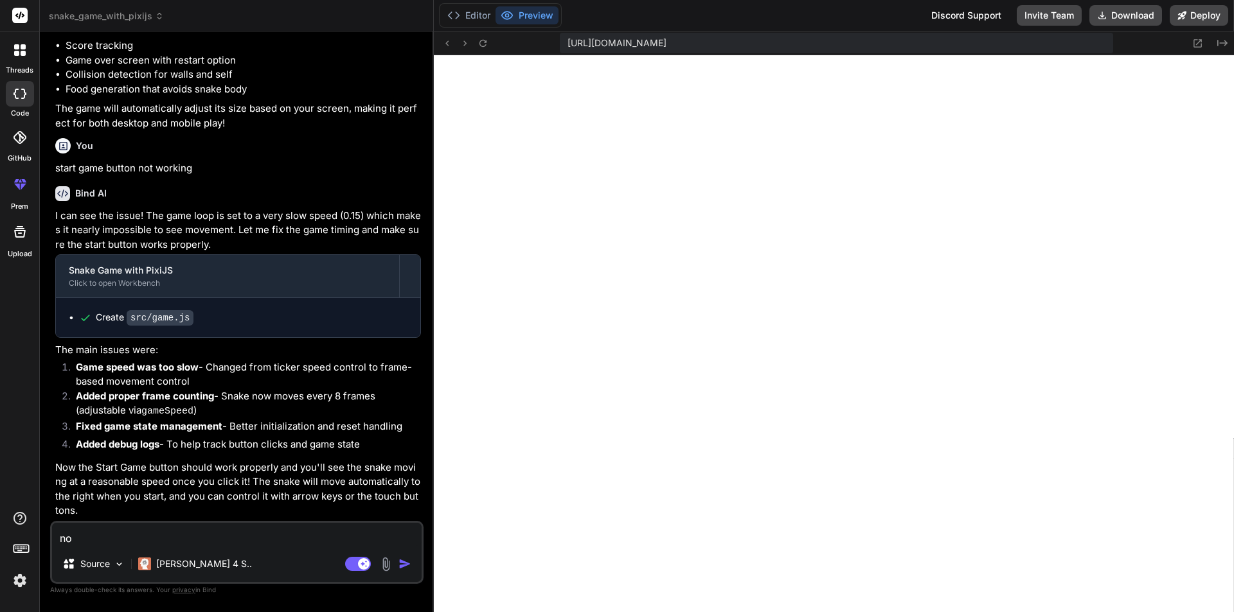
type textarea "not"
type textarea "x"
type textarea "not"
type textarea "x"
type textarea "not w"
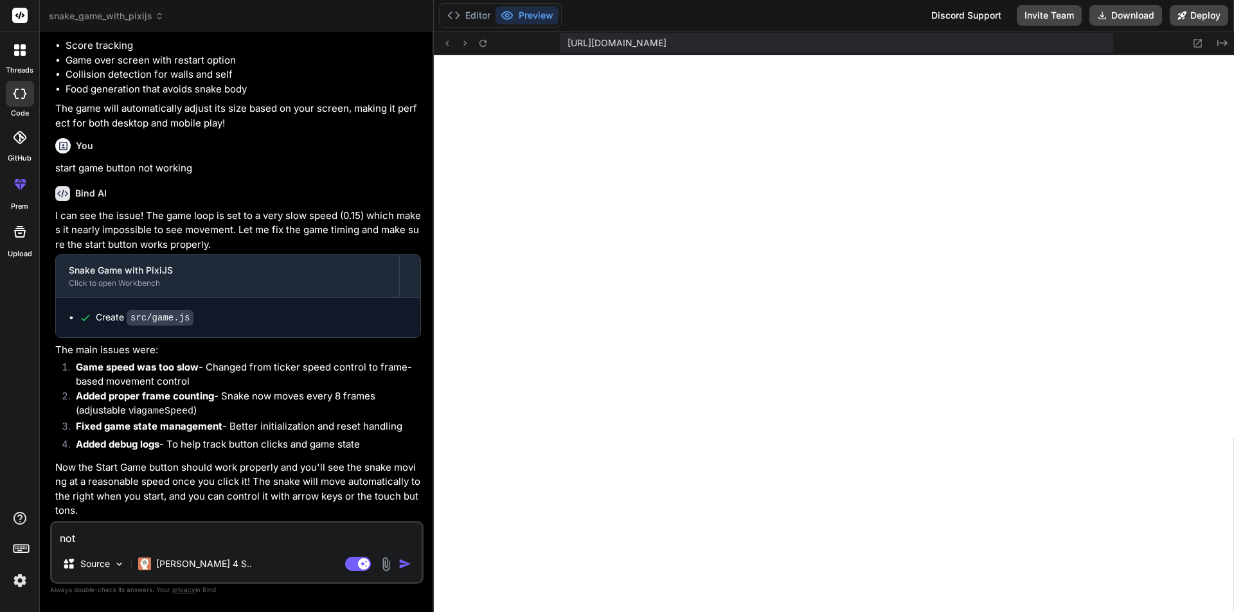
type textarea "x"
type textarea "not wo"
type textarea "x"
type textarea "not wor"
type textarea "x"
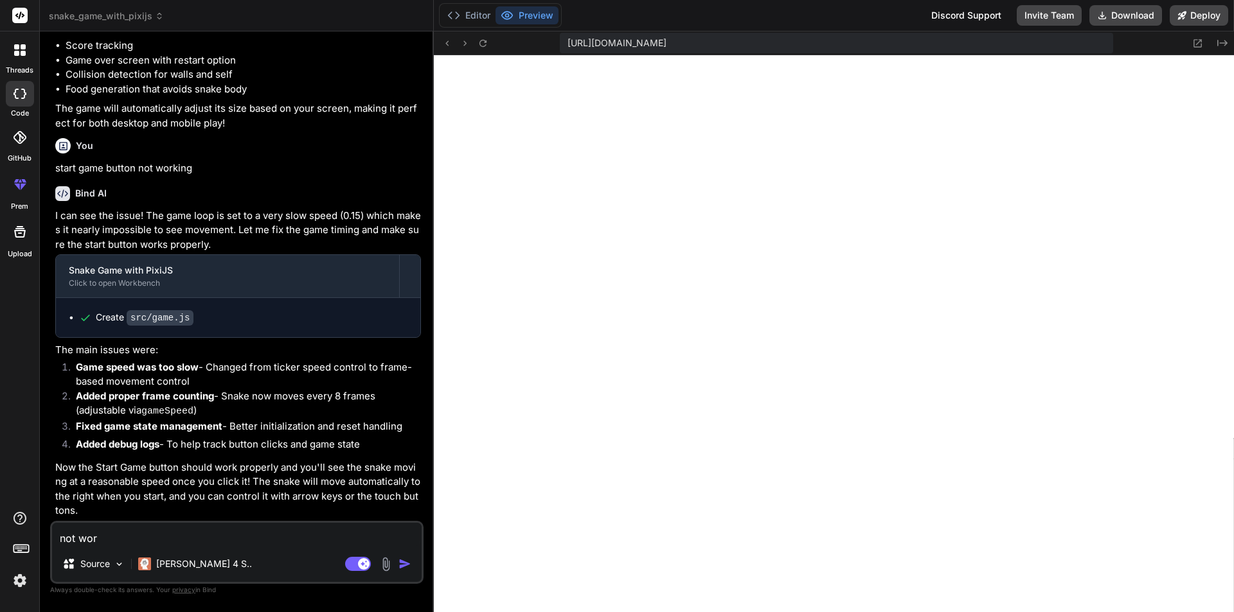
type textarea "not work"
type textarea "x"
type textarea "not worki"
type textarea "x"
type textarea "not workin"
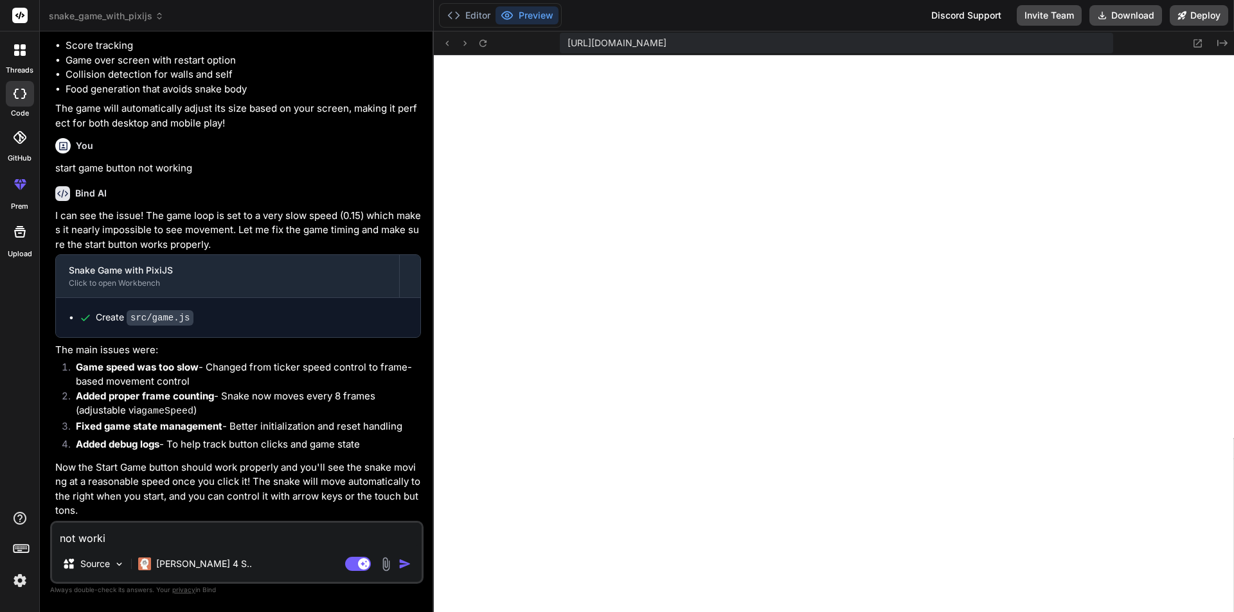
type textarea "x"
type textarea "not working"
type textarea "x"
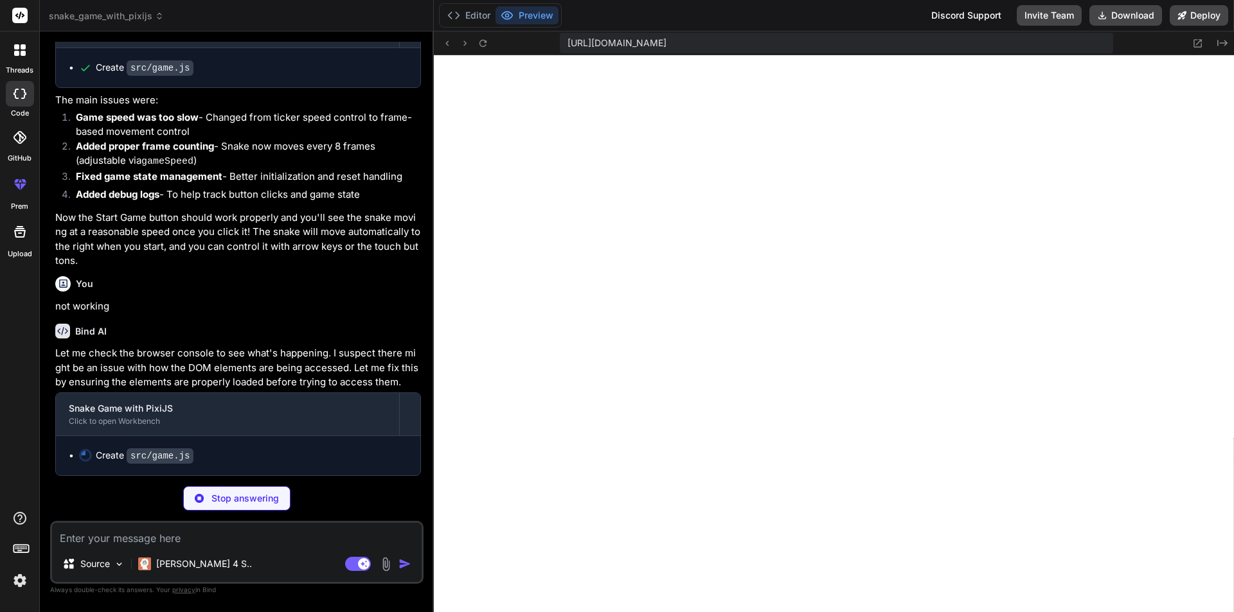
scroll to position [1063, 0]
type textarea "x"
type textarea "// Fallback window.addEventListener('load', () => { if (!game) { console.log('F…"
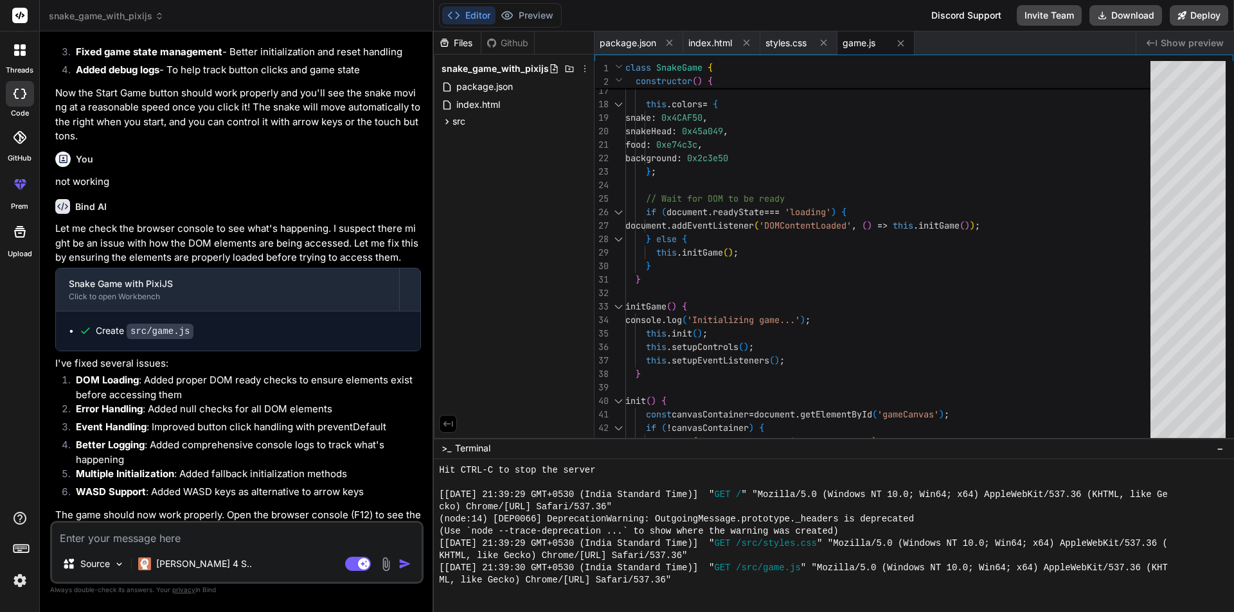
scroll to position [1222, 0]
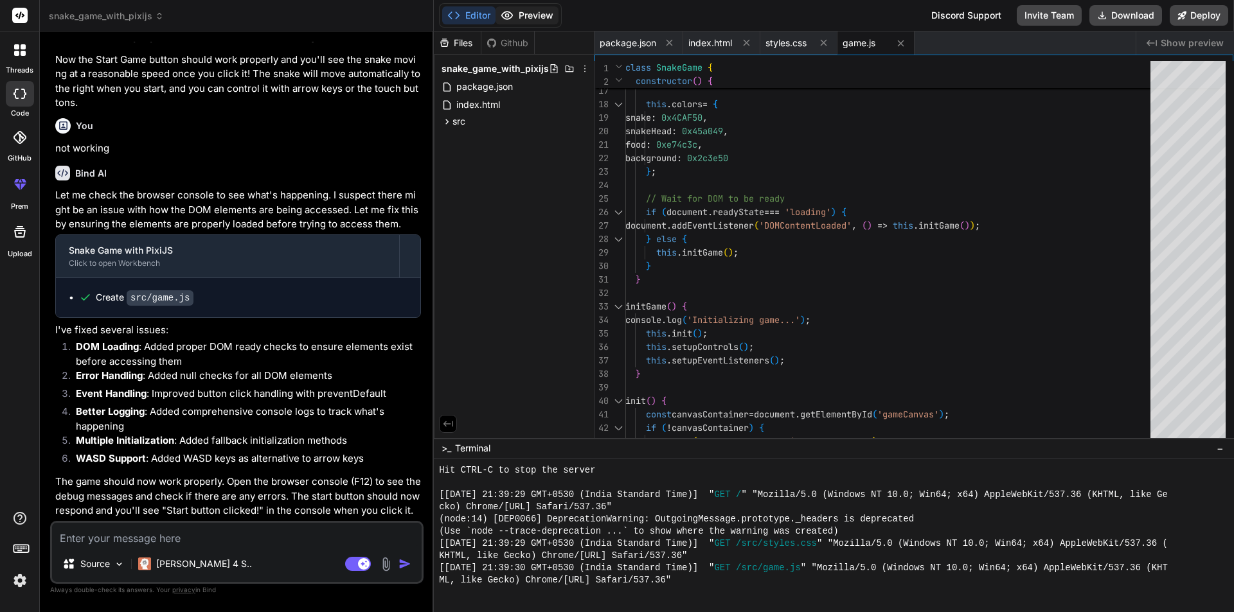
click at [537, 14] on button "Preview" at bounding box center [526, 15] width 63 height 18
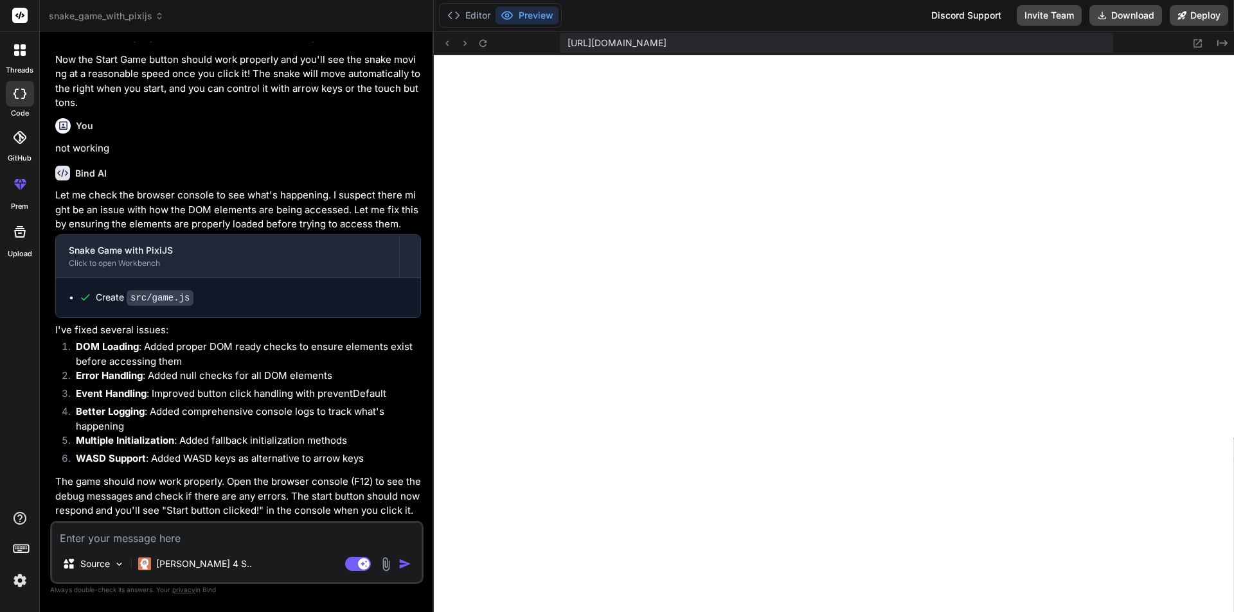
type textarea "x"
click at [176, 542] on textarea at bounding box center [236, 534] width 369 height 23
type textarea "g"
type textarea "x"
type textarea "ga"
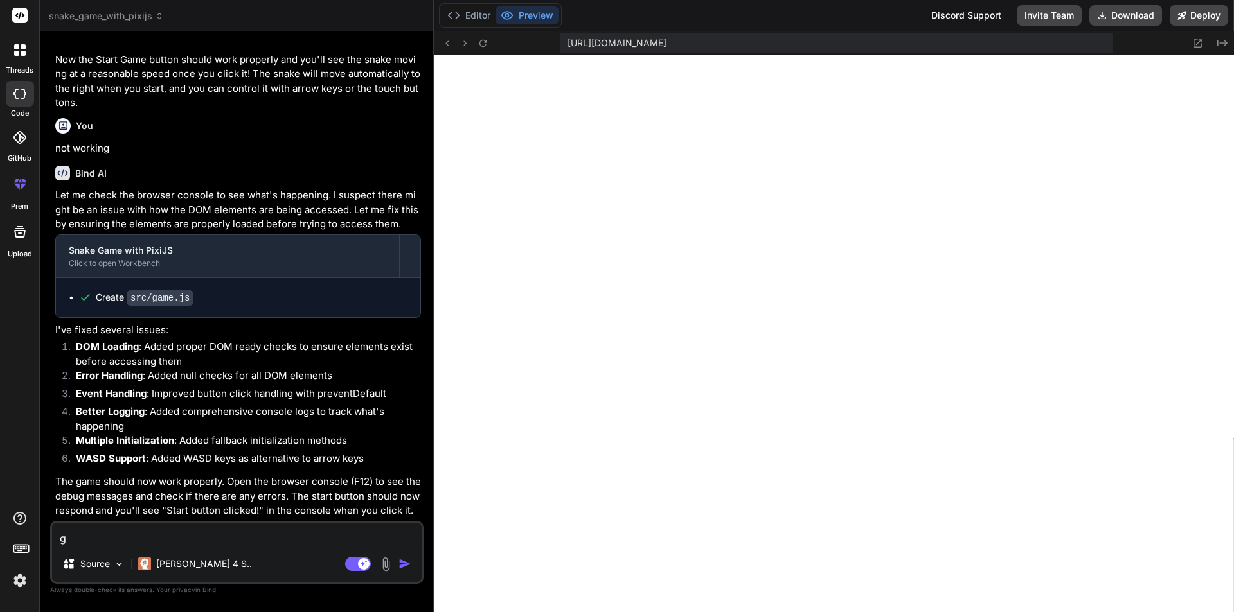
type textarea "x"
type textarea "gam"
type textarea "x"
type textarea "game"
type textarea "x"
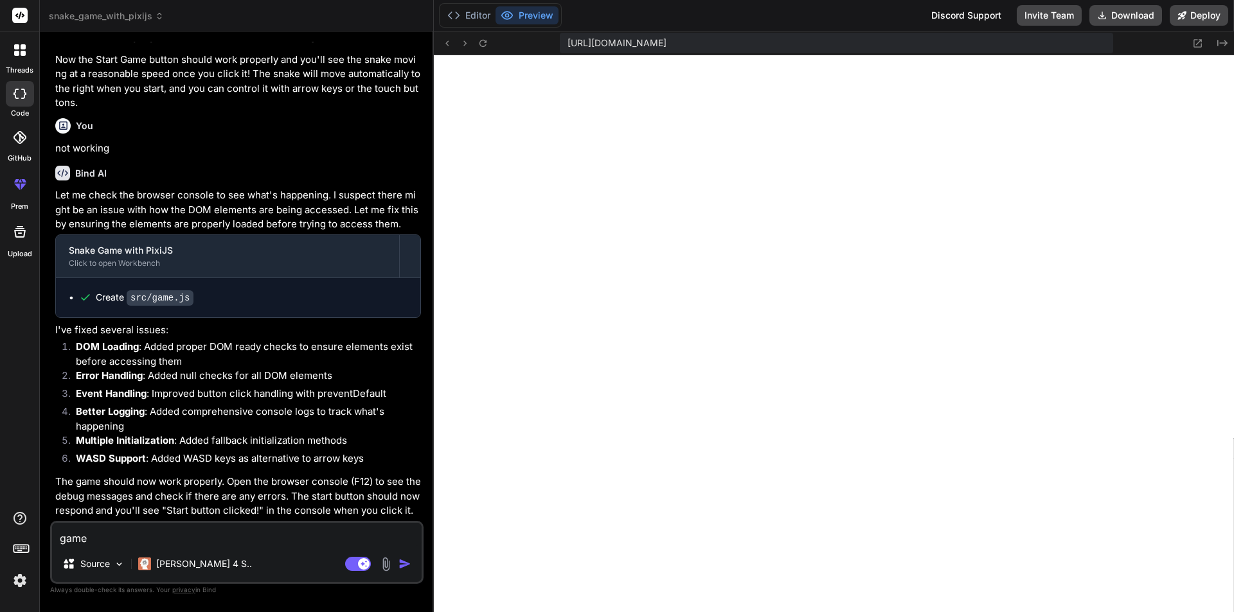
type textarea "game"
type textarea "x"
type textarea "game n"
type textarea "x"
type textarea "game ni"
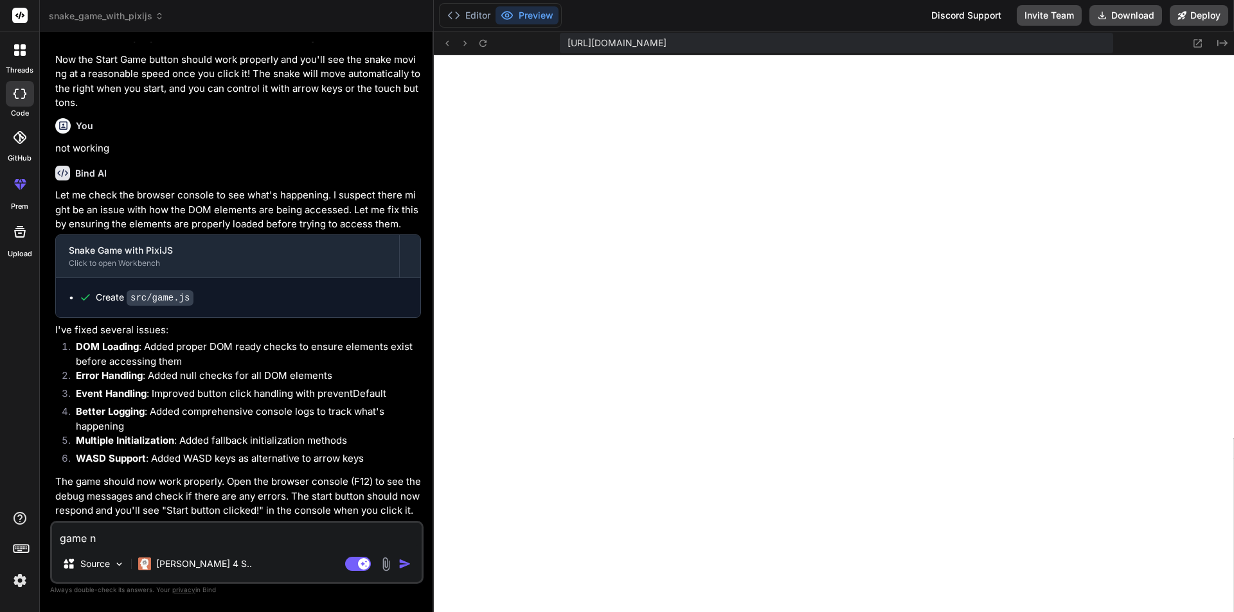
type textarea "x"
type textarea "game n"
type textarea "x"
type textarea "game no"
type textarea "x"
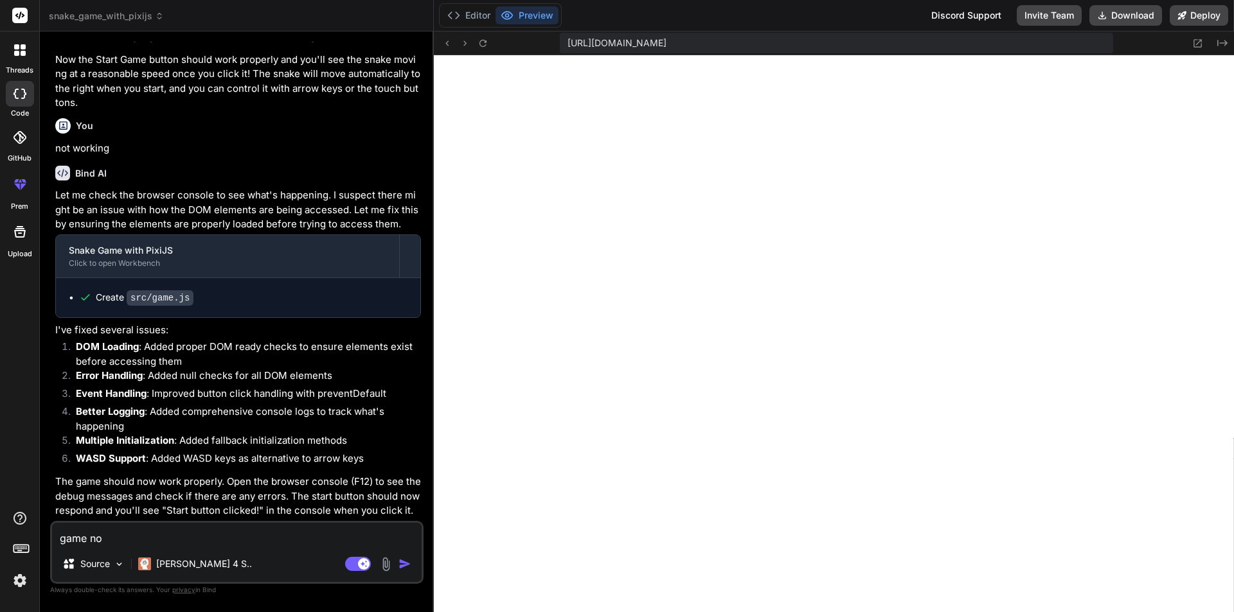
type textarea "game not"
type textarea "x"
type textarea "game not"
type textarea "x"
type textarea "game not s"
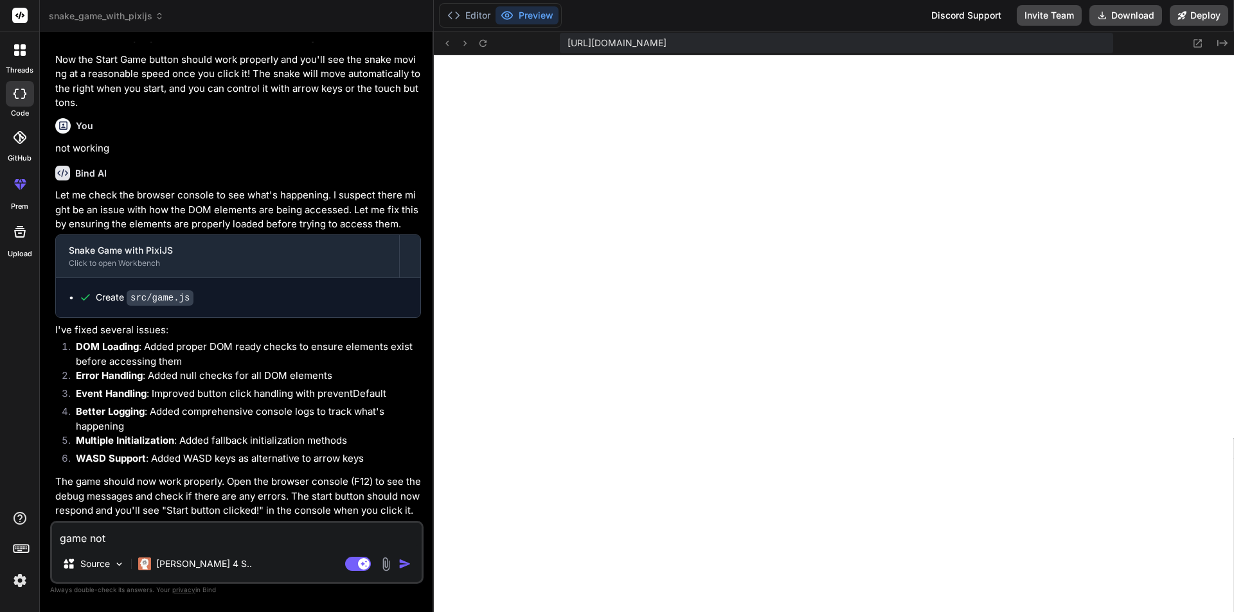
type textarea "x"
type textarea "game not st"
type textarea "x"
type textarea "game not sta"
type textarea "x"
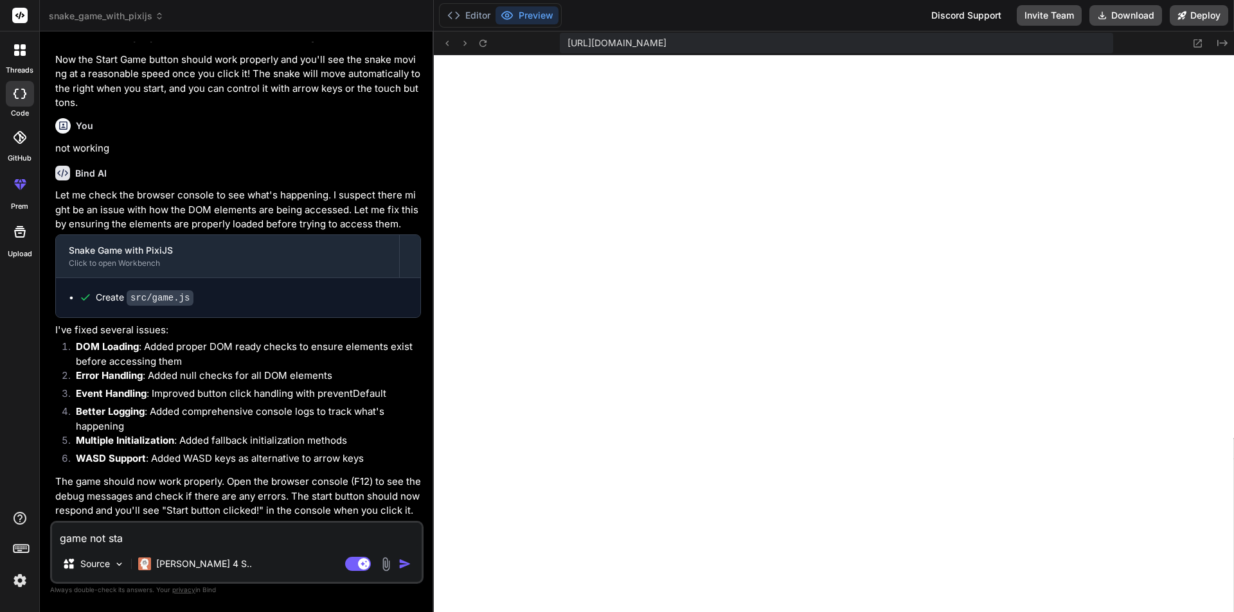
type textarea "game not star"
type textarea "x"
type textarea "game not start"
type textarea "x"
type textarea "game not starti"
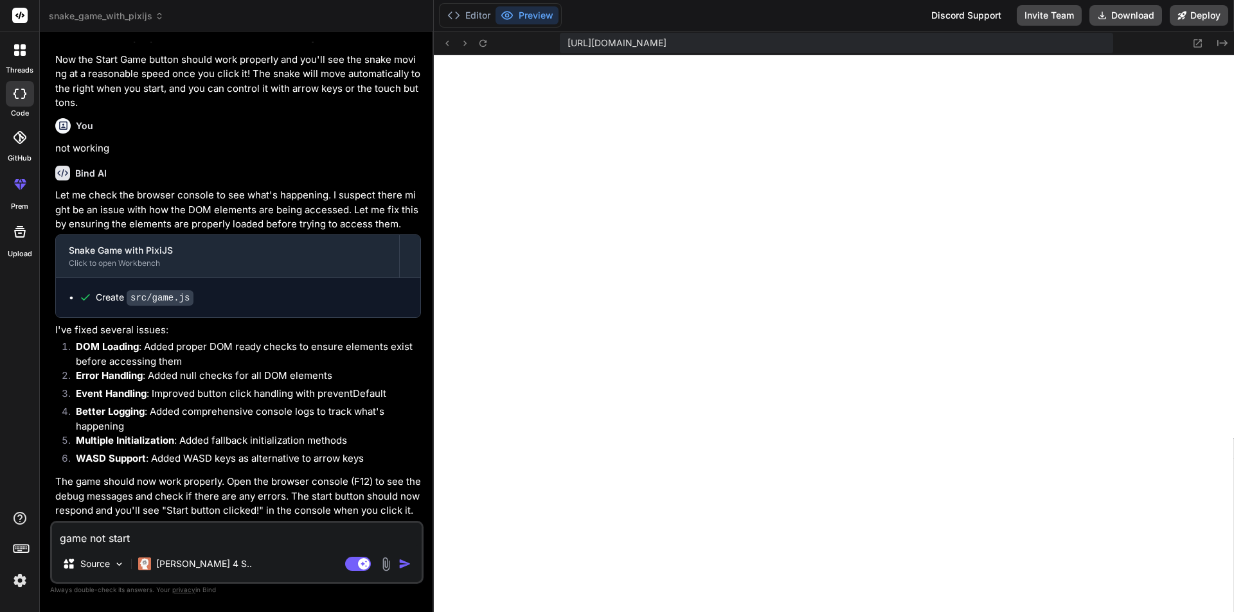
type textarea "x"
type textarea "game not startin"
type textarea "x"
type textarea "game not starting"
type textarea "x"
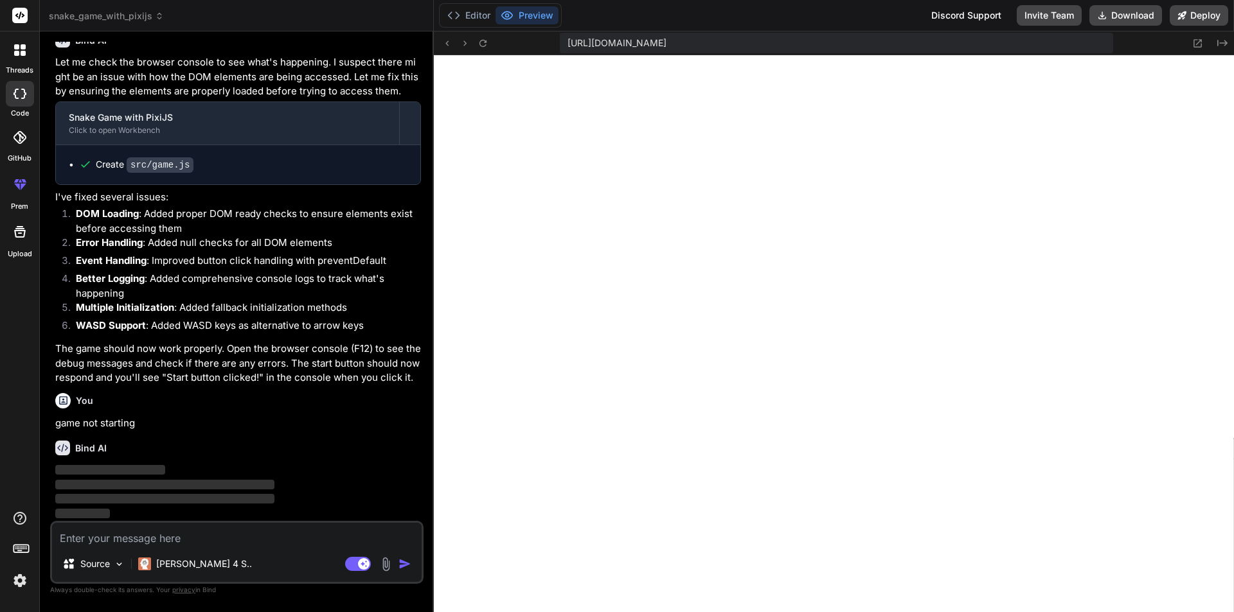
scroll to position [1355, 0]
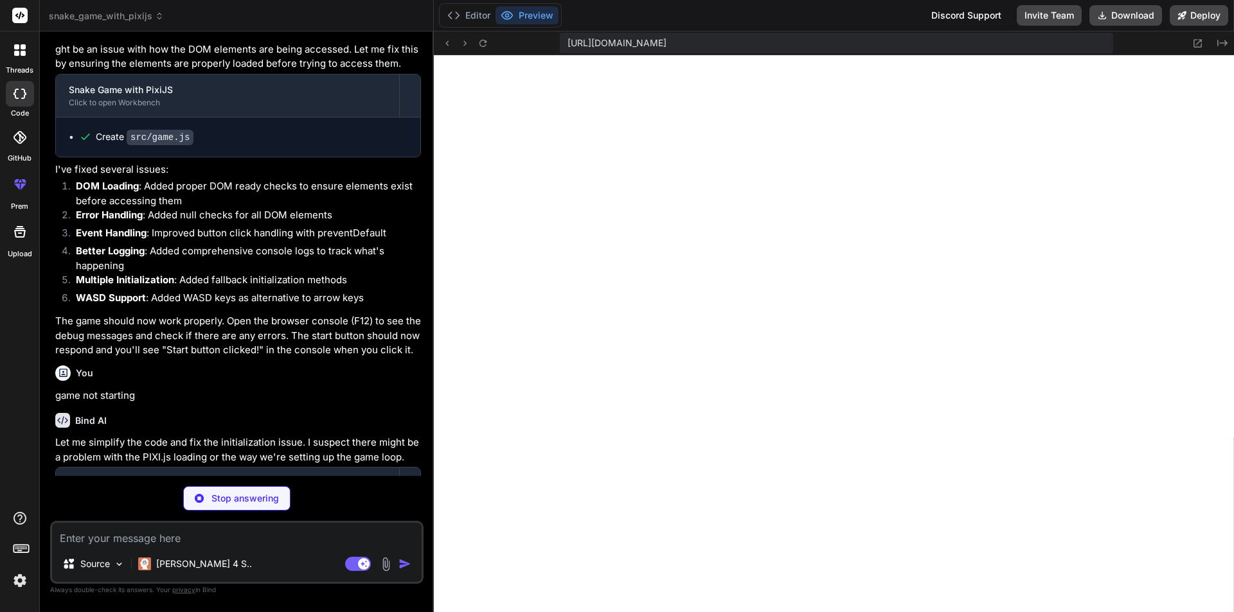
type textarea "x"
type textarea "</div> </div> <script src="https://pixijs.download/release/pixi.min.js"></scrip…"
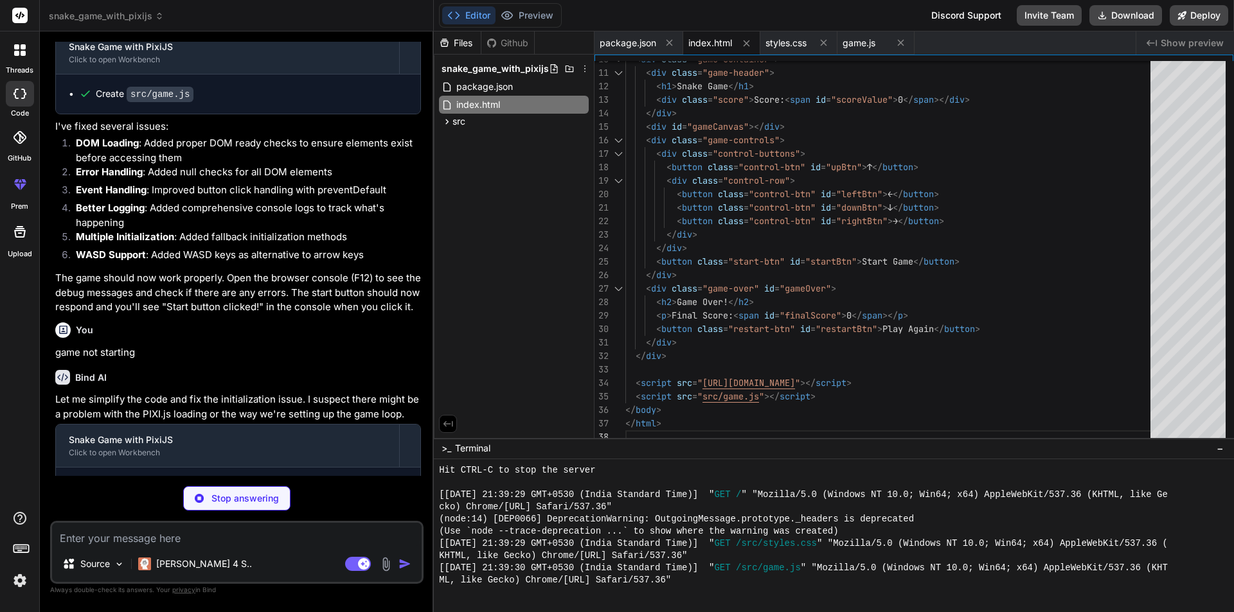
scroll to position [1477, 0]
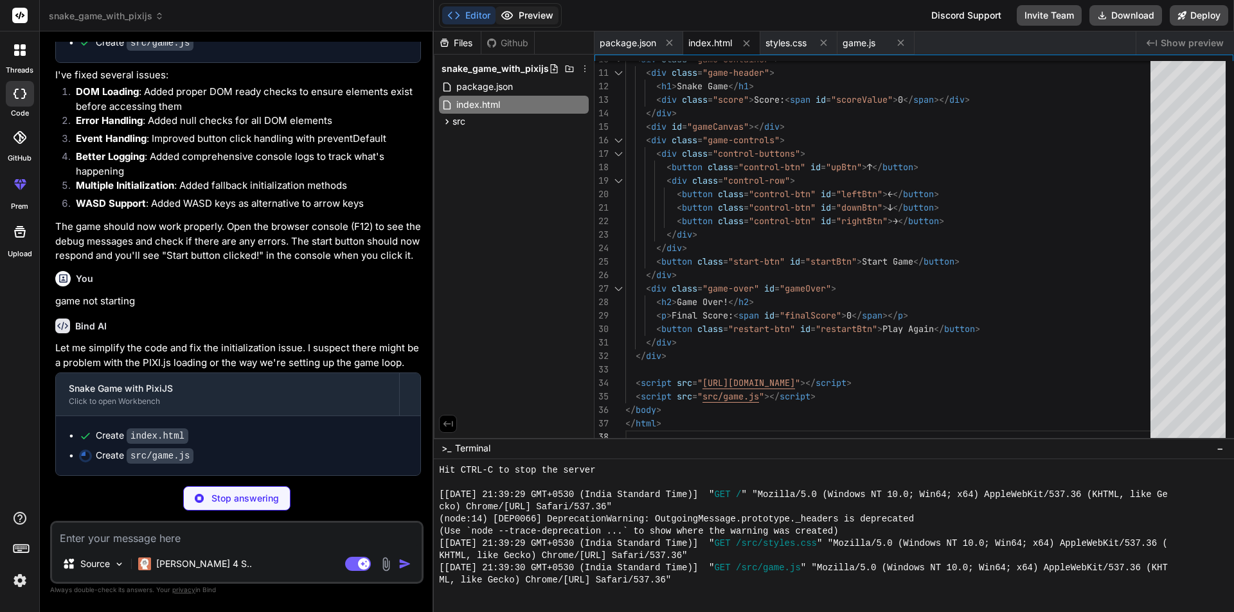
click at [530, 19] on button "Preview" at bounding box center [526, 15] width 63 height 18
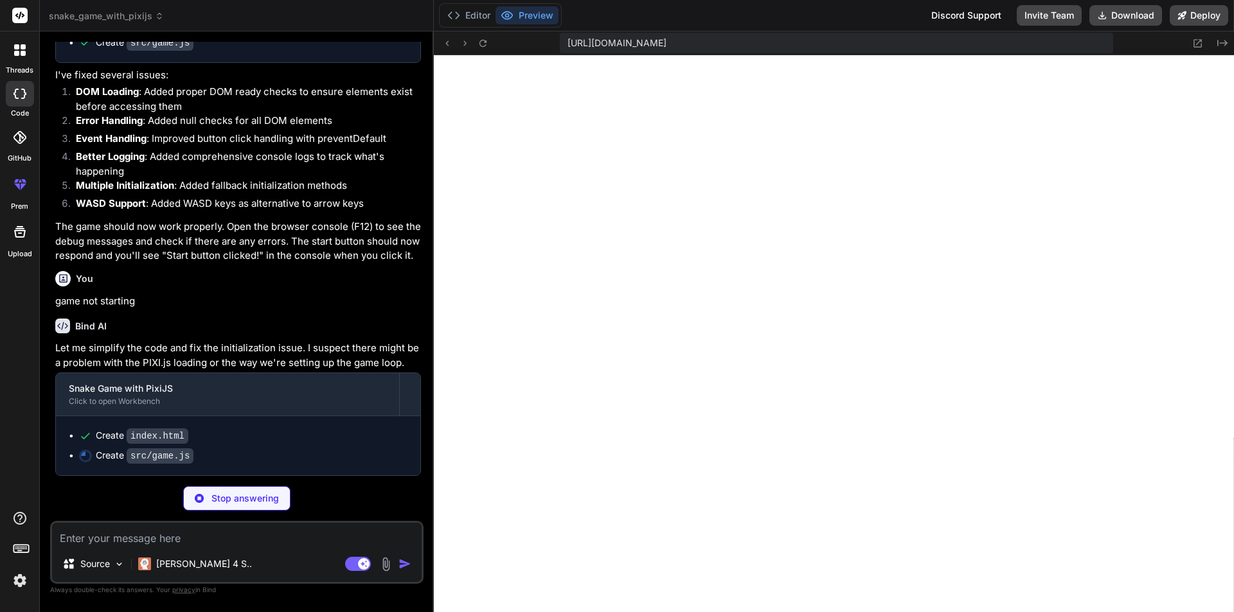
type textarea "x"
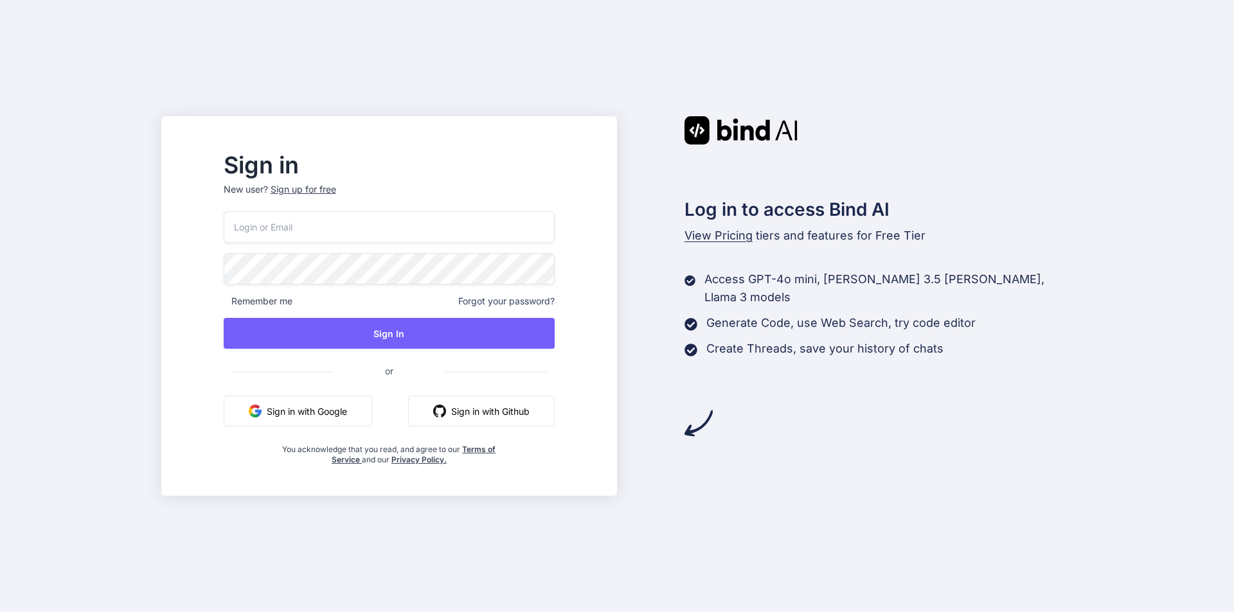
click at [336, 192] on div "Sign up for free" at bounding box center [304, 189] width 66 height 13
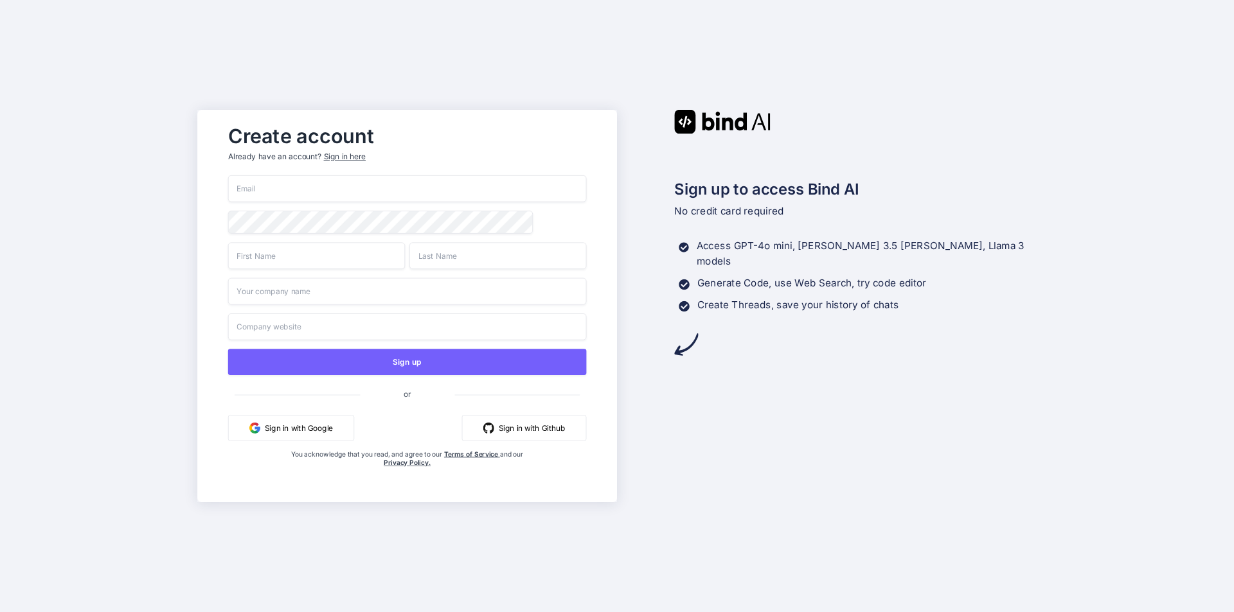
click at [330, 201] on div "Sign up or Sign in with Google Sign in with Github You acknowledge that you rea…" at bounding box center [407, 334] width 359 height 318
click at [292, 191] on input "email" at bounding box center [407, 188] width 359 height 27
paste input "[EMAIL_ADDRESS][DOMAIN_NAME]"
type input "[EMAIL_ADDRESS][DOMAIN_NAME]"
click at [307, 254] on input "text" at bounding box center [316, 255] width 177 height 27
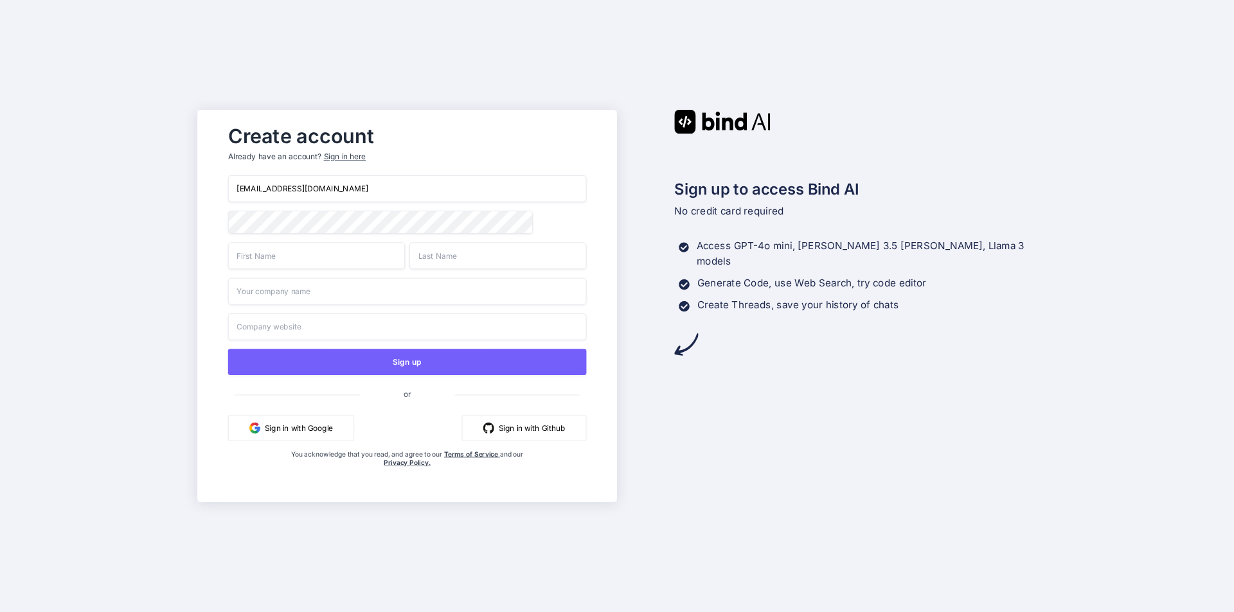
paste input "[EMAIL_ADDRESS][DOMAIN_NAME]"
type input "[EMAIL_ADDRESS][DOMAIN_NAME]"
paste input "[EMAIL_ADDRESS][DOMAIN_NAME]"
click at [465, 257] on input "text" at bounding box center [497, 255] width 177 height 27
type input "[EMAIL_ADDRESS][DOMAIN_NAME]"
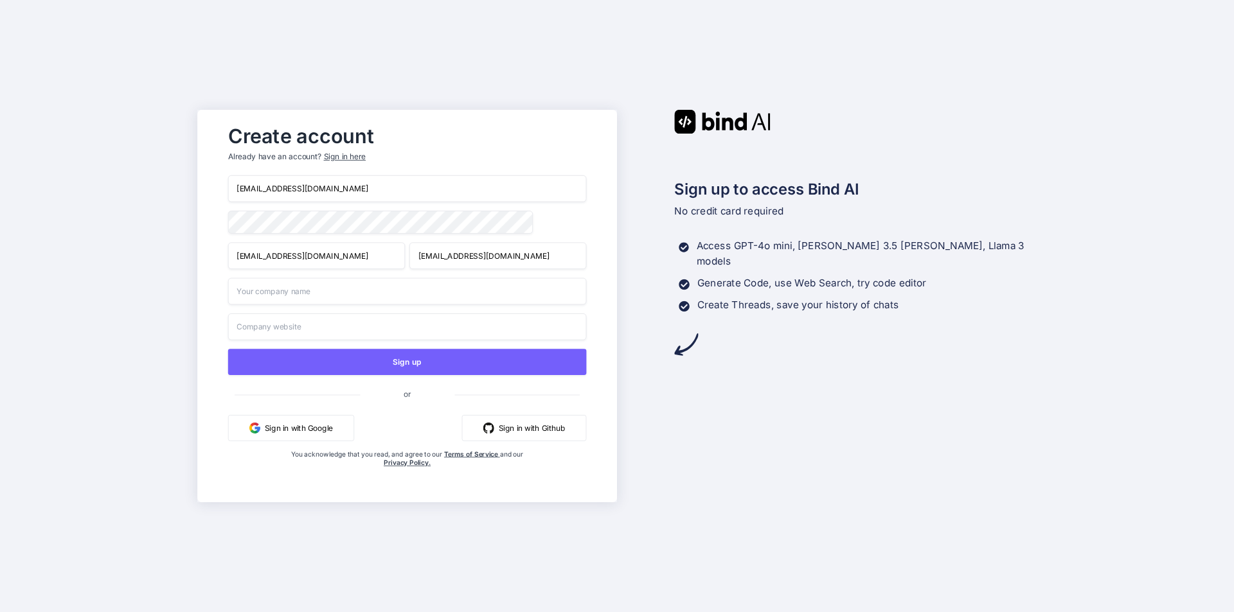
paste input "[EMAIL_ADDRESS][DOMAIN_NAME]"
click at [318, 294] on input "[EMAIL_ADDRESS][DOMAIN_NAME]" at bounding box center [407, 291] width 359 height 27
type input "[EMAIL_ADDRESS][DOMAIN_NAME]"
paste input "[EMAIL_ADDRESS][DOMAIN_NAME]"
click at [329, 325] on input "[EMAIL_ADDRESS][DOMAIN_NAME]" at bounding box center [407, 327] width 359 height 27
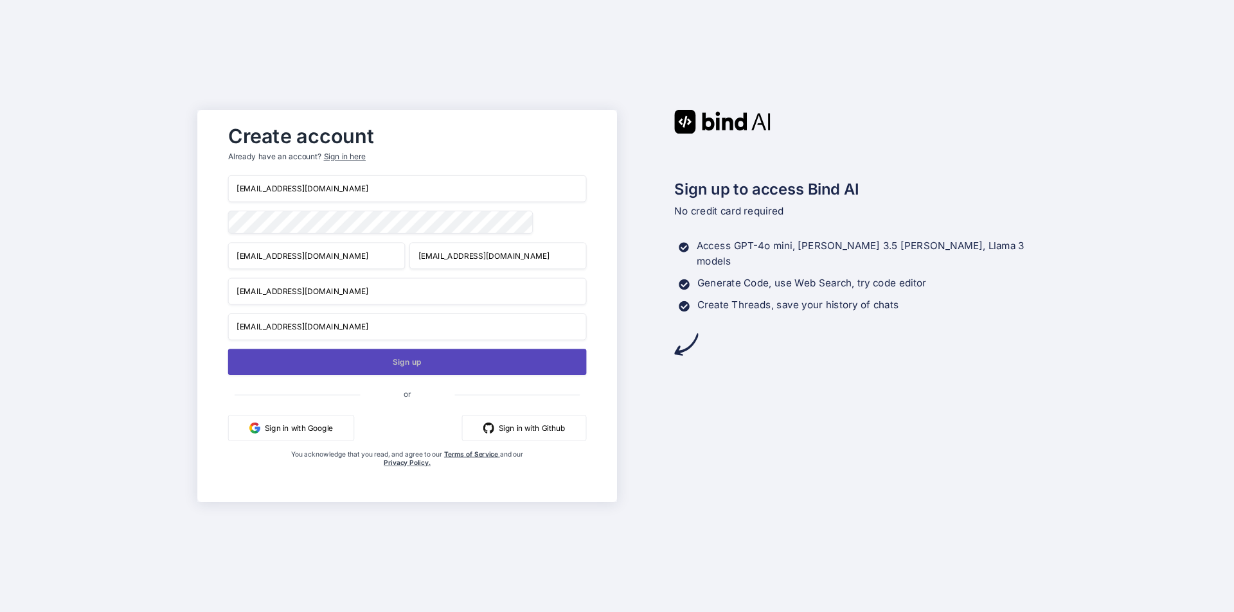
type input "[EMAIL_ADDRESS][DOMAIN_NAME]"
click at [418, 367] on button "Sign up" at bounding box center [407, 362] width 359 height 26
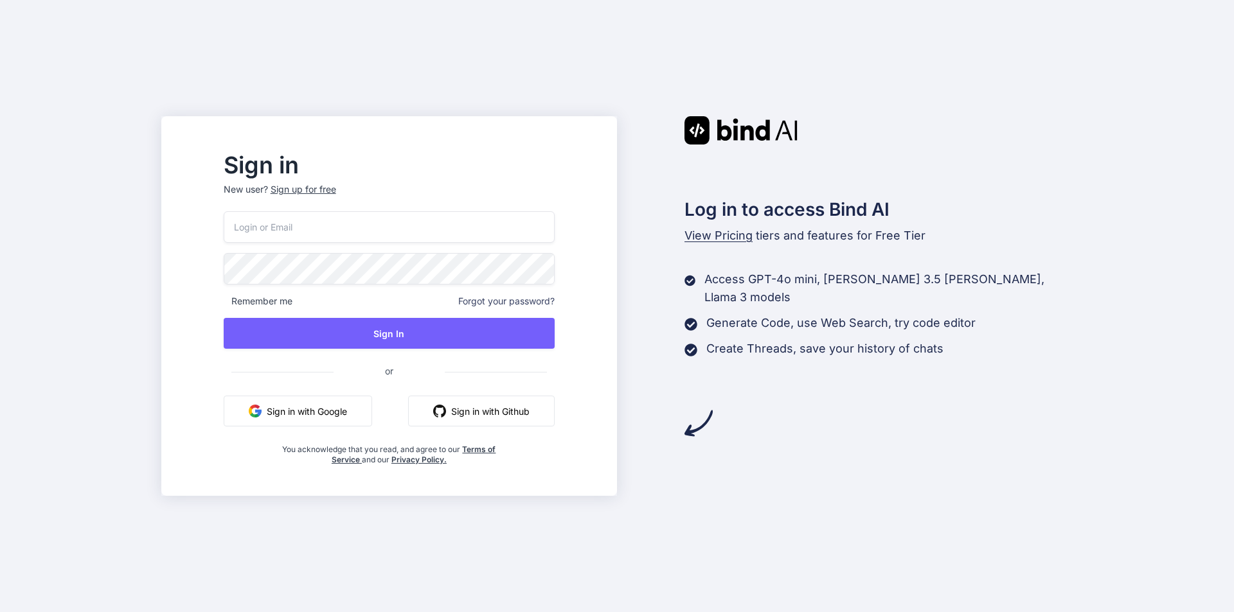
click at [340, 224] on input "email" at bounding box center [389, 226] width 331 height 31
paste input "[EMAIL_ADDRESS][DOMAIN_NAME]"
type input "[EMAIL_ADDRESS][DOMAIN_NAME]"
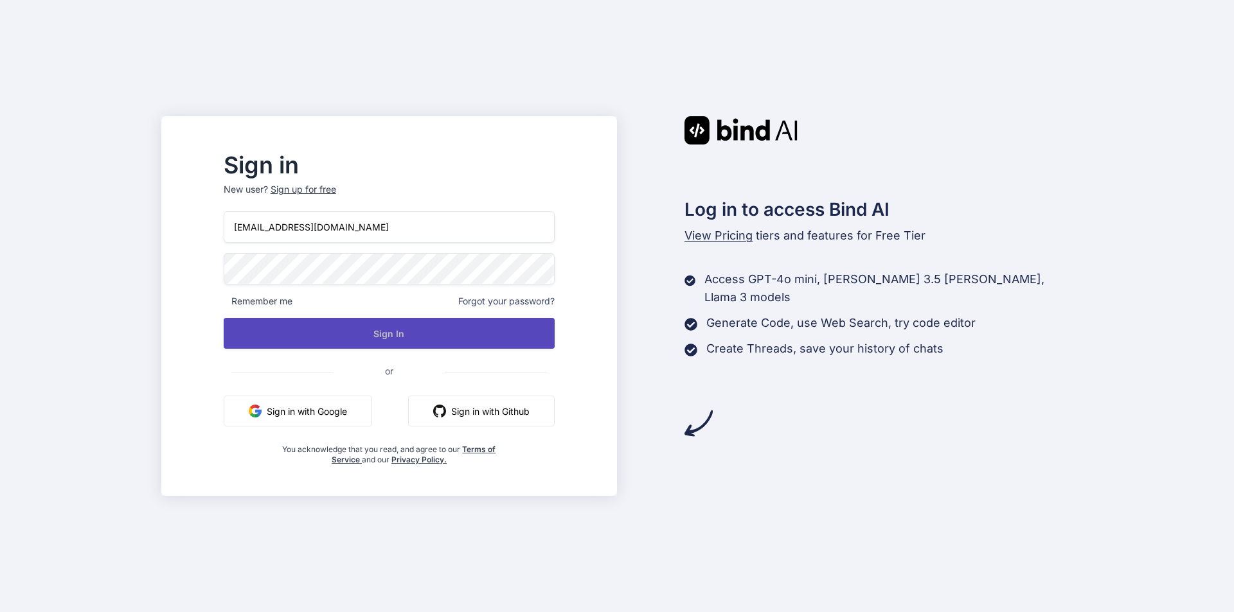
click at [387, 338] on button "Sign In" at bounding box center [389, 333] width 331 height 31
